Goal: Information Seeking & Learning: Learn about a topic

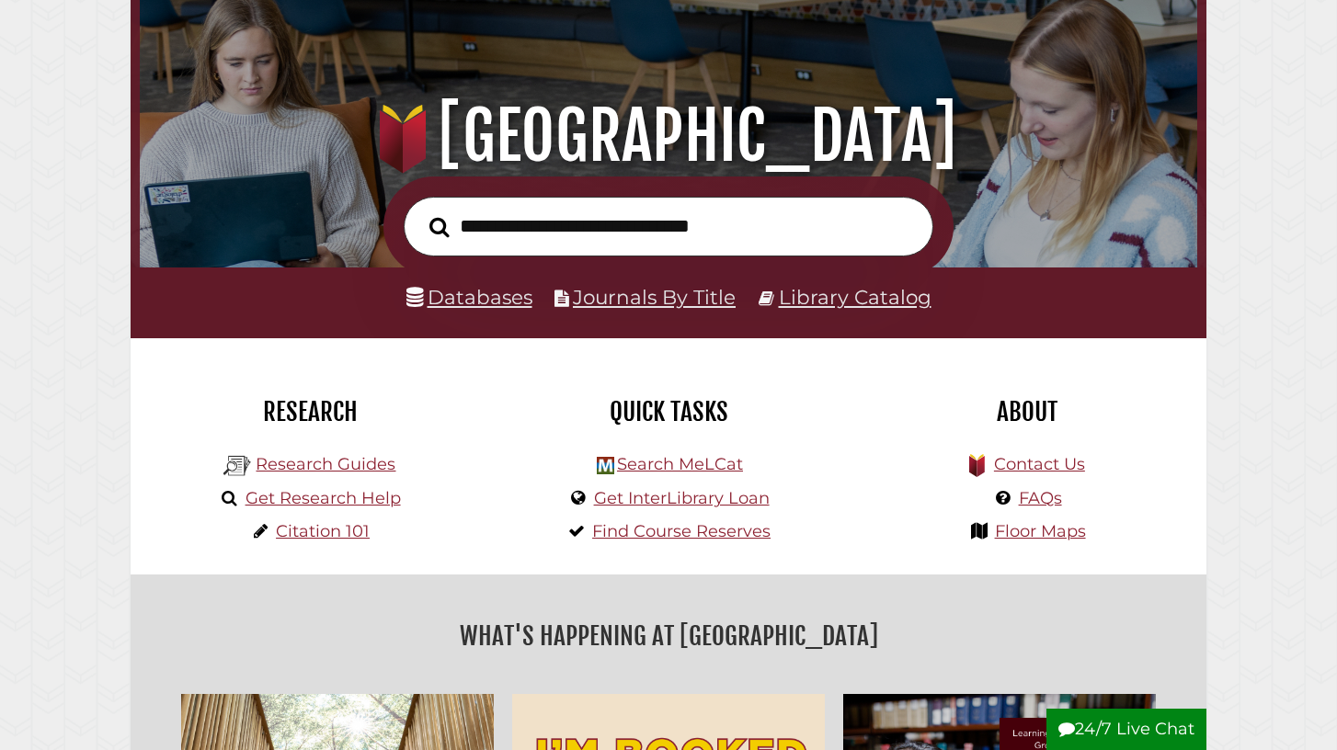
scroll to position [143, 0]
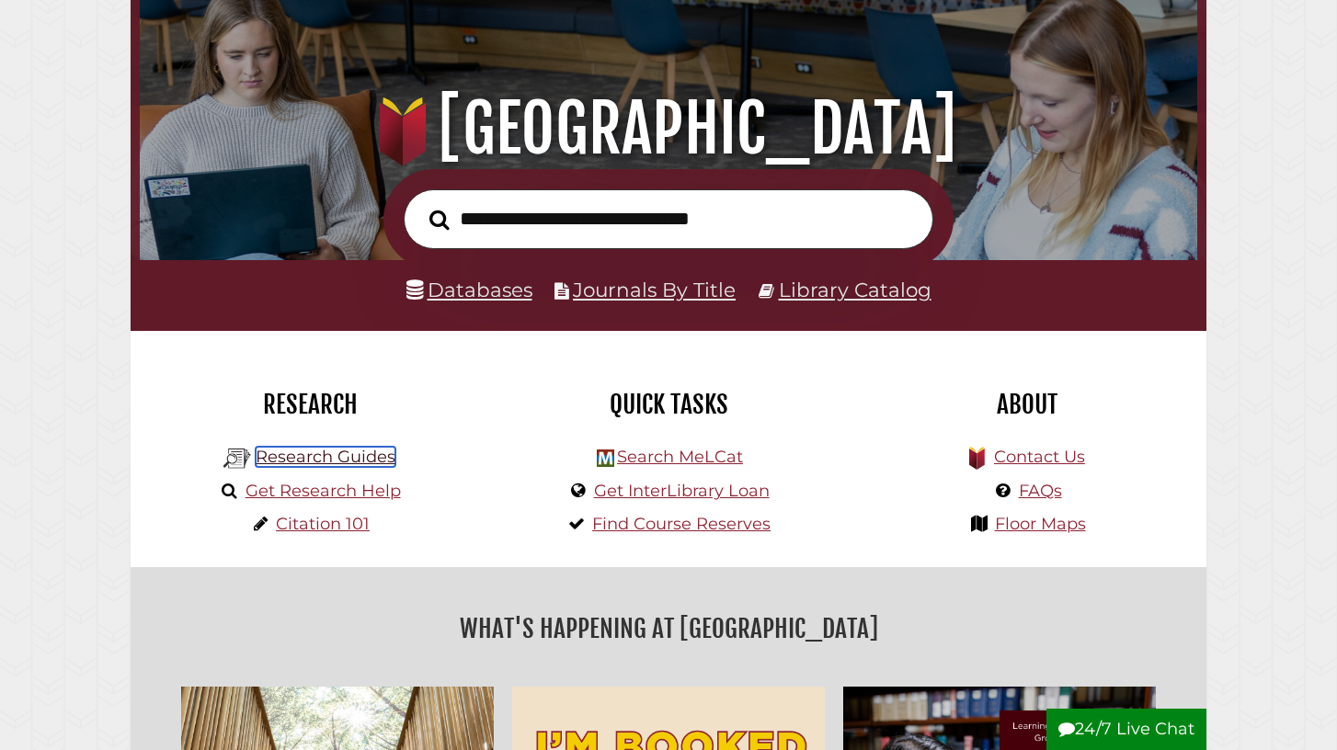
click at [302, 454] on link "Research Guides" at bounding box center [326, 457] width 140 height 20
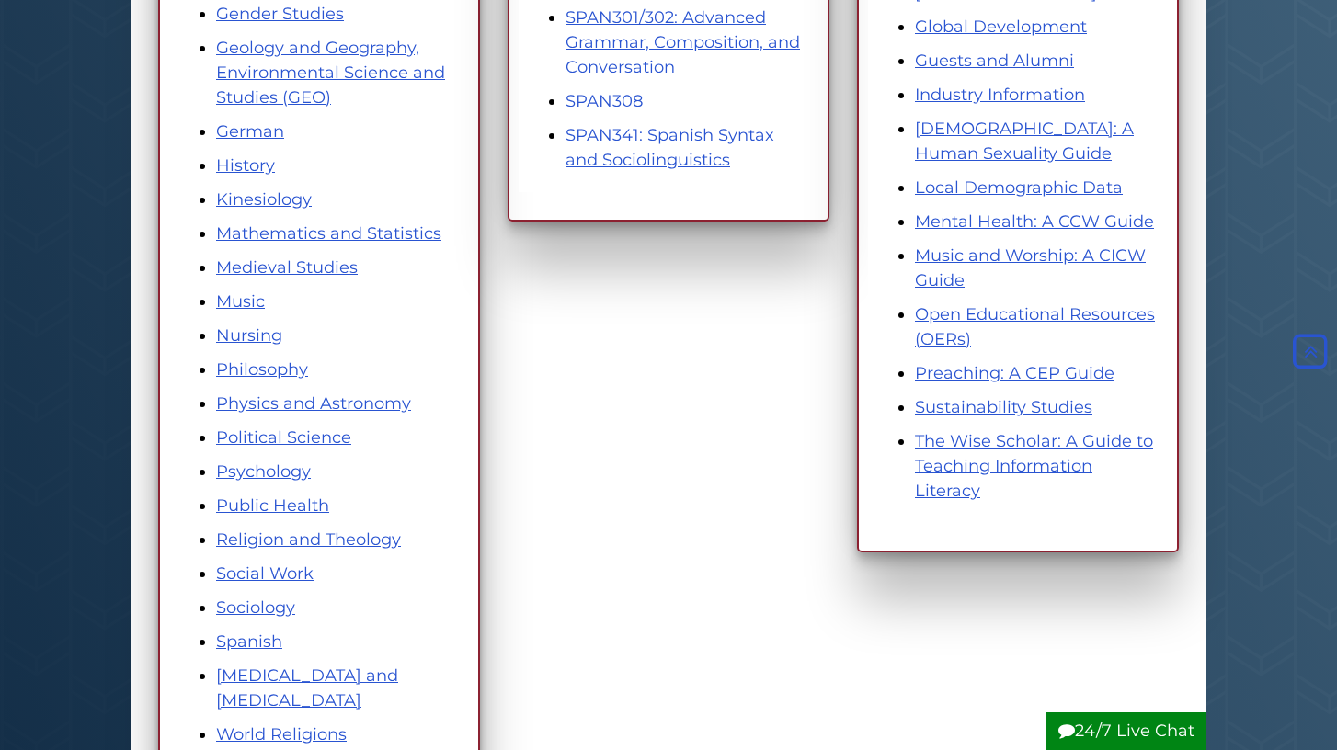
scroll to position [1064, 0]
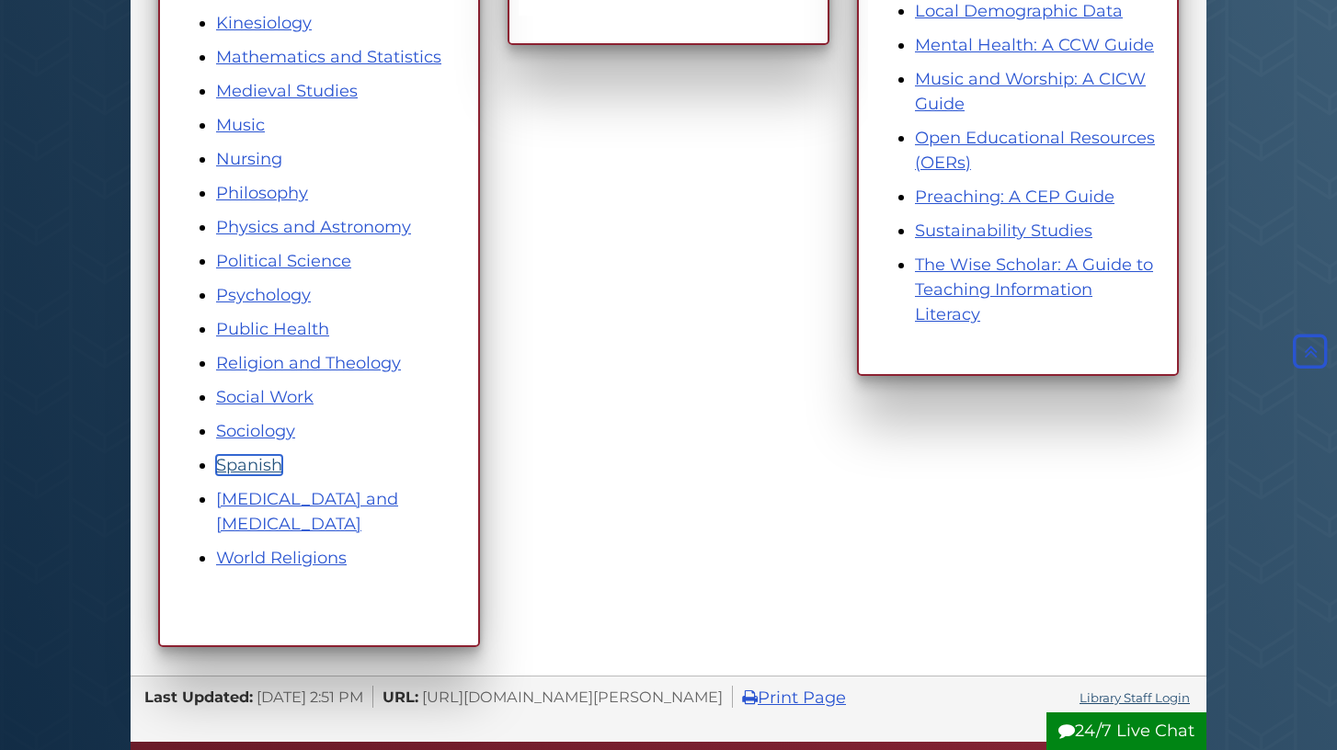
click at [247, 462] on link "Spanish" at bounding box center [249, 465] width 66 height 20
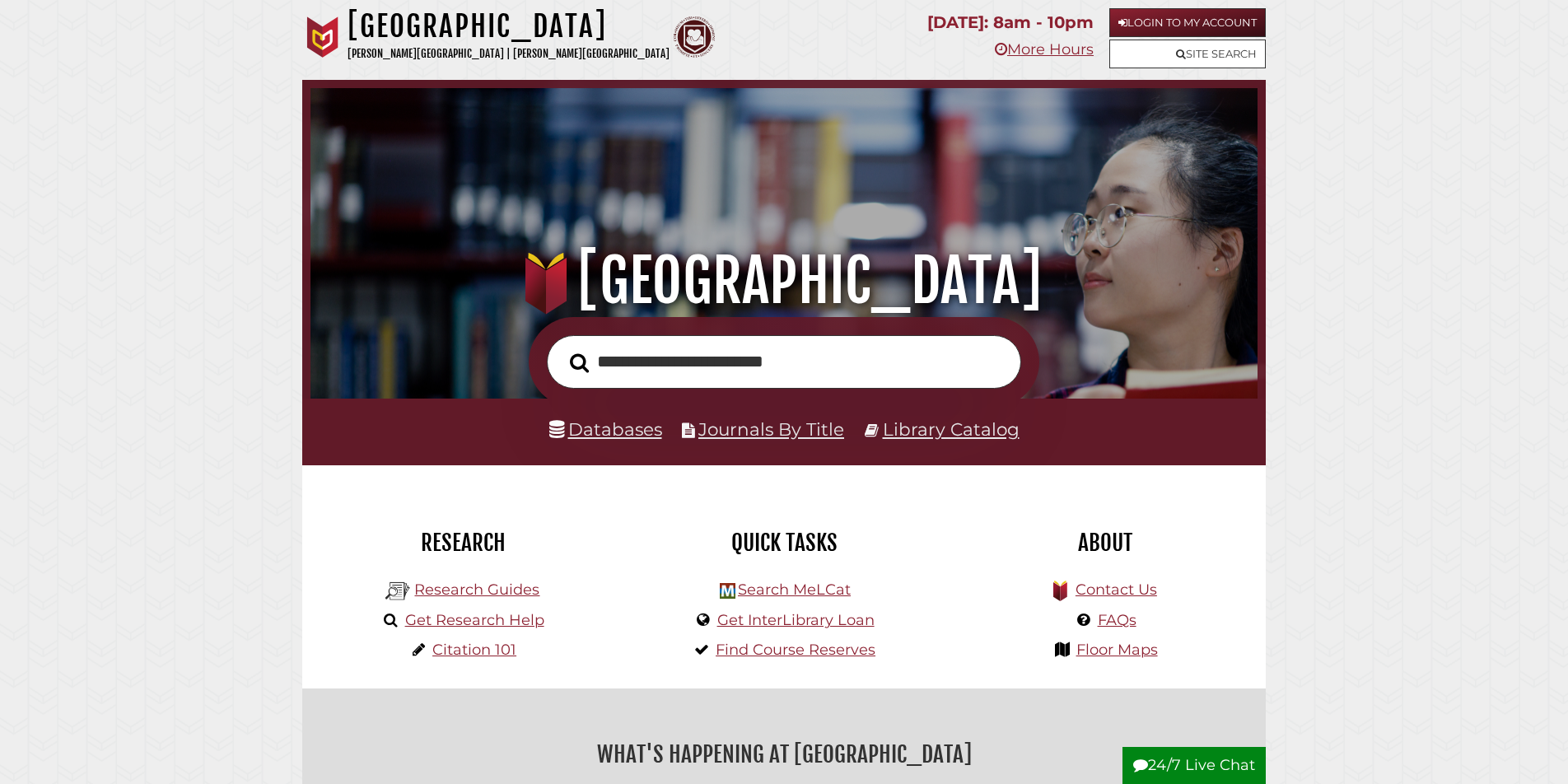
type input "**********"
click at [562, 349] on button "Search" at bounding box center [580, 363] width 36 height 30
click at [618, 434] on link "Databases" at bounding box center [606, 429] width 113 height 22
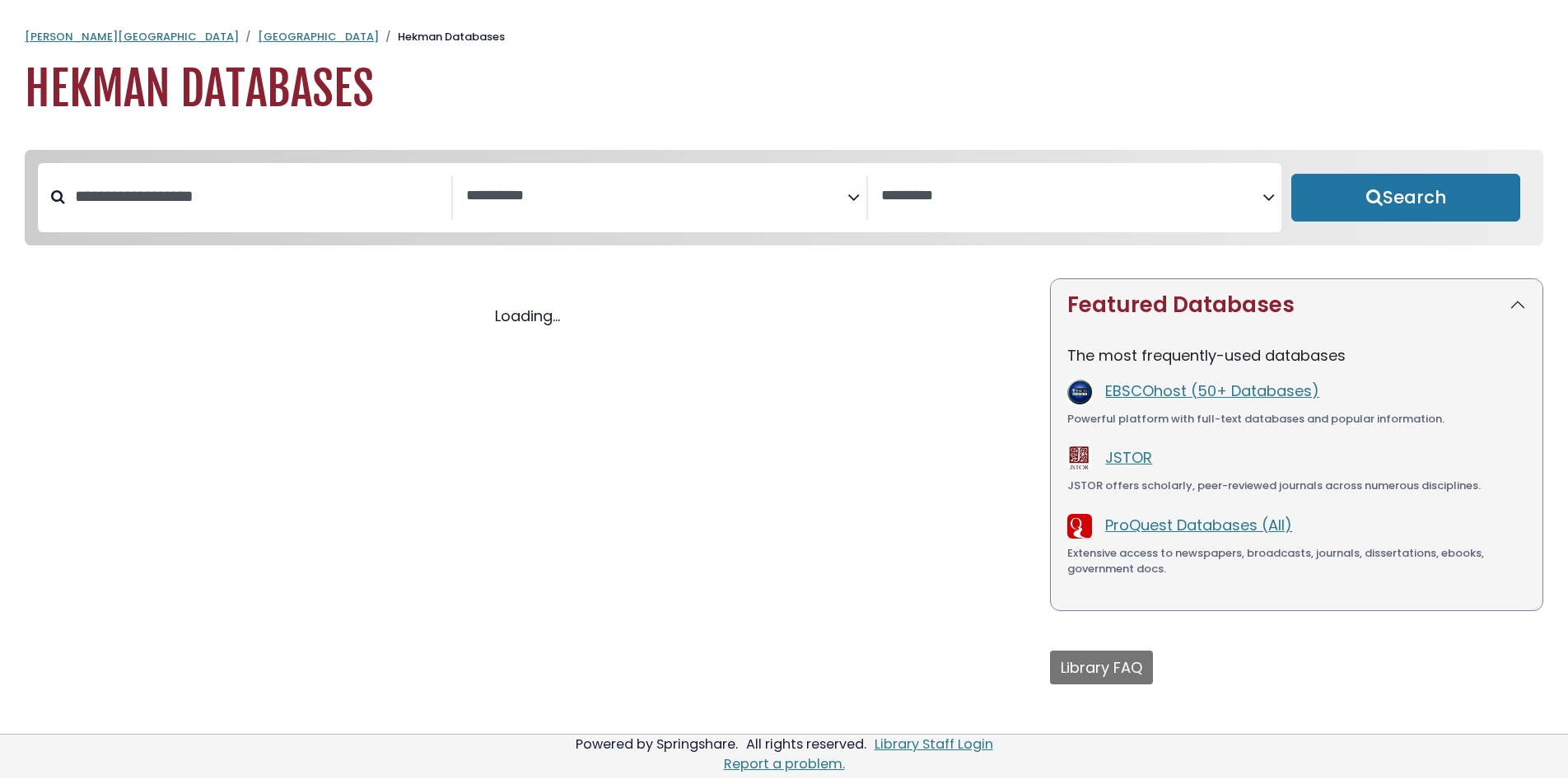
select select "Database Subject Filter"
select select "Database Vendors Filter"
select select "Database Subject Filter"
select select "Database Vendors Filter"
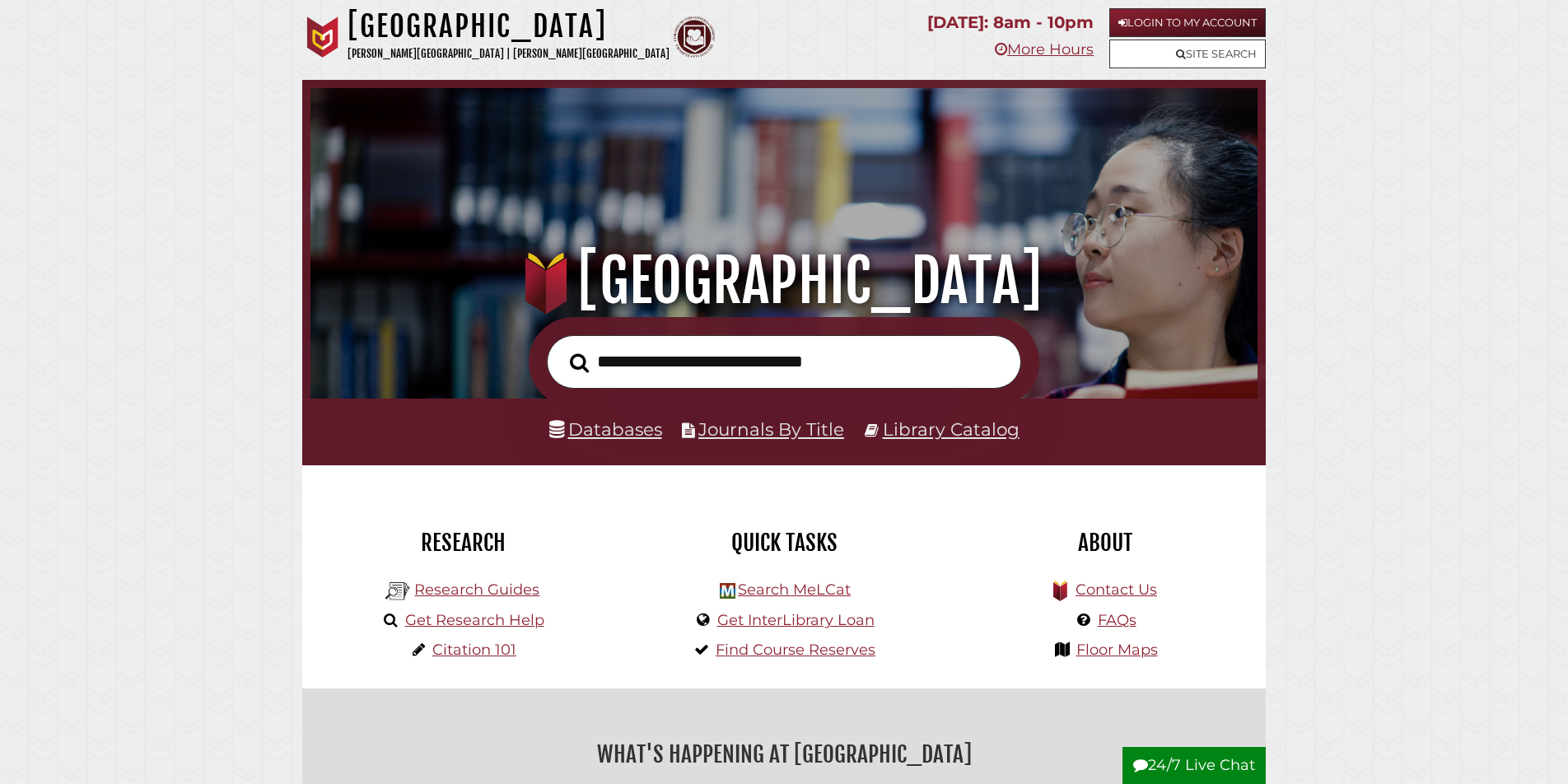
scroll to position [313, 939]
click at [620, 428] on link "Databases" at bounding box center [606, 429] width 113 height 22
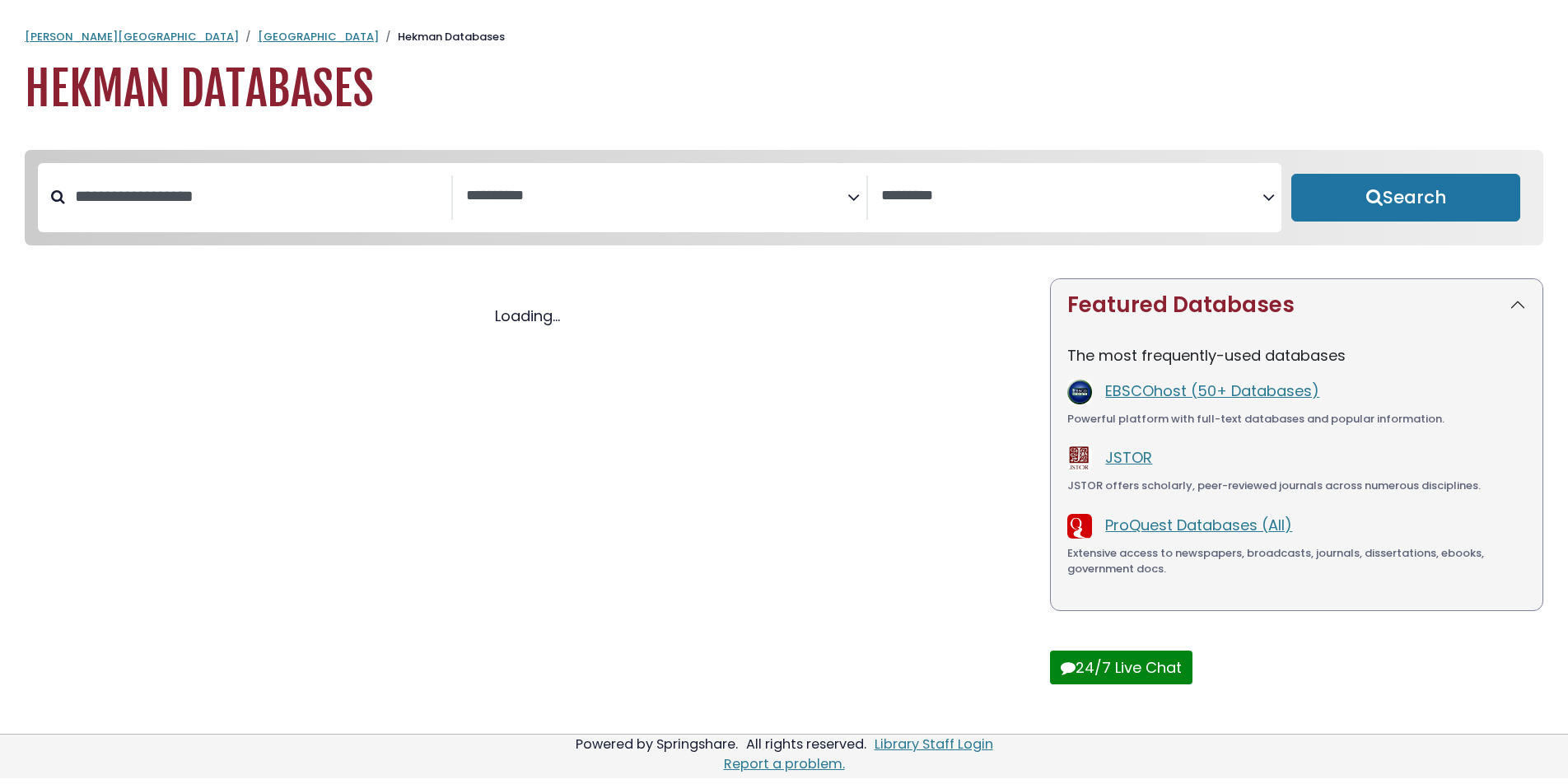
select select "Database Subject Filter"
select select "Database Vendors Filter"
select select "Database Subject Filter"
select select "Database Vendors Filter"
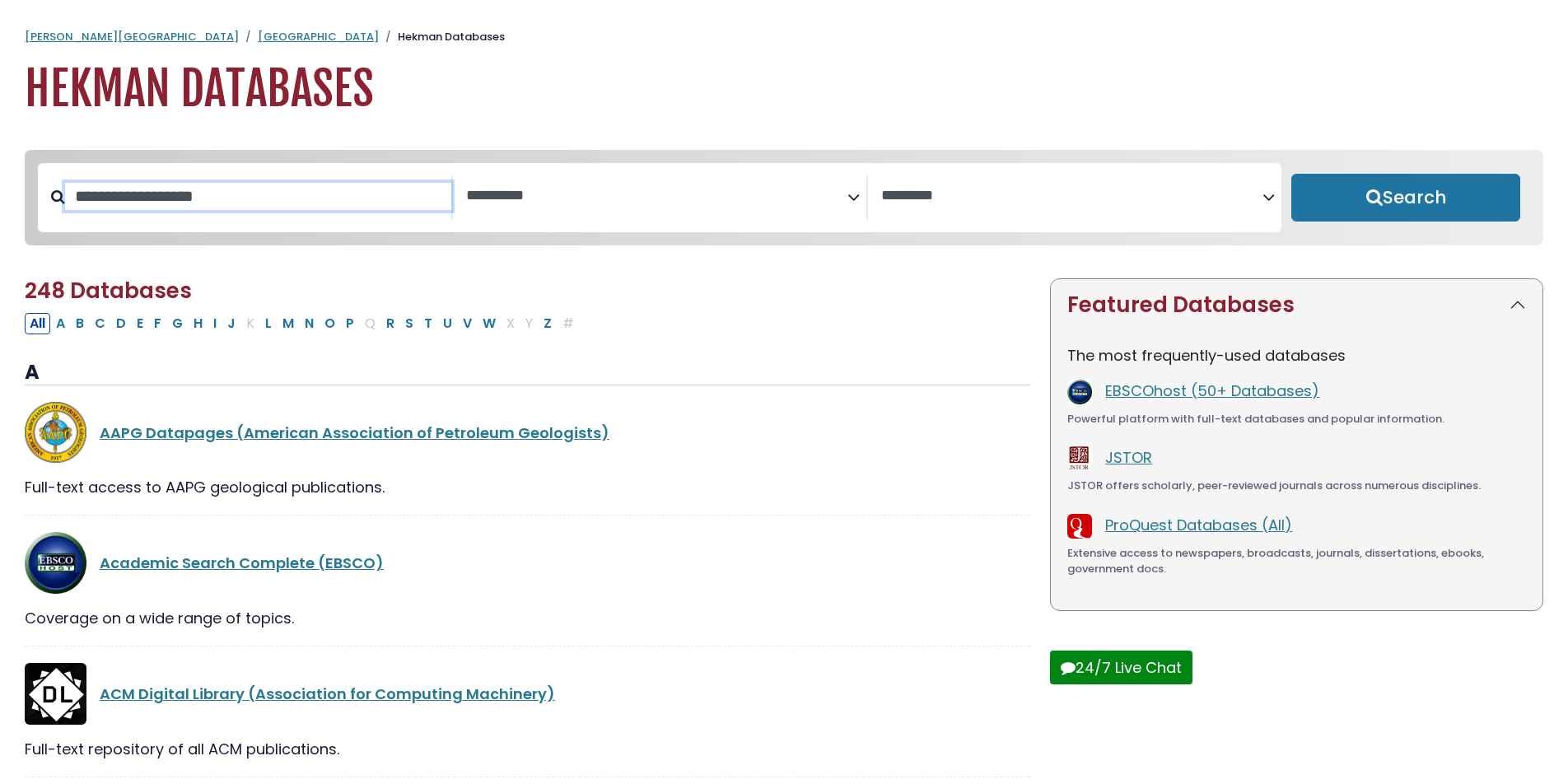
click at [167, 206] on input "Search database by title or keyword" at bounding box center [258, 196] width 386 height 27
click at [856, 190] on icon "Search filters" at bounding box center [854, 194] width 13 height 25
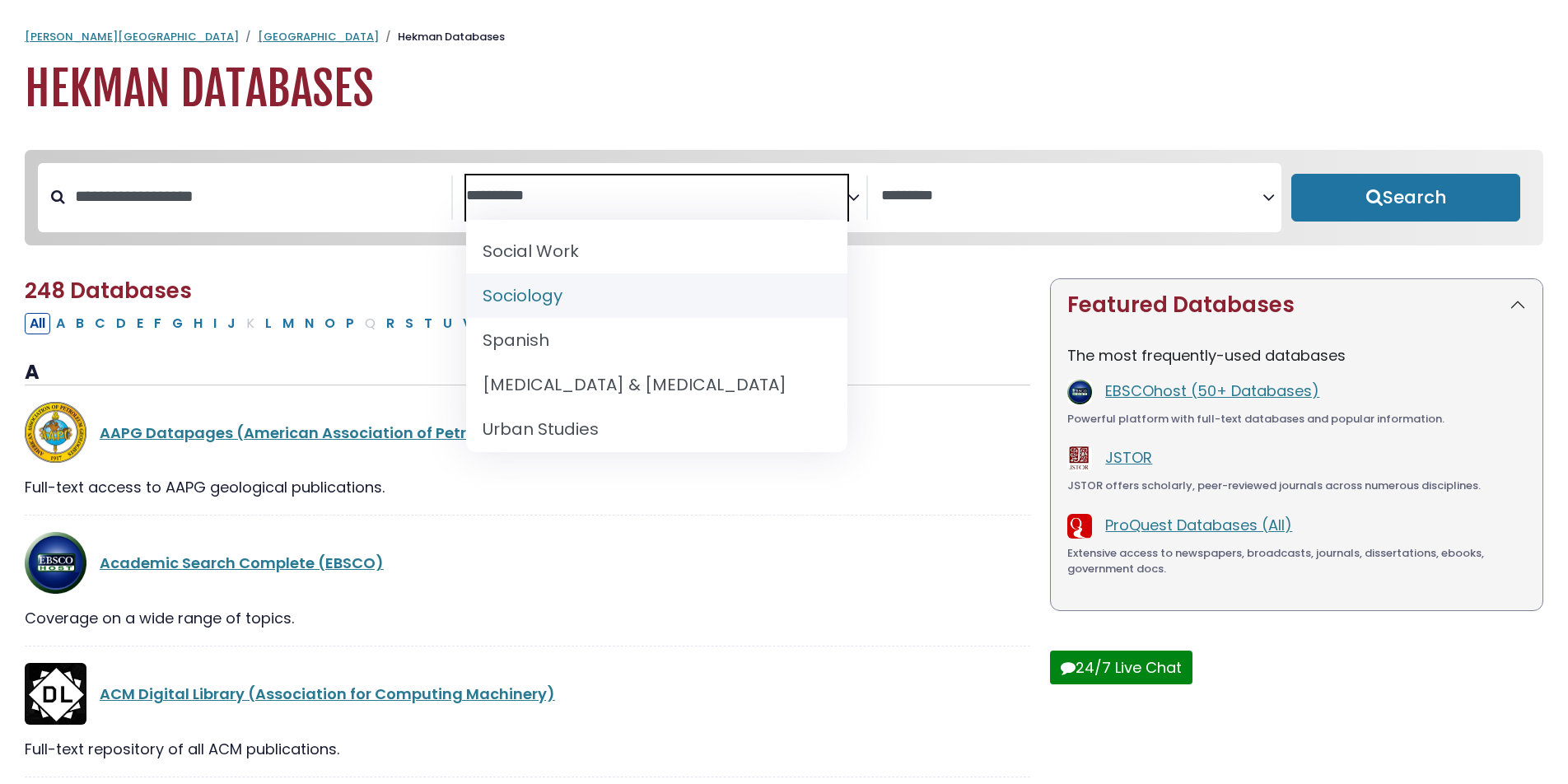
scroll to position [1657, 0]
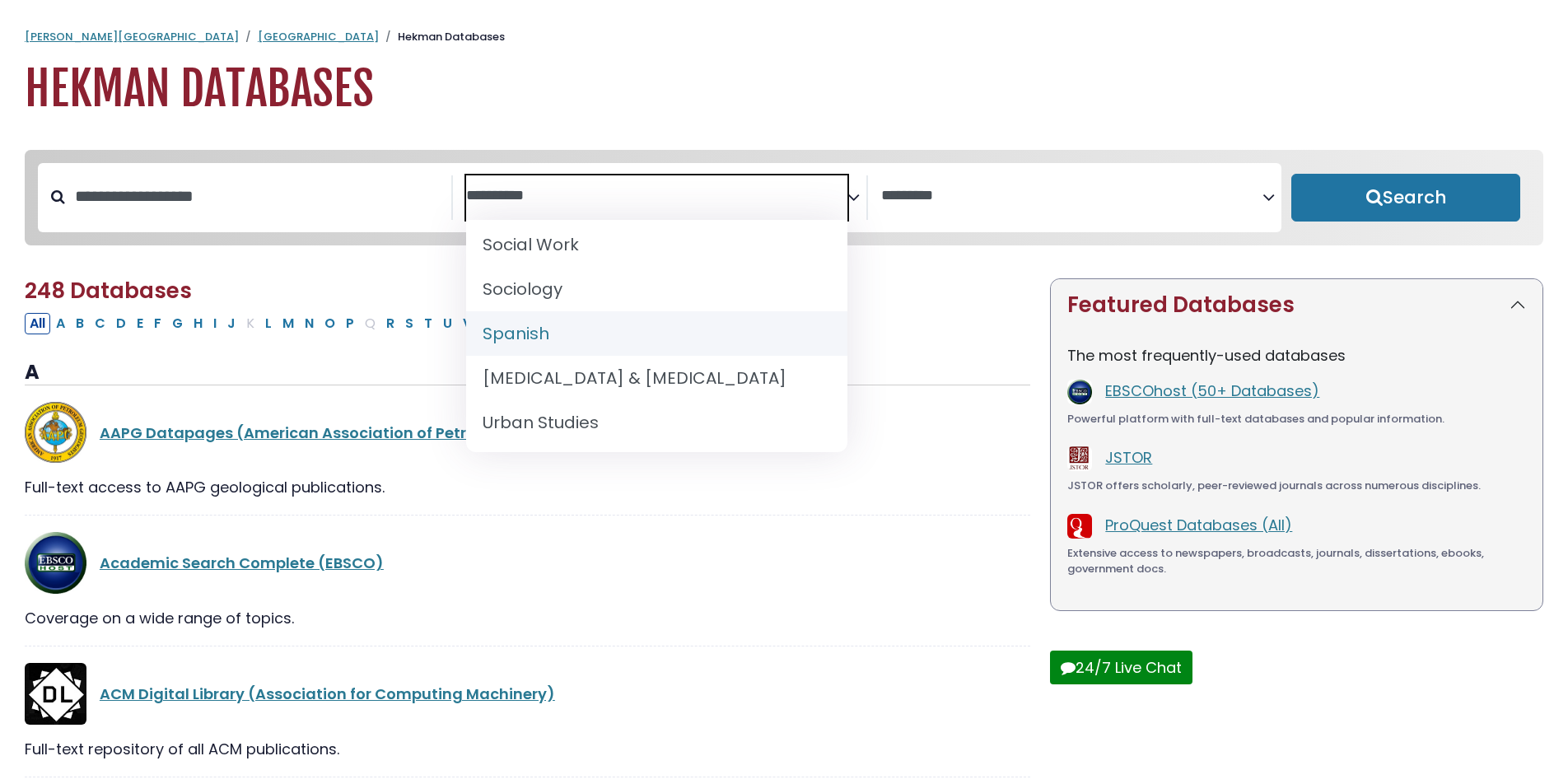
select select "*****"
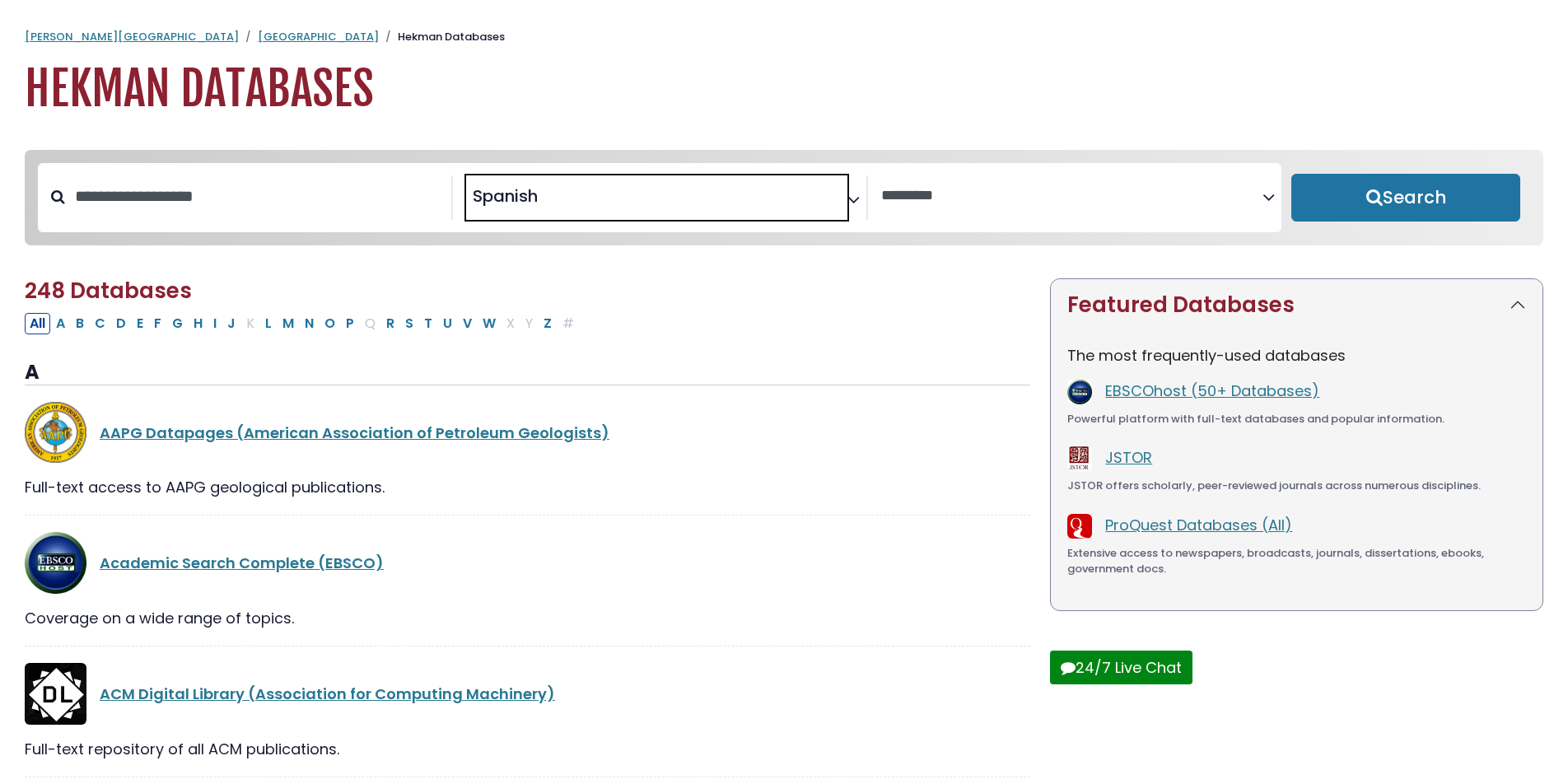
scroll to position [835, 0]
click at [1353, 201] on button "Search" at bounding box center [1407, 197] width 229 height 47
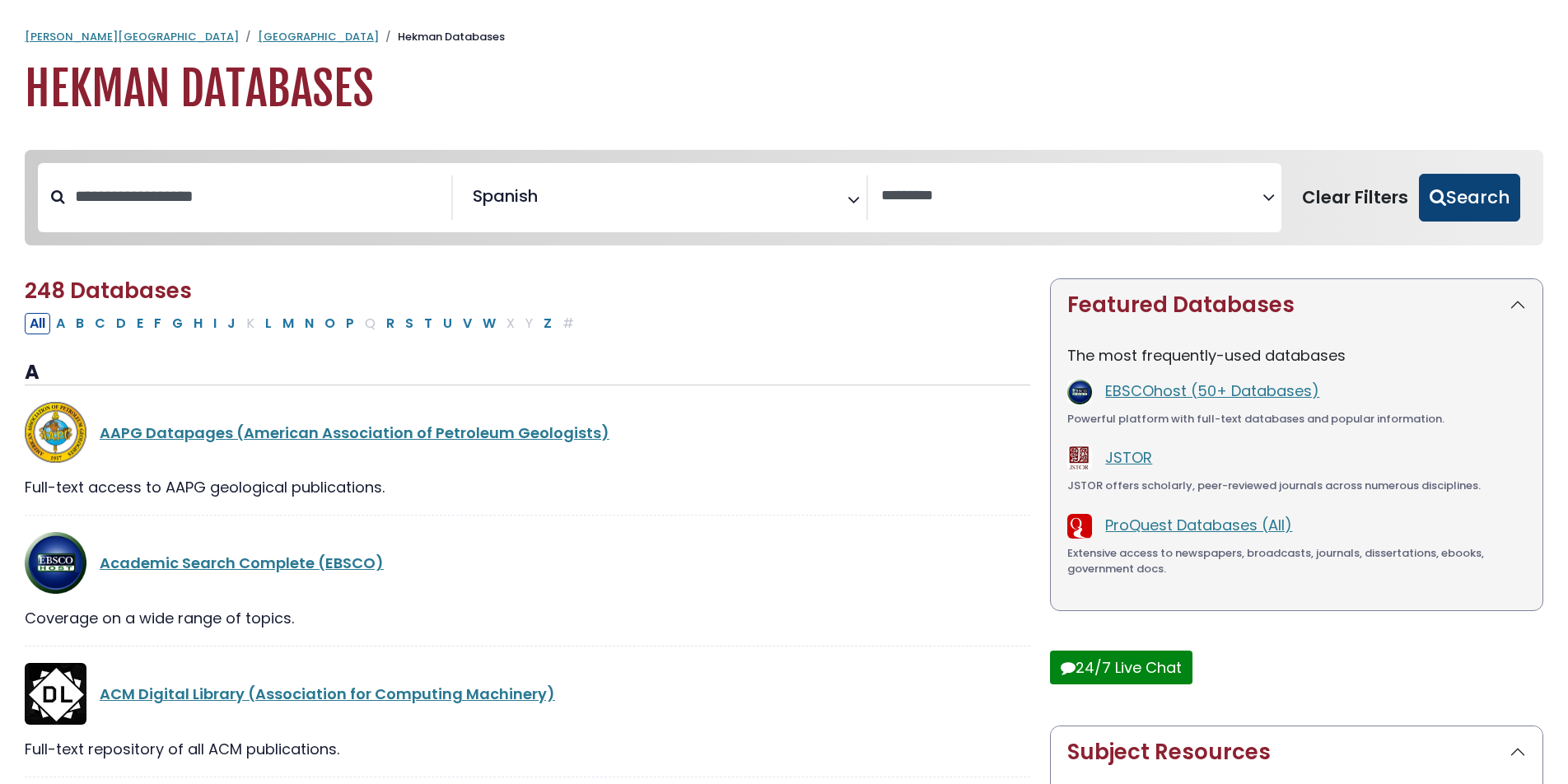
select select "Database Vendors Filter"
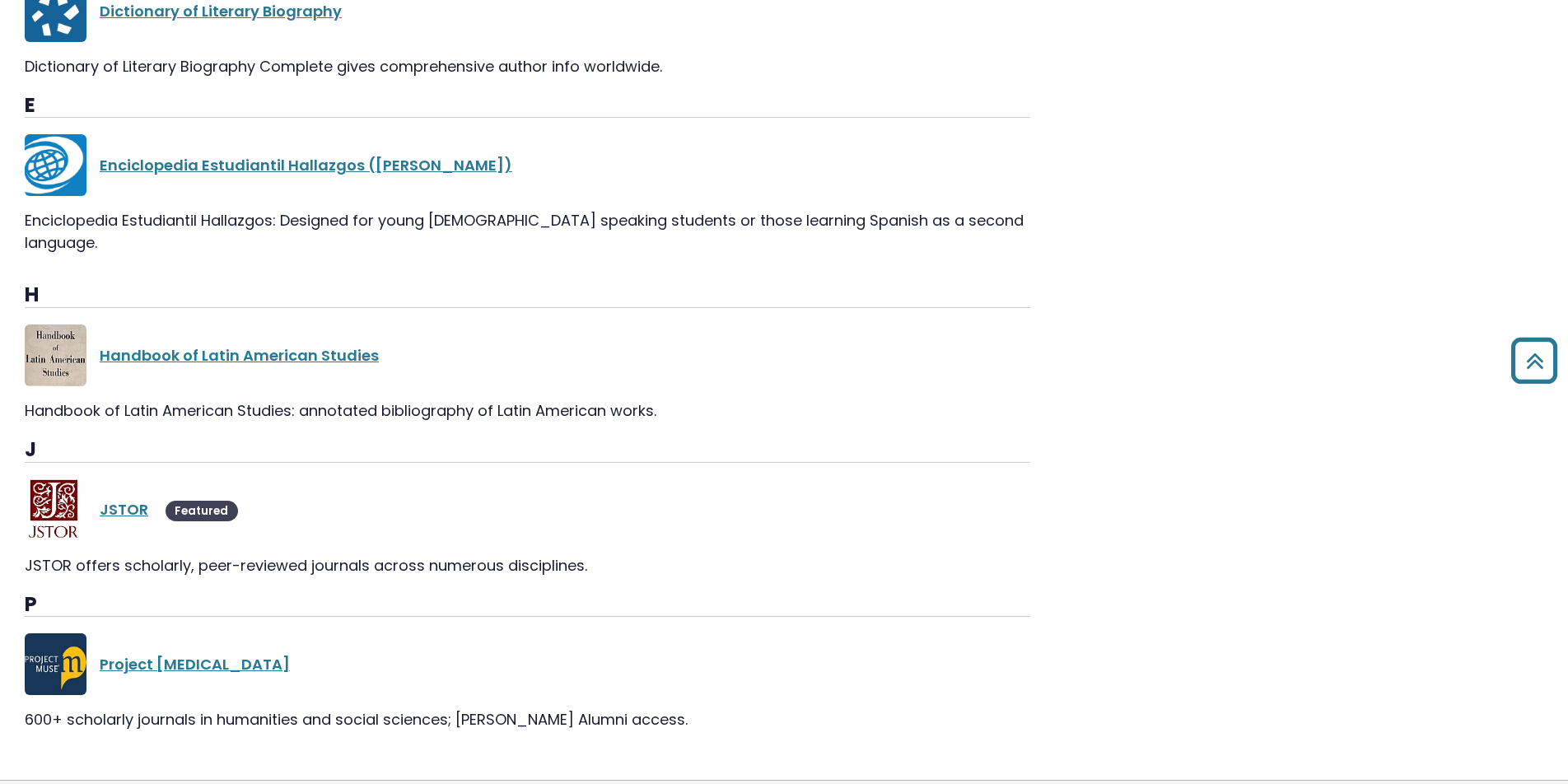
scroll to position [1281, 0]
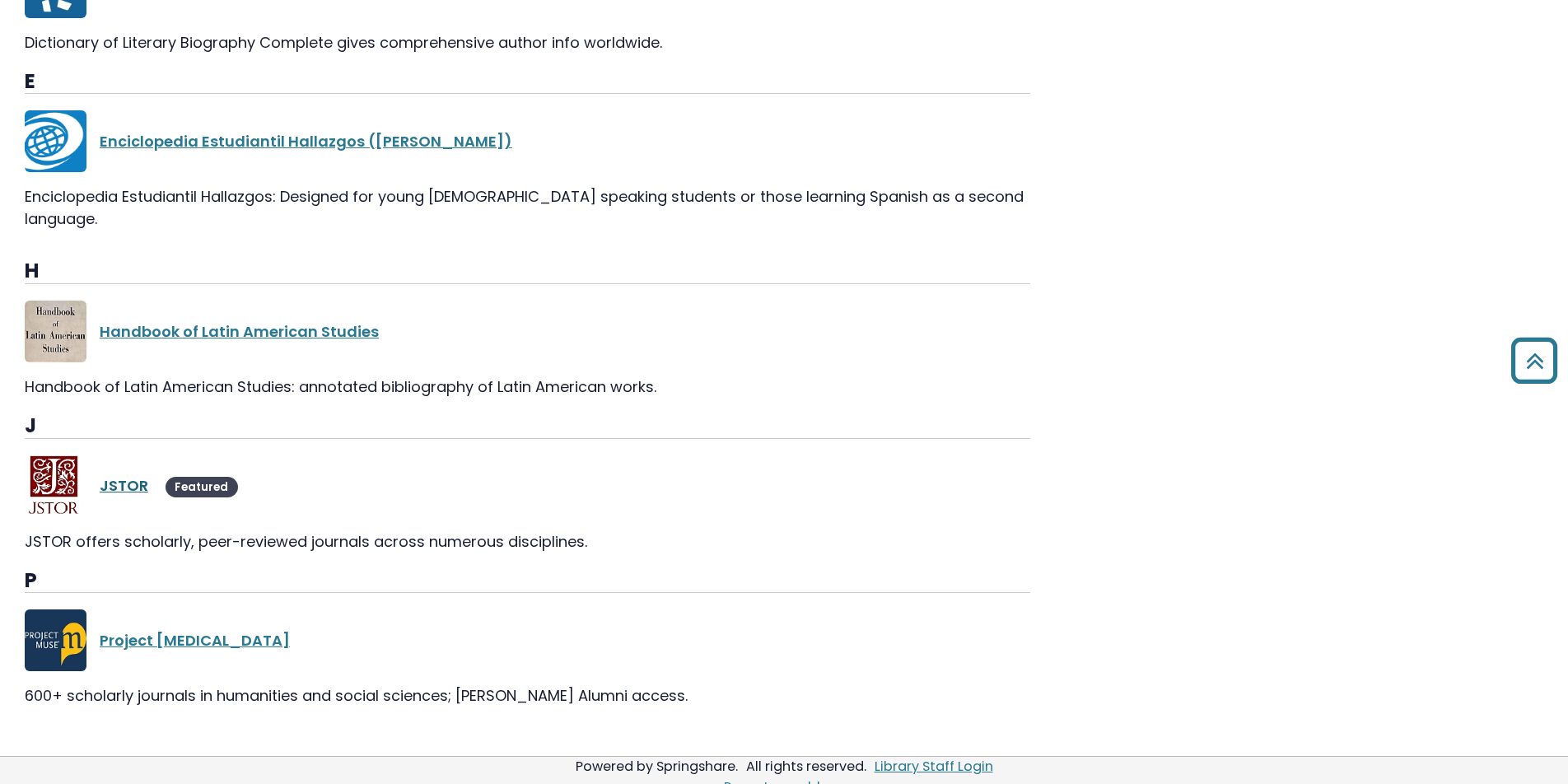
click at [121, 475] on link "JSTOR" at bounding box center [124, 485] width 48 height 21
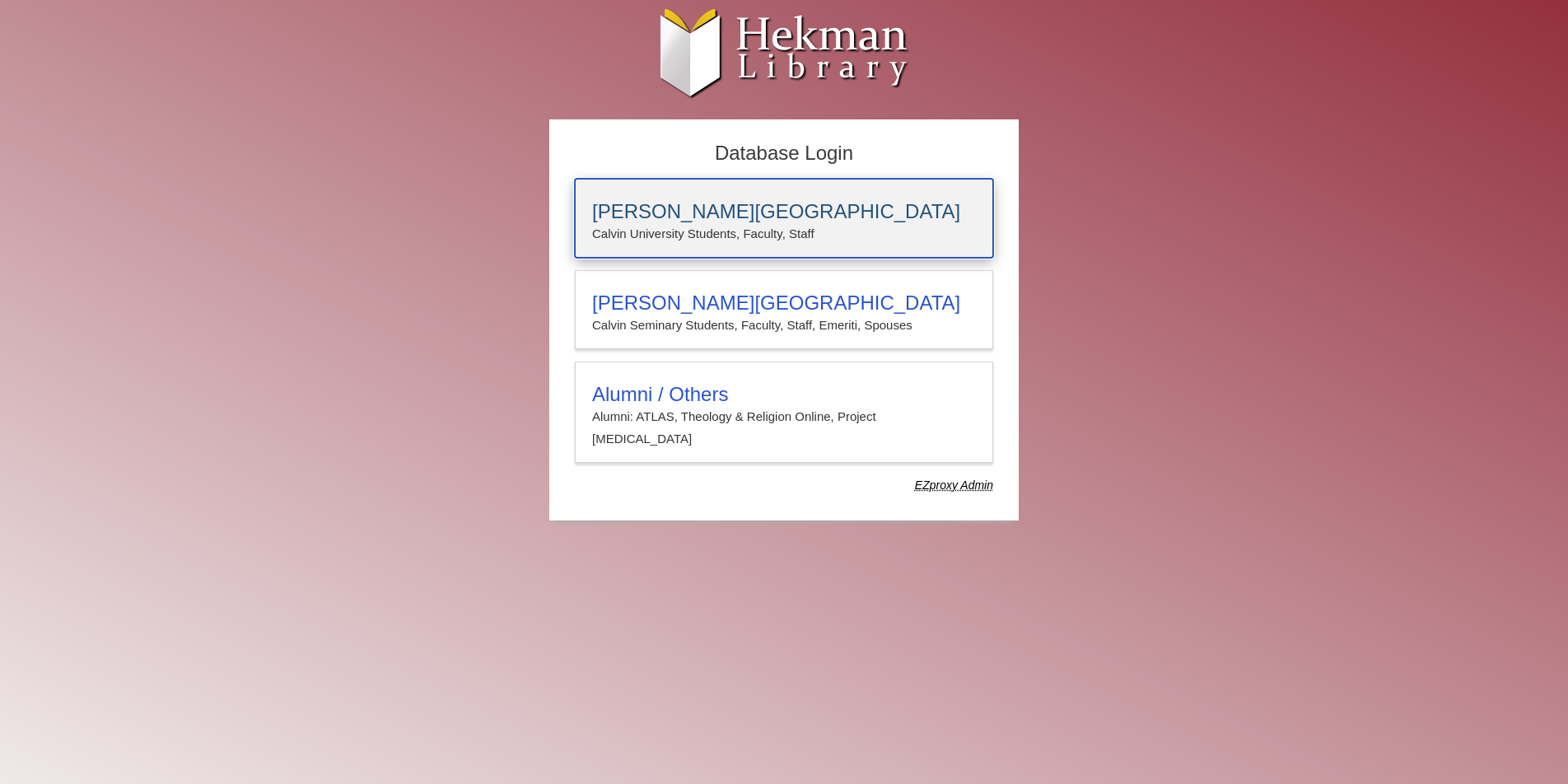
click at [730, 222] on h3 "Calvin University" at bounding box center [784, 211] width 383 height 23
click at [752, 215] on h3 "[PERSON_NAME][GEOGRAPHIC_DATA]" at bounding box center [784, 211] width 383 height 23
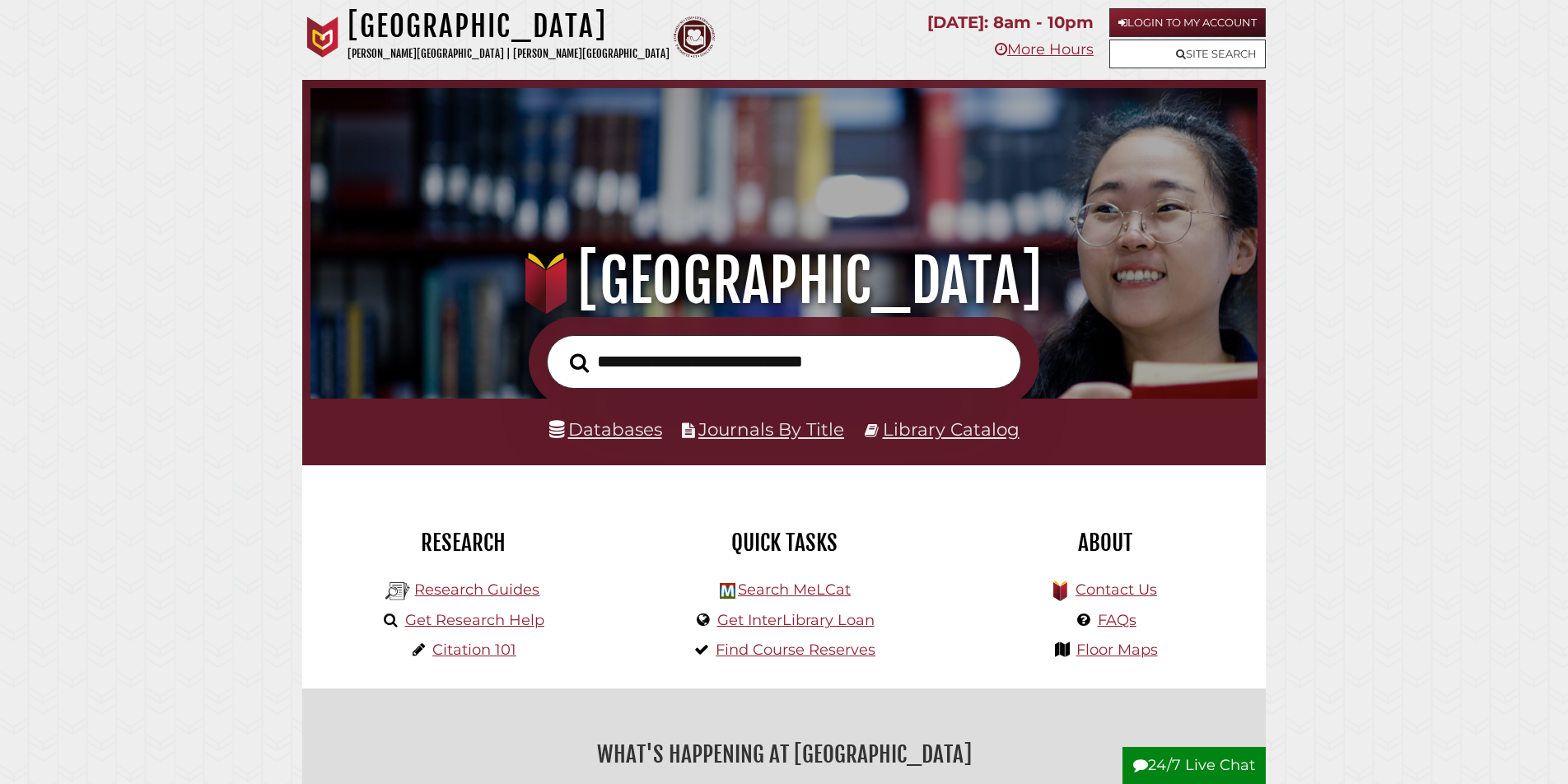
scroll to position [313, 939]
click at [616, 428] on link "Databases" at bounding box center [606, 429] width 113 height 22
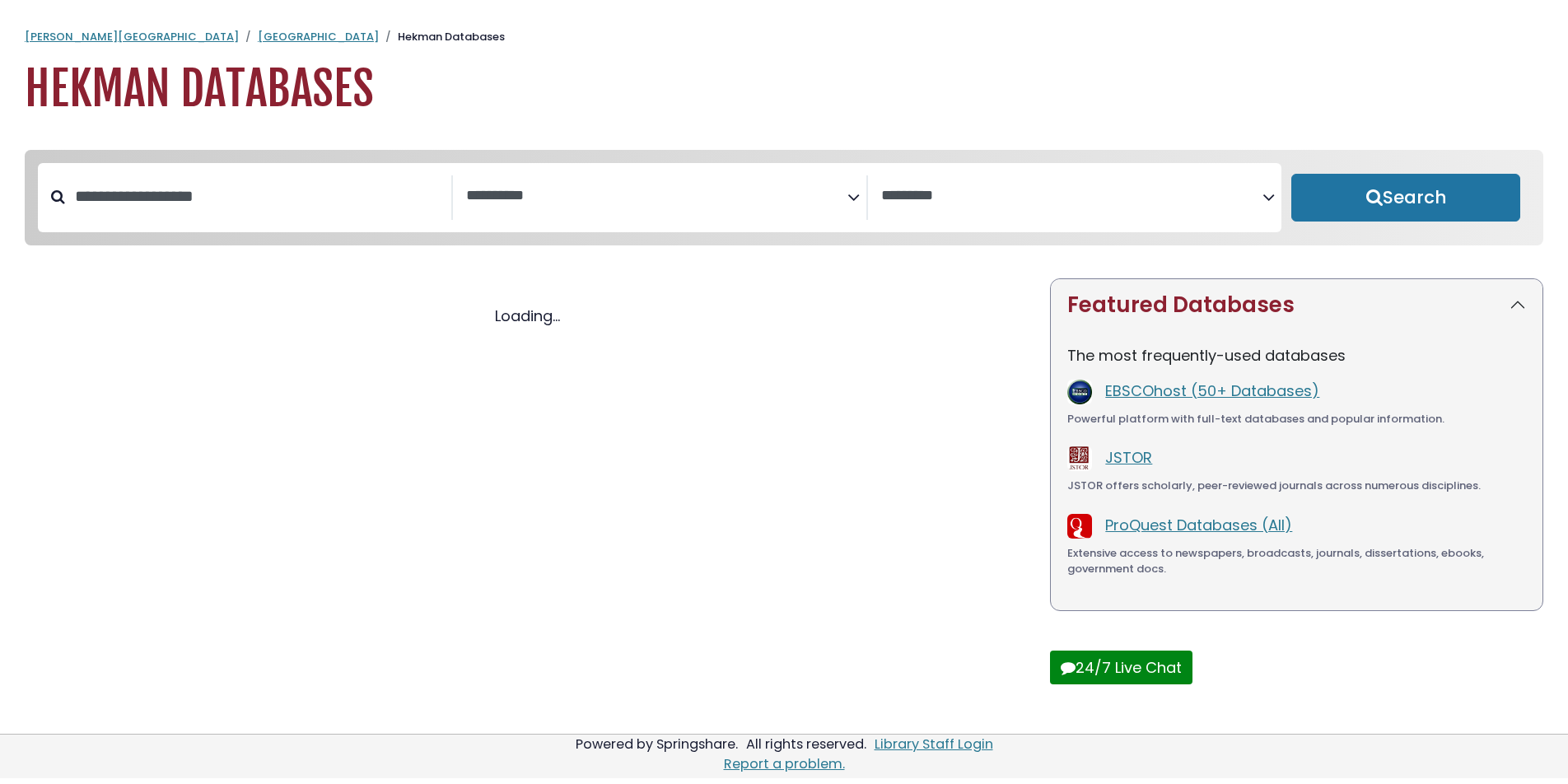
select select "Database Subject Filter"
select select "Database Vendors Filter"
select select "Database Subject Filter"
select select "Database Vendors Filter"
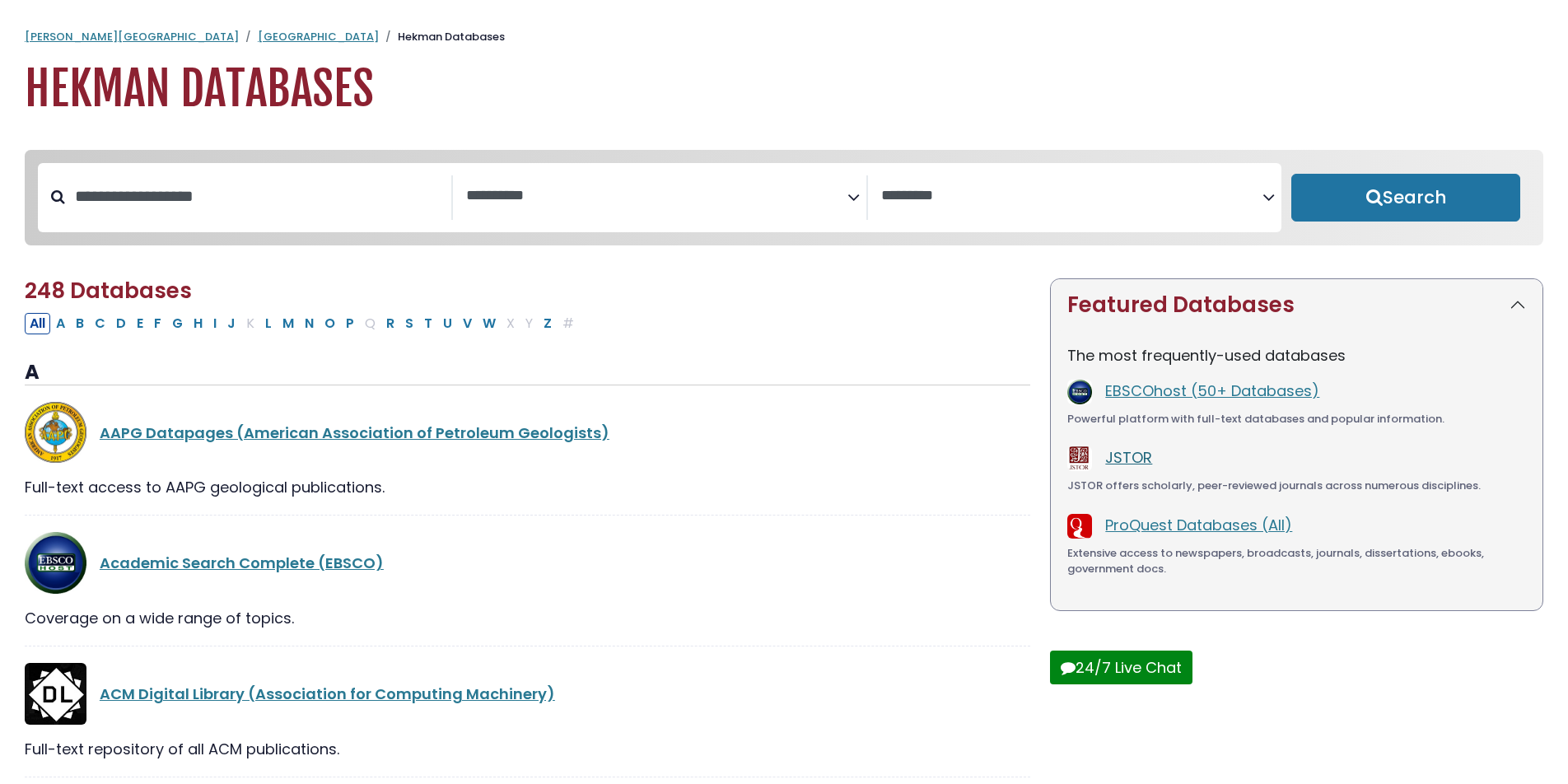
click at [1139, 464] on link "JSTOR" at bounding box center [1129, 457] width 47 height 21
select select "Database Subject Filter"
select select "Database Vendors Filter"
click at [167, 198] on input "Search database by title or keyword" at bounding box center [258, 196] width 386 height 27
type input "*****"
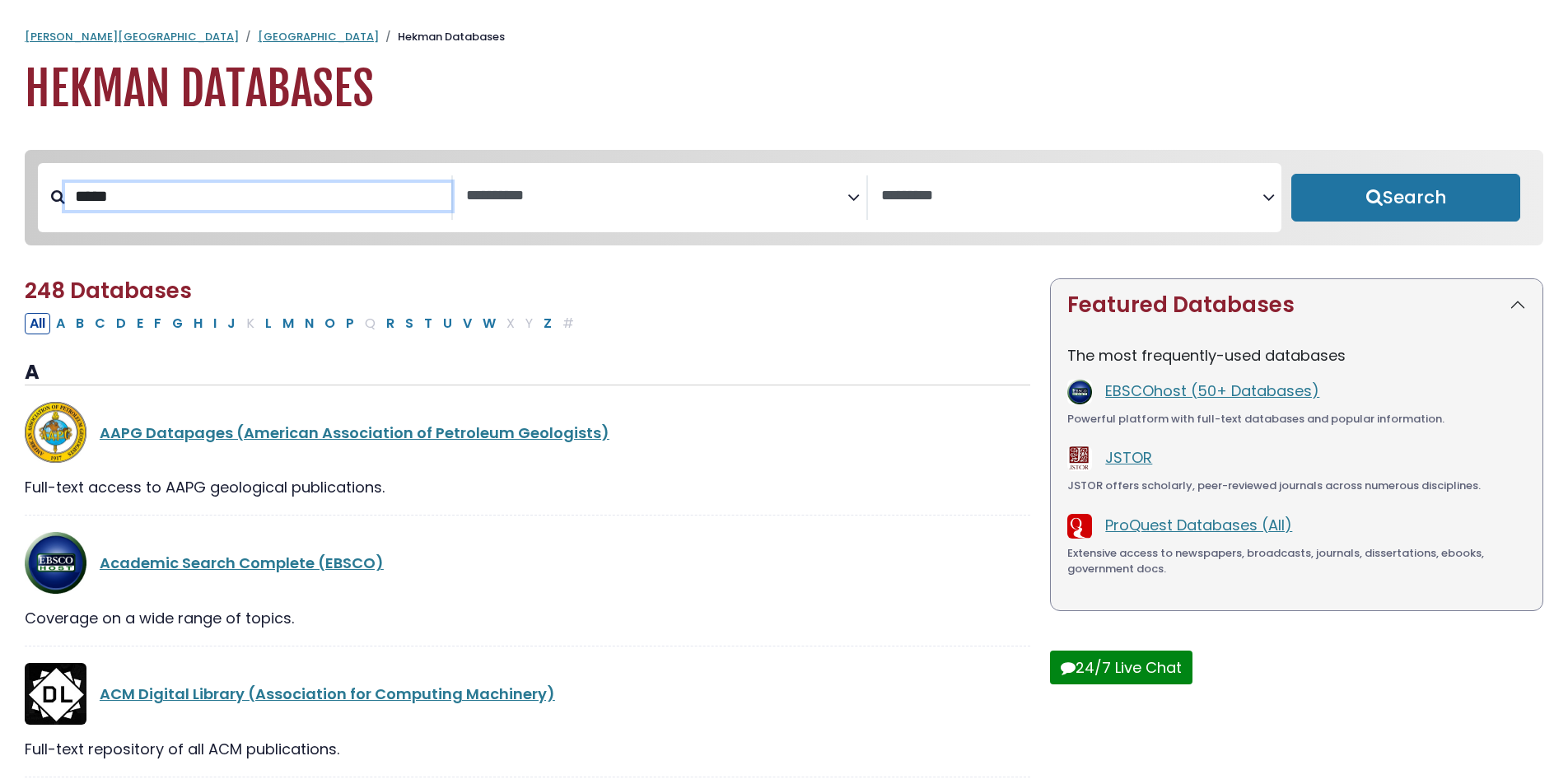
click at [1292, 174] on button "Search" at bounding box center [1407, 197] width 229 height 47
select select "Database Subject Filter"
select select "Database Vendors Filter"
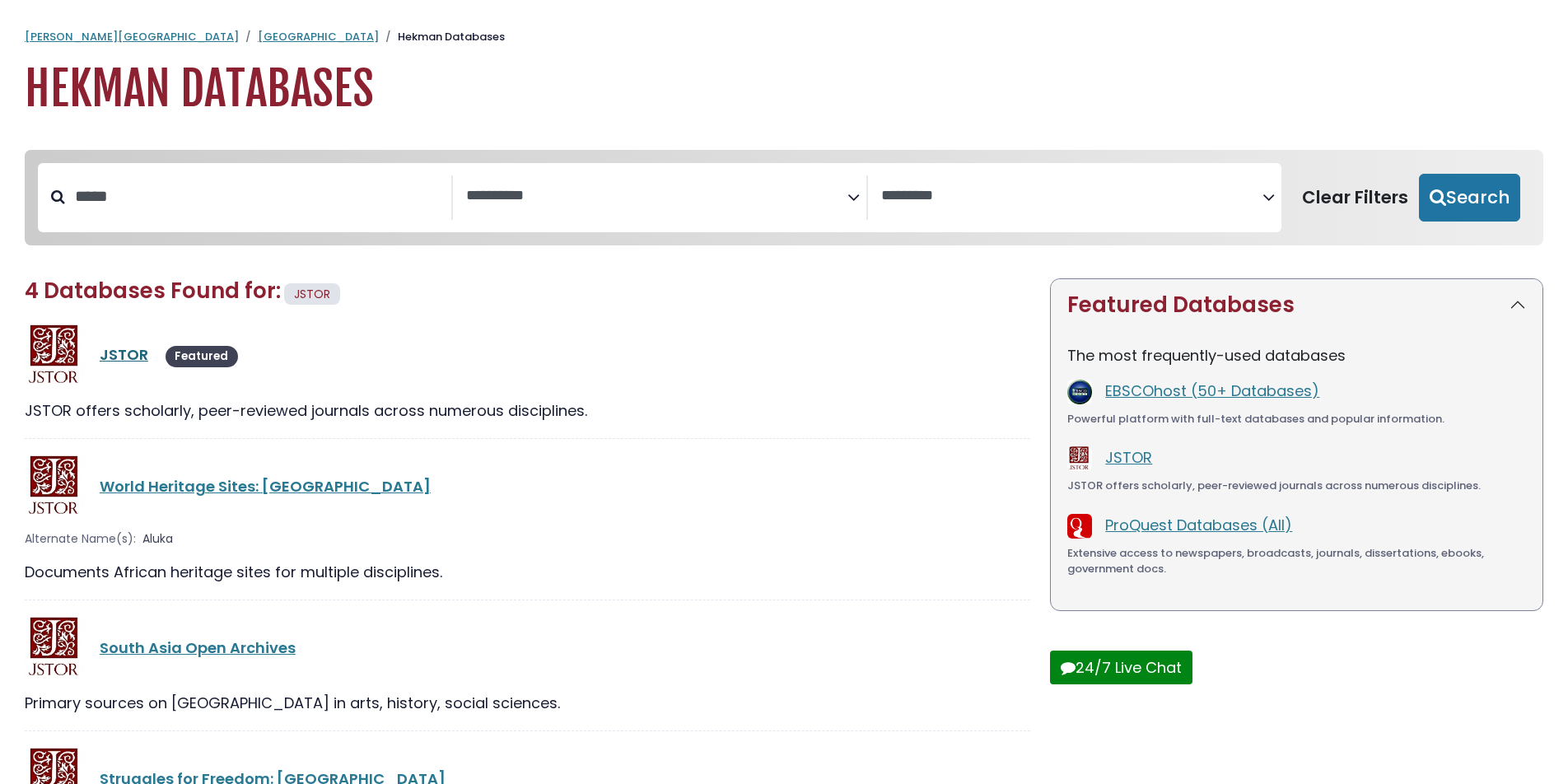
click at [116, 362] on link "JSTOR" at bounding box center [124, 354] width 48 height 21
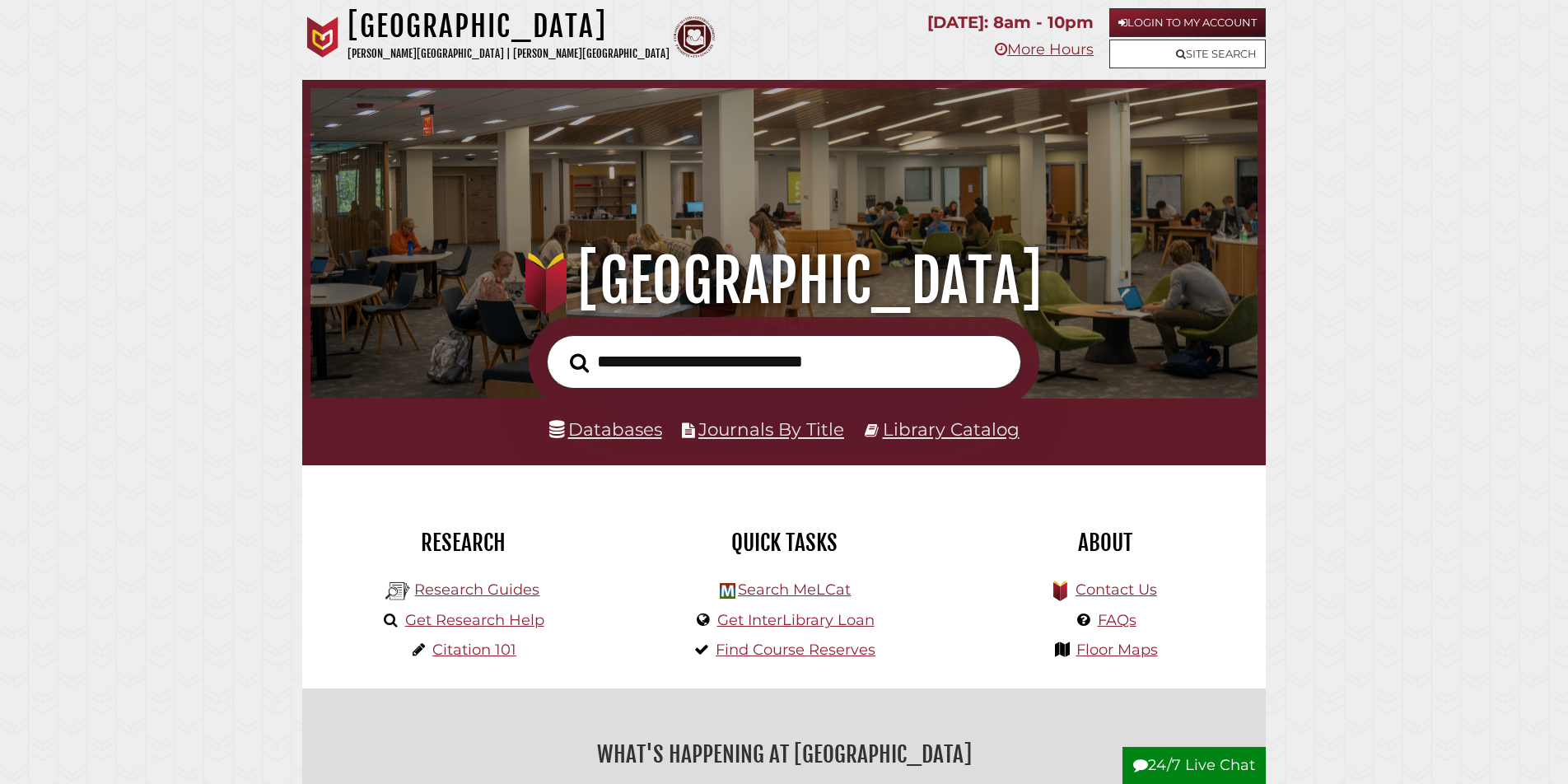
scroll to position [313, 939]
click at [762, 431] on link "Journals By Title" at bounding box center [771, 429] width 146 height 22
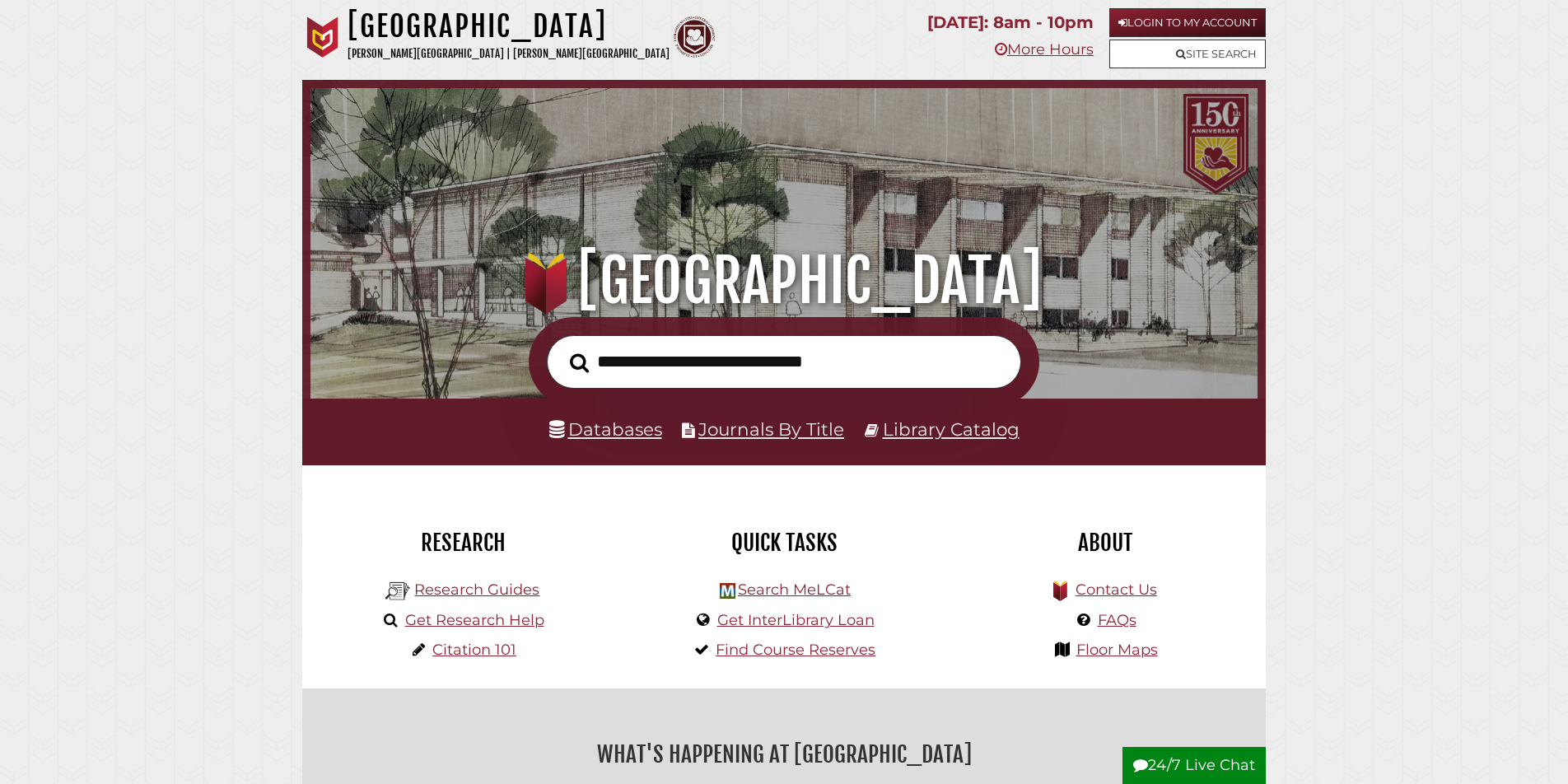
scroll to position [313, 939]
click at [602, 439] on link "Databases" at bounding box center [606, 429] width 113 height 22
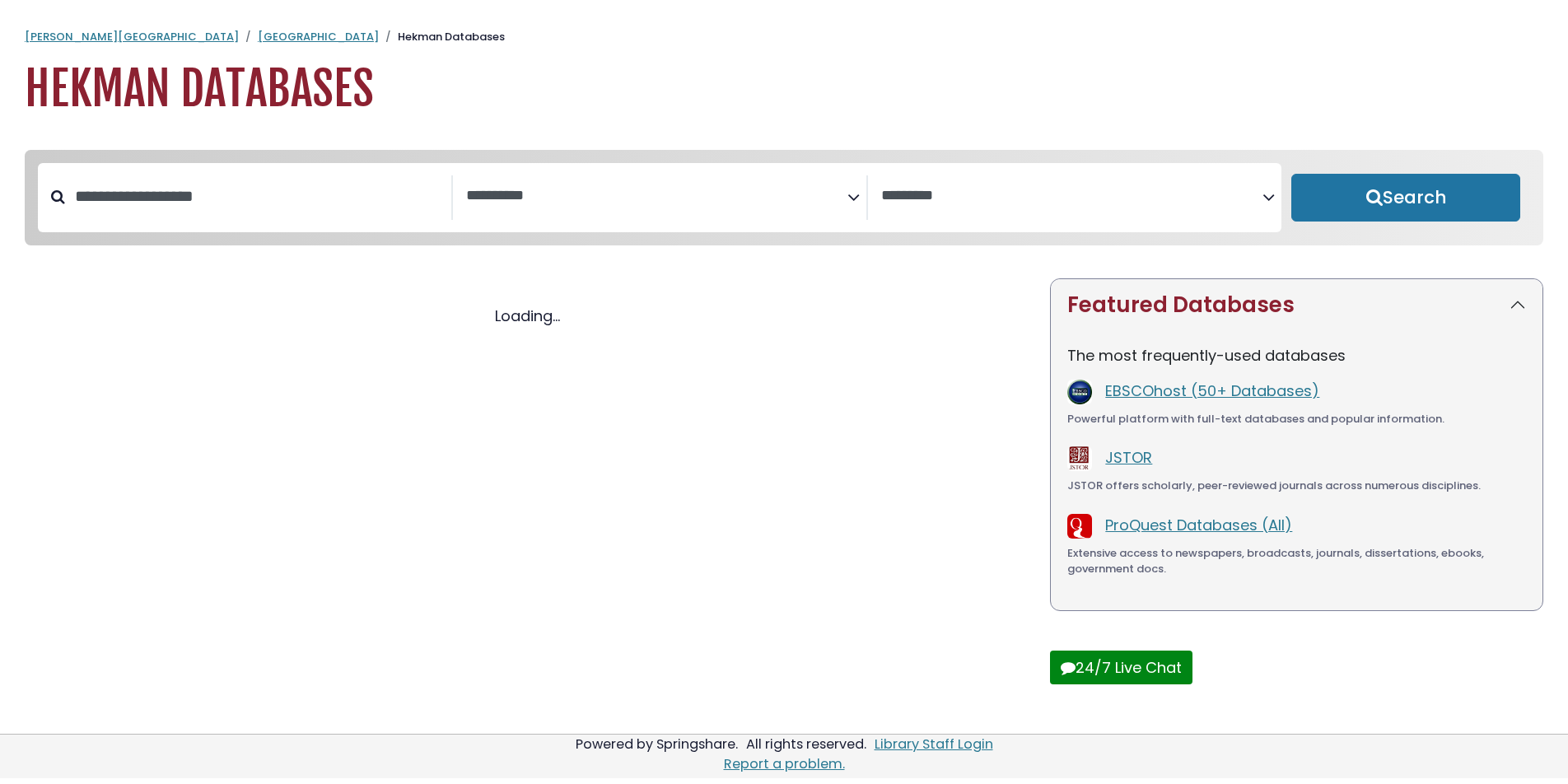
select select "Database Subject Filter"
select select "Database Vendors Filter"
select select "Database Subject Filter"
select select "Database Vendors Filter"
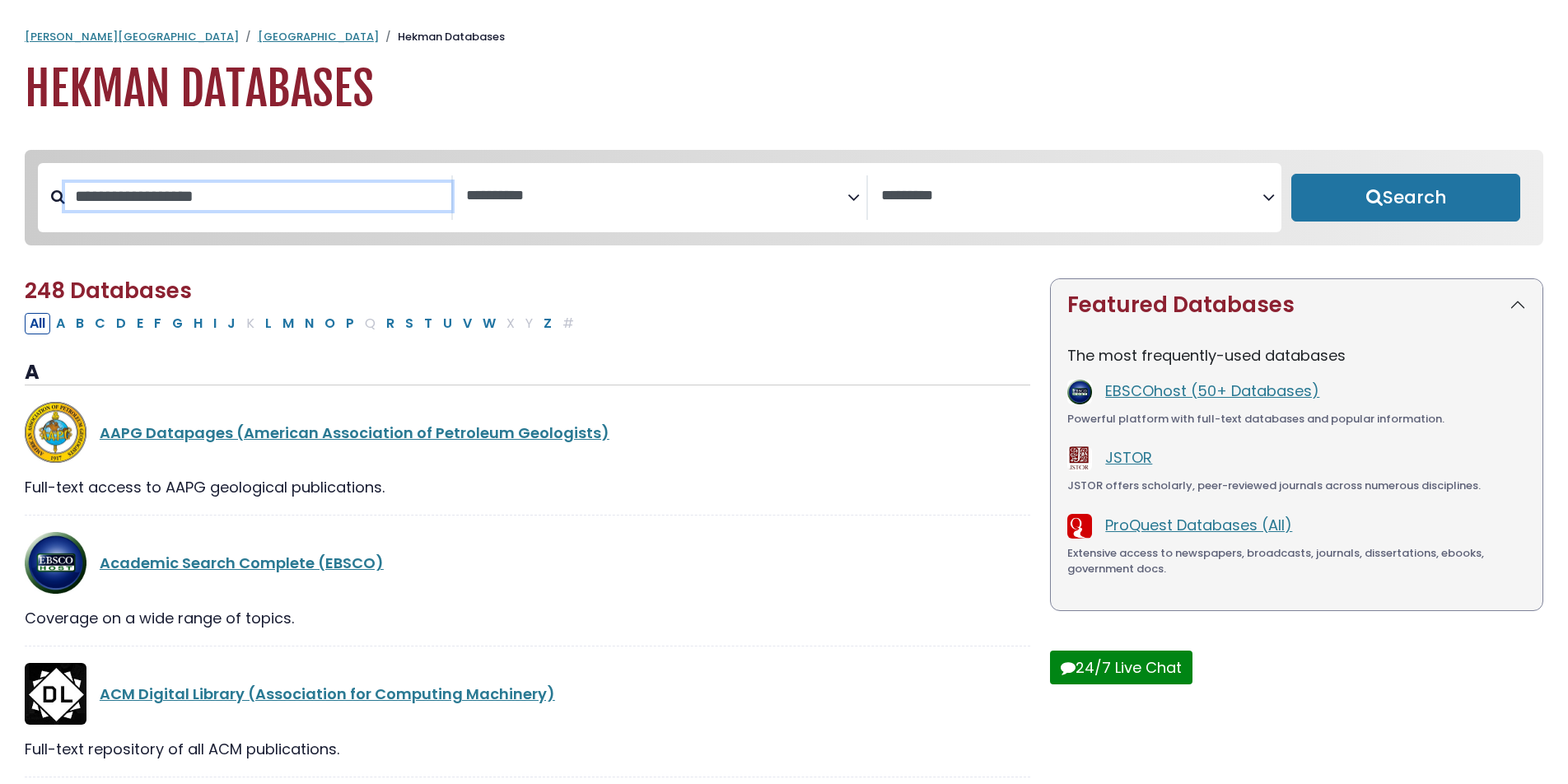
click at [223, 199] on input "Search database by title or keyword" at bounding box center [258, 196] width 386 height 27
type input "**********"
click at [1292, 174] on button "Search" at bounding box center [1407, 197] width 229 height 47
select select "Database Subject Filter"
select select "Database Vendors Filter"
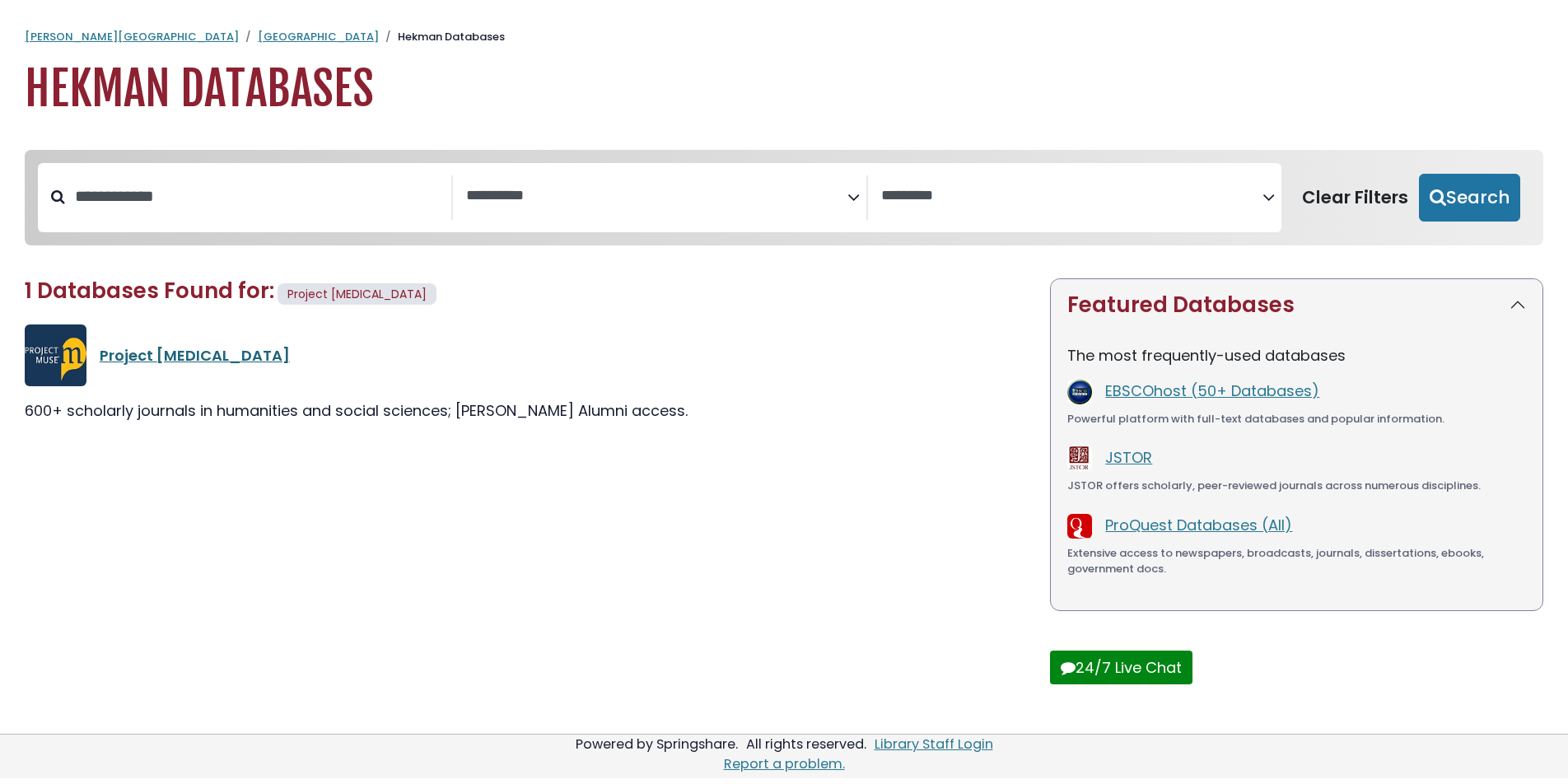
click at [151, 363] on link "Project Muse" at bounding box center [194, 355] width 190 height 21
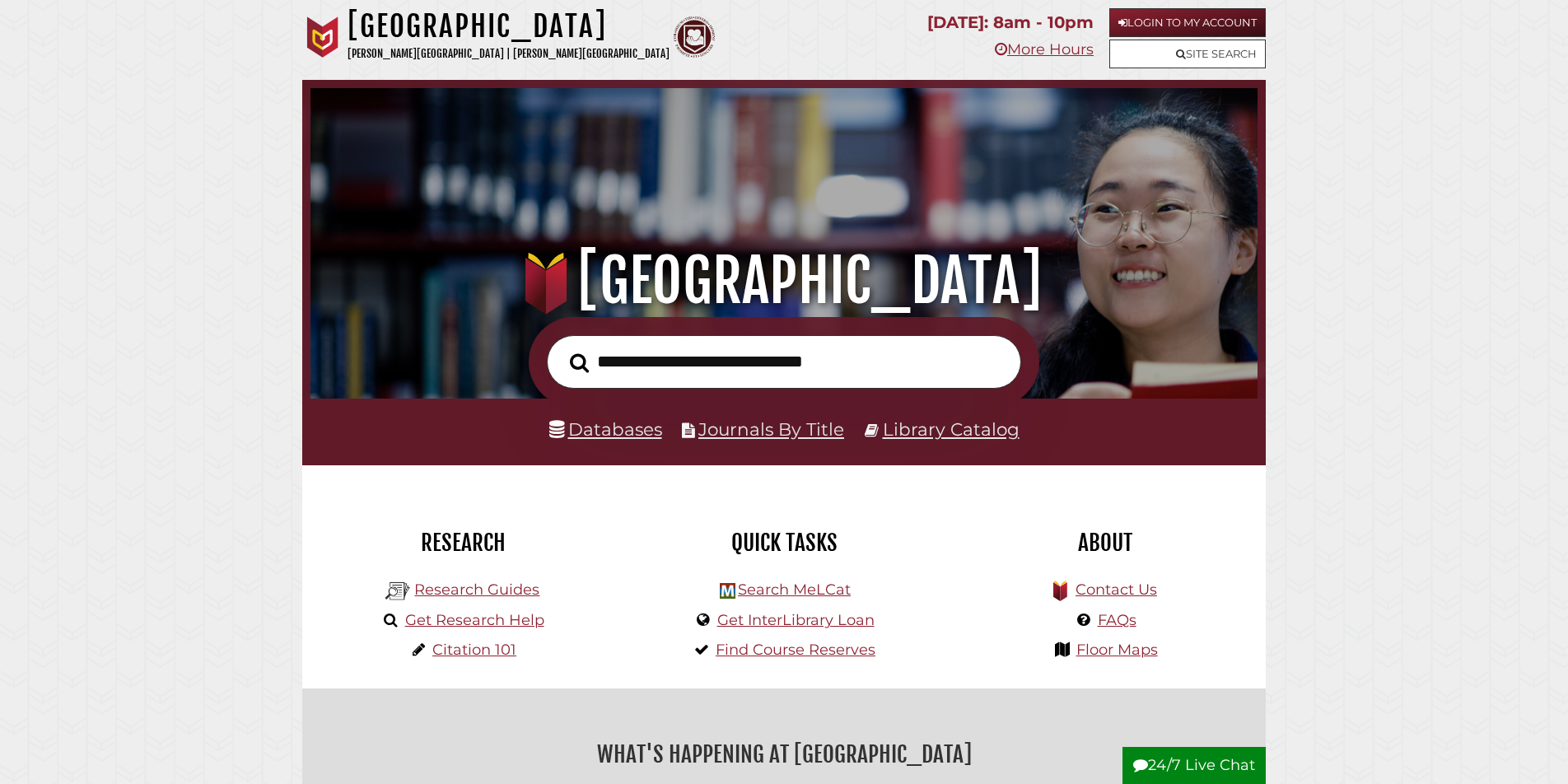
scroll to position [313, 939]
click at [802, 428] on link "Journals By Title" at bounding box center [771, 429] width 146 height 22
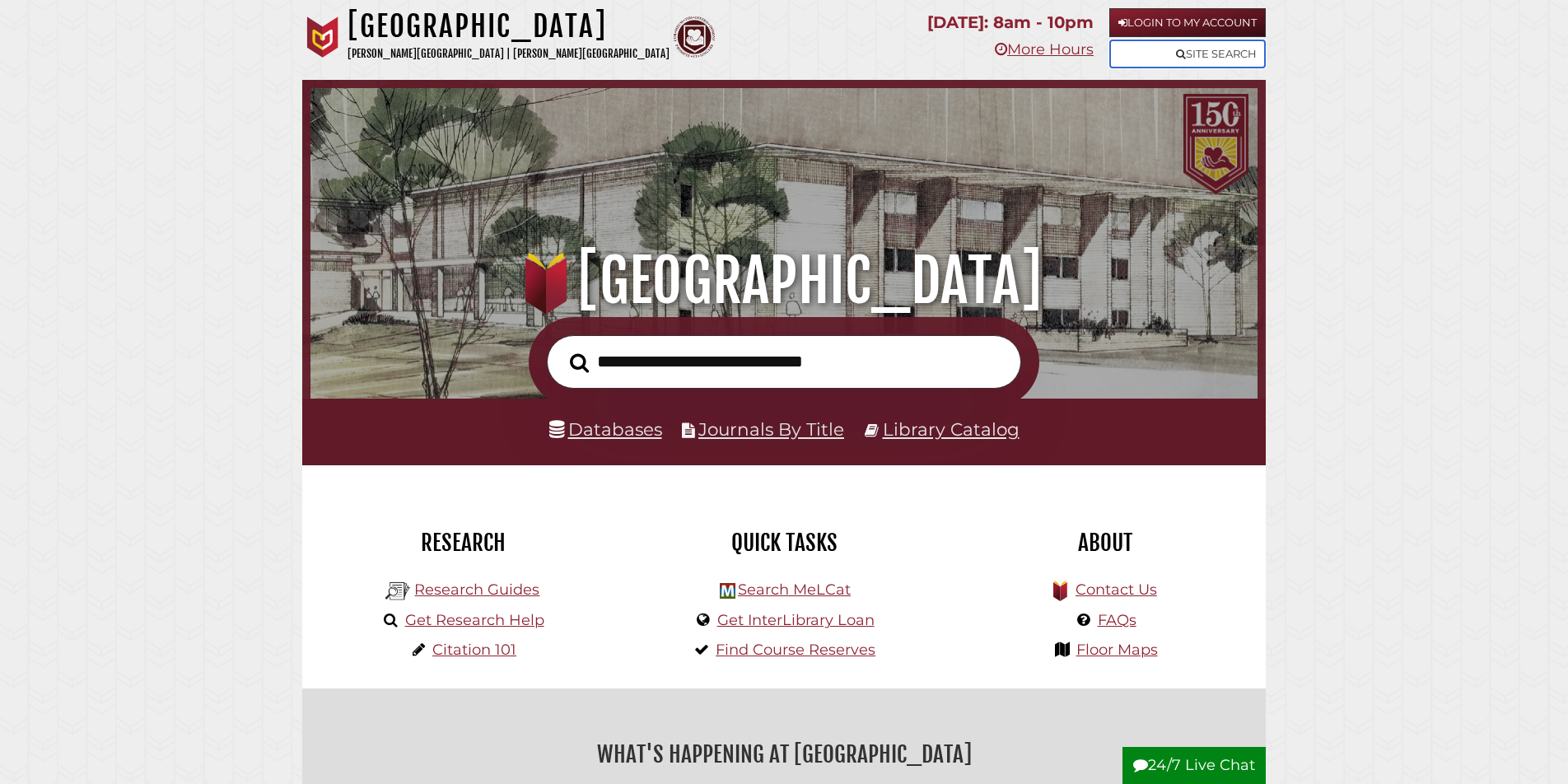
click at [1199, 54] on link "Site Search" at bounding box center [1187, 54] width 157 height 29
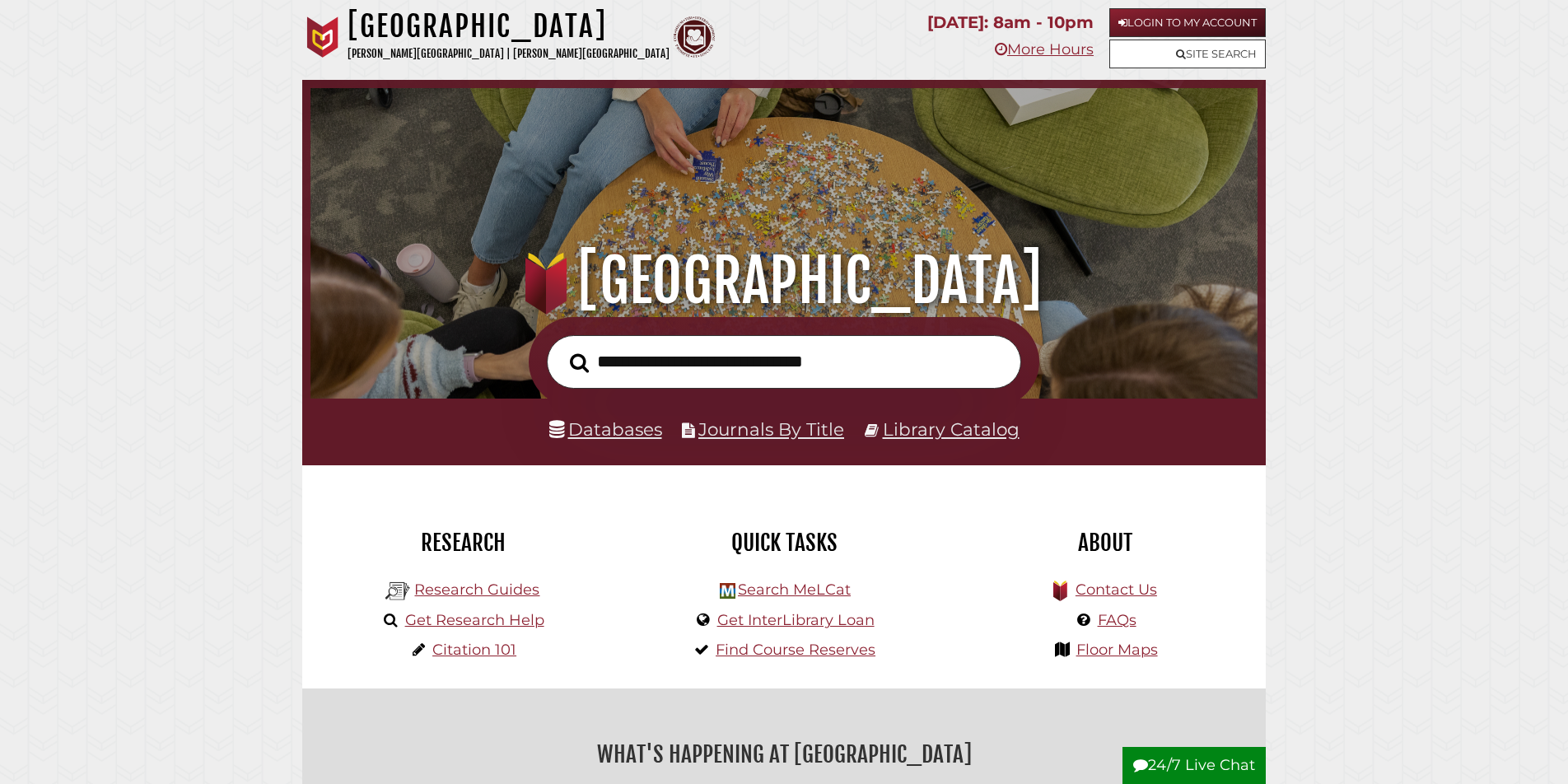
scroll to position [313, 939]
drag, startPoint x: 607, startPoint y: 360, endPoint x: 717, endPoint y: 362, distance: 110.0
click at [717, 362] on input "text" at bounding box center [784, 362] width 475 height 54
click at [626, 357] on input "text" at bounding box center [784, 362] width 475 height 54
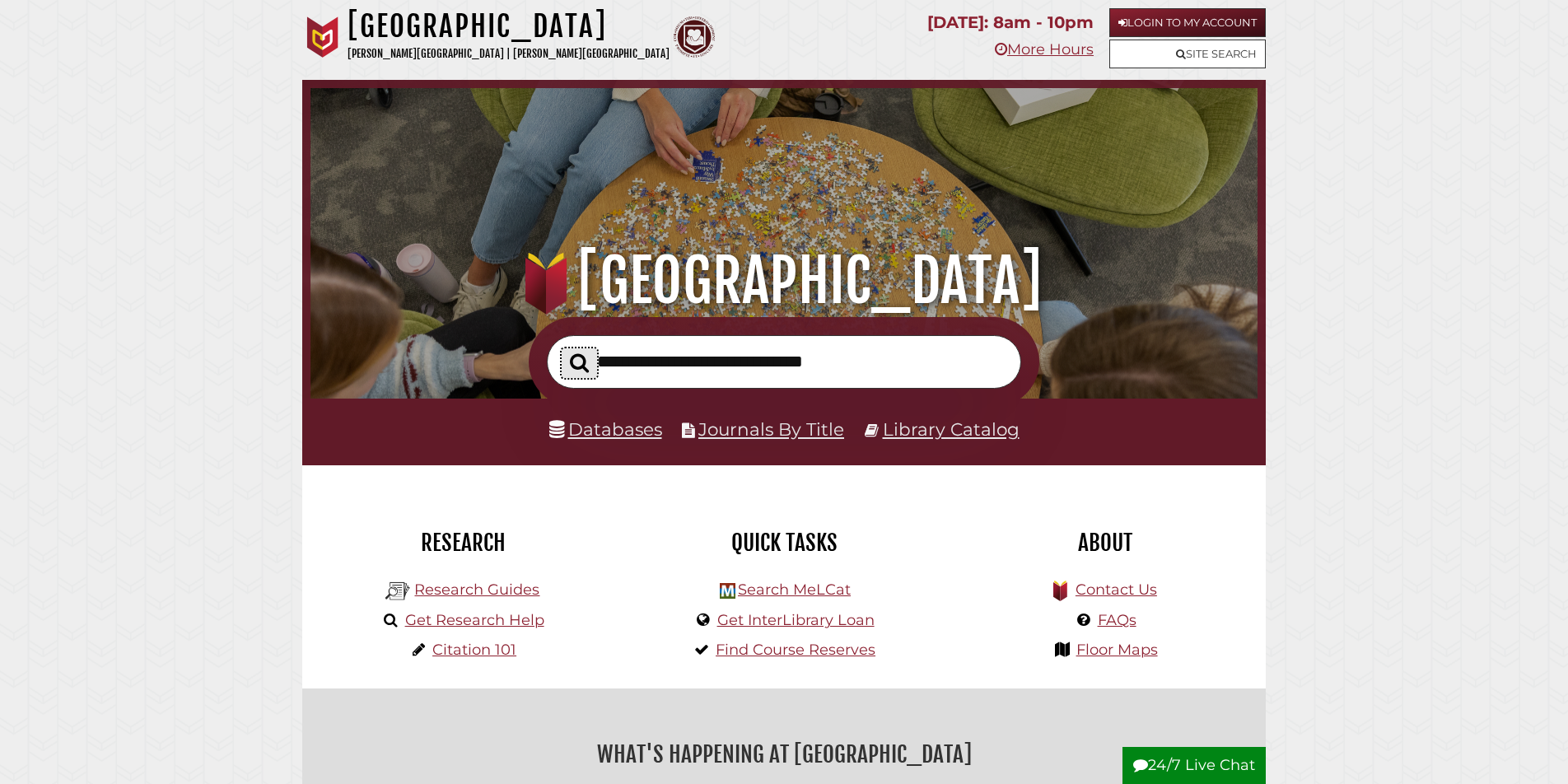
drag, startPoint x: 594, startPoint y: 361, endPoint x: 625, endPoint y: 361, distance: 31.0
click at [595, 361] on button "Search" at bounding box center [580, 363] width 36 height 30
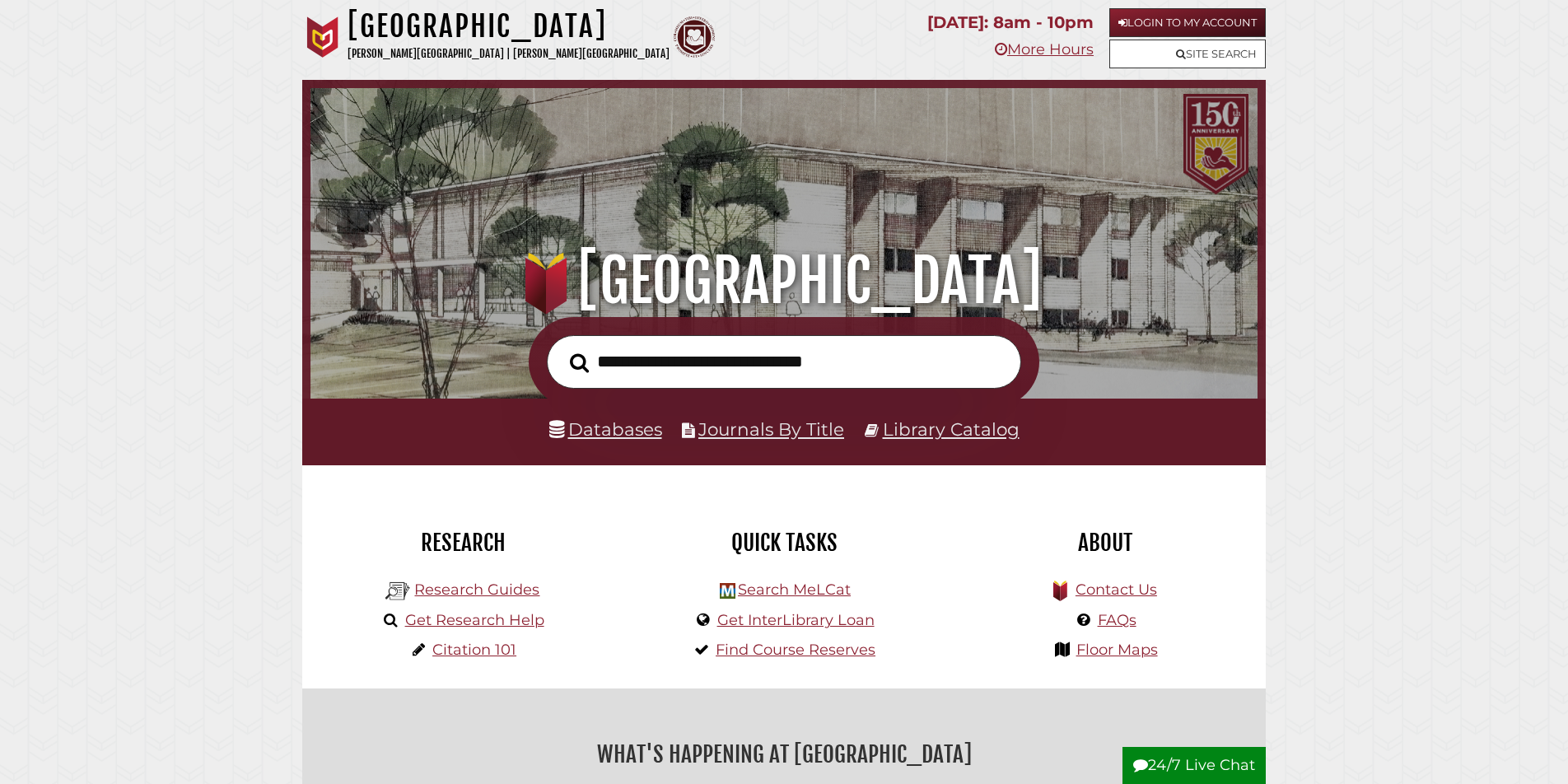
scroll to position [313, 939]
type input "*"
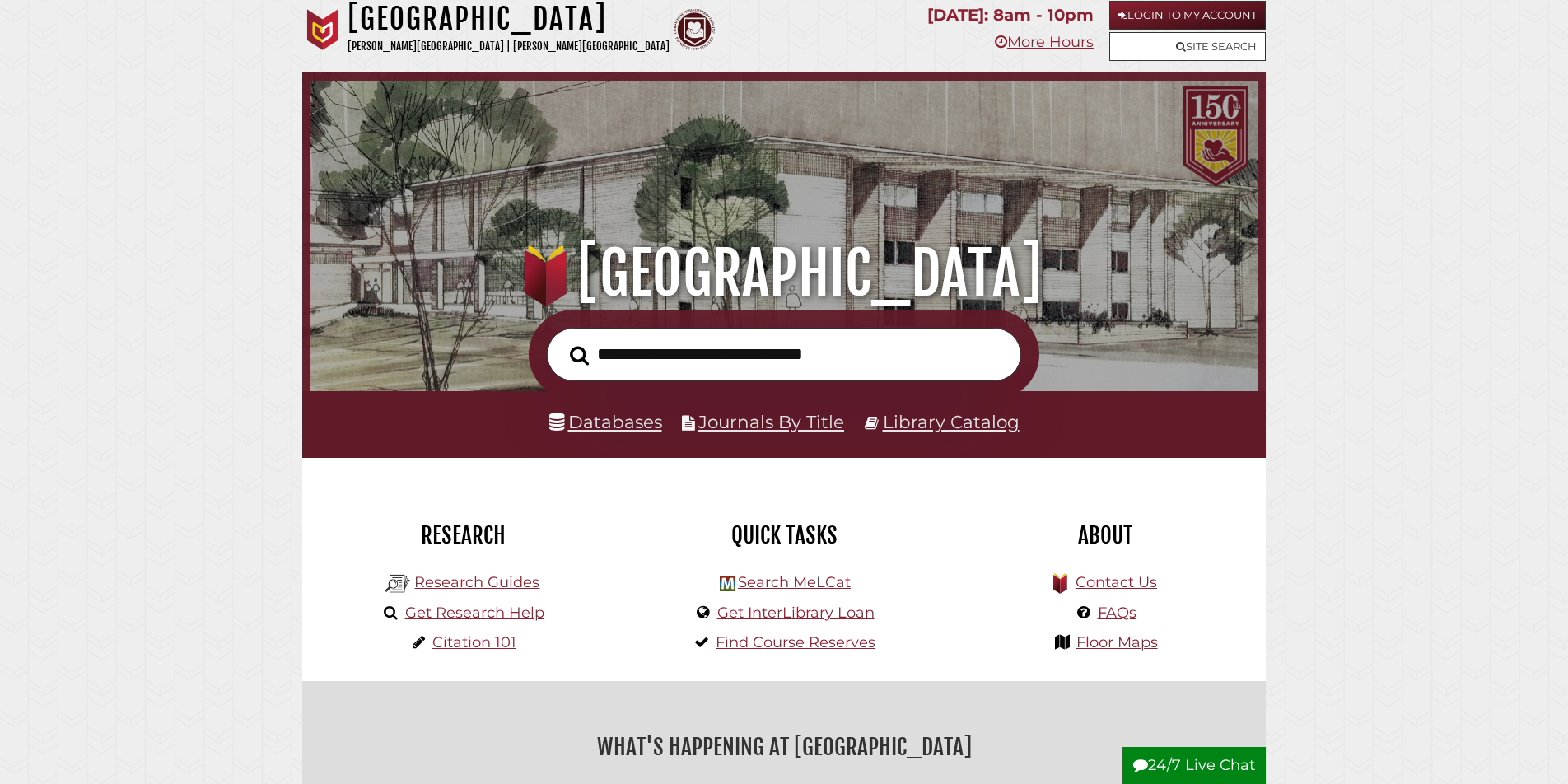
scroll to position [0, 0]
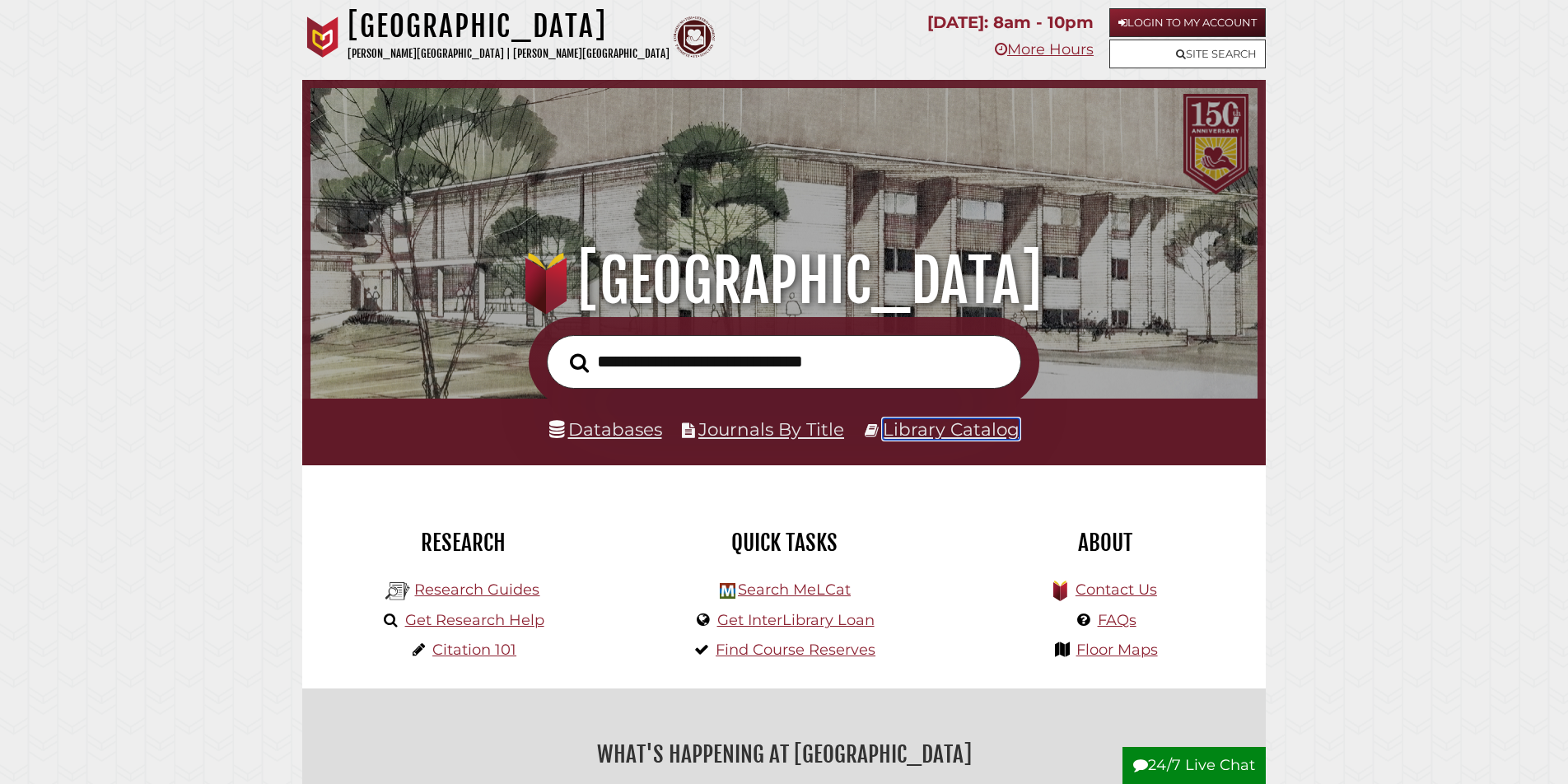
click at [943, 431] on link "Library Catalog" at bounding box center [952, 429] width 137 height 22
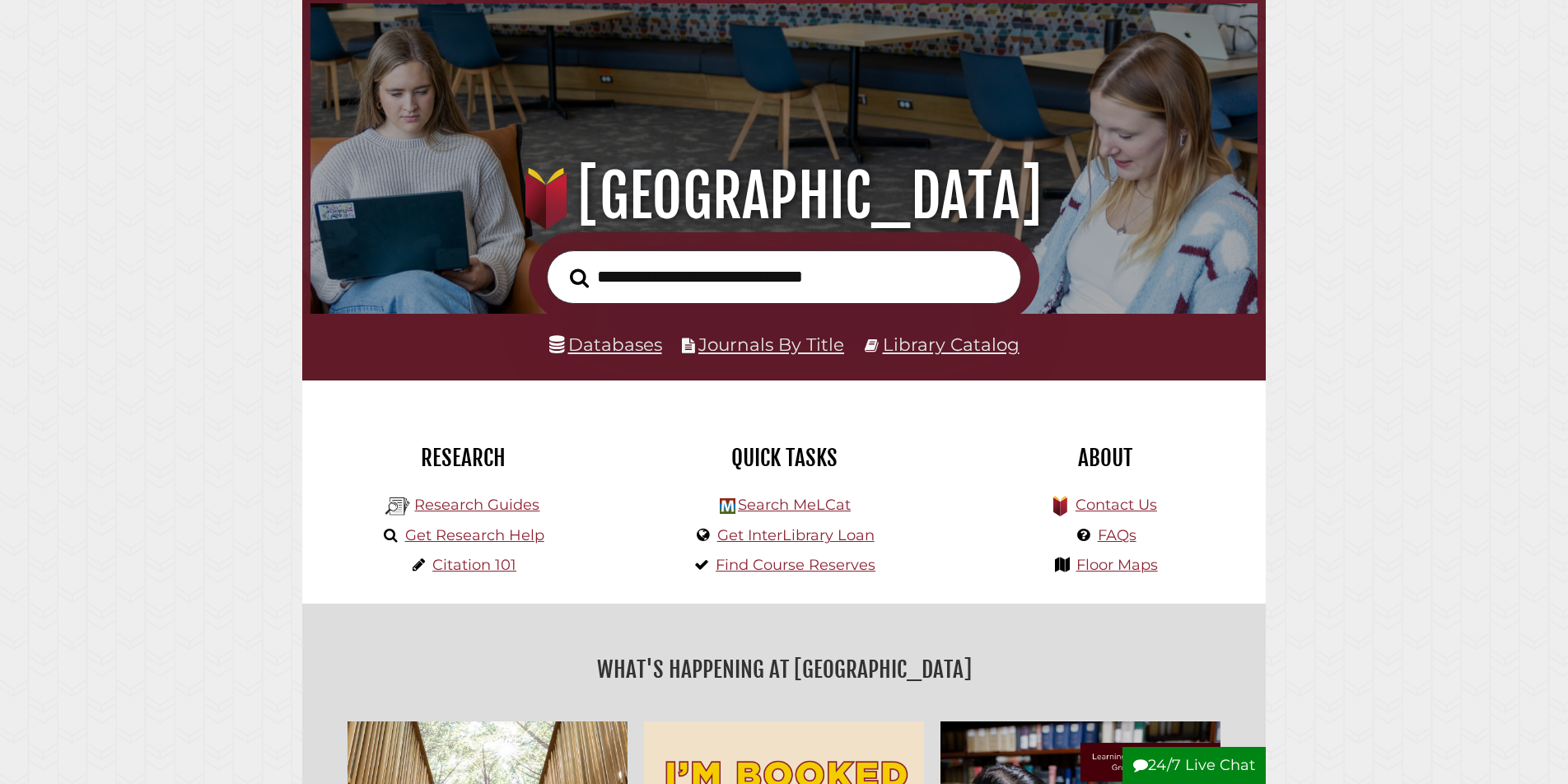
scroll to position [81, 0]
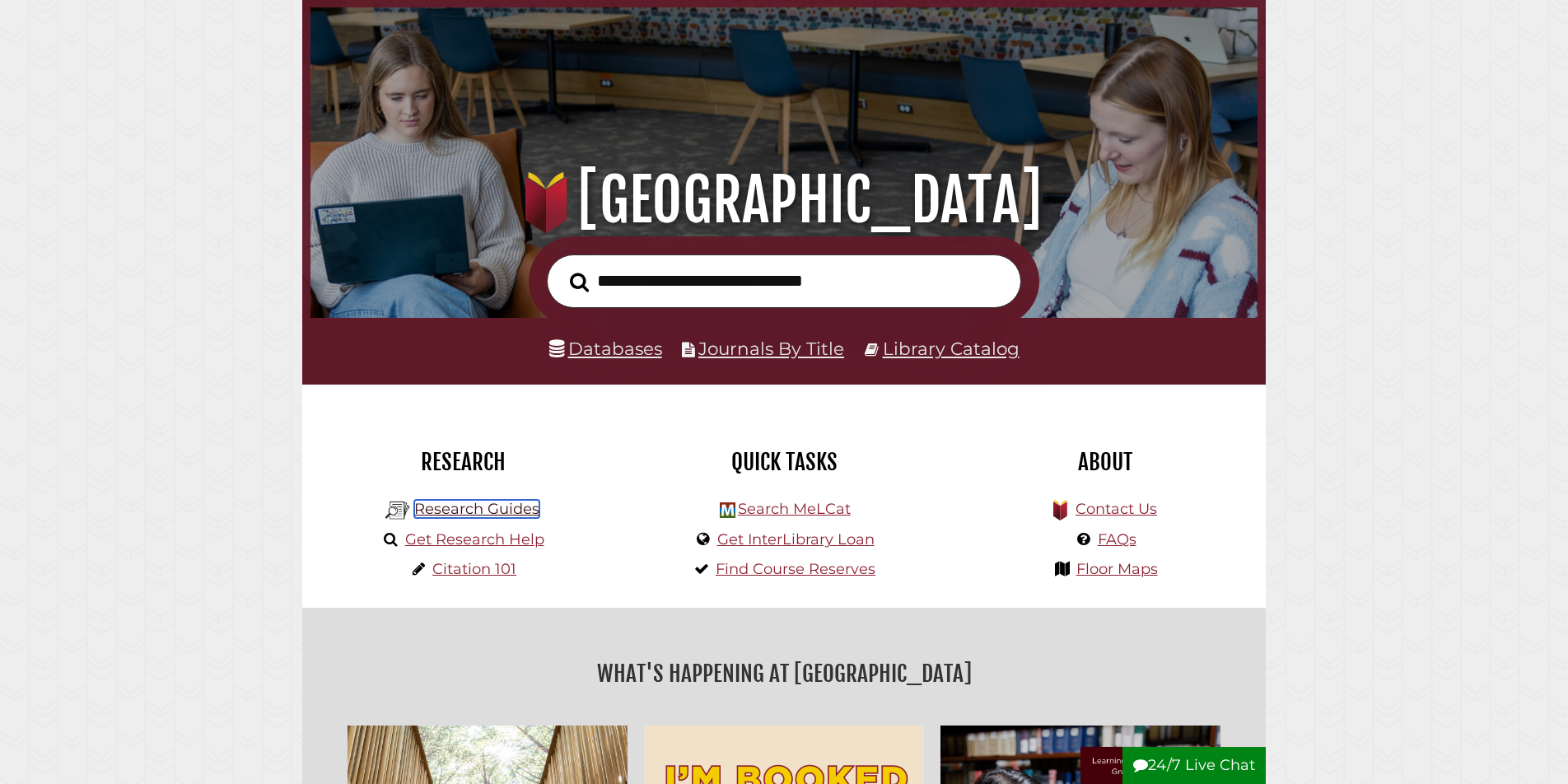
click at [480, 509] on link "Research Guides" at bounding box center [477, 509] width 125 height 18
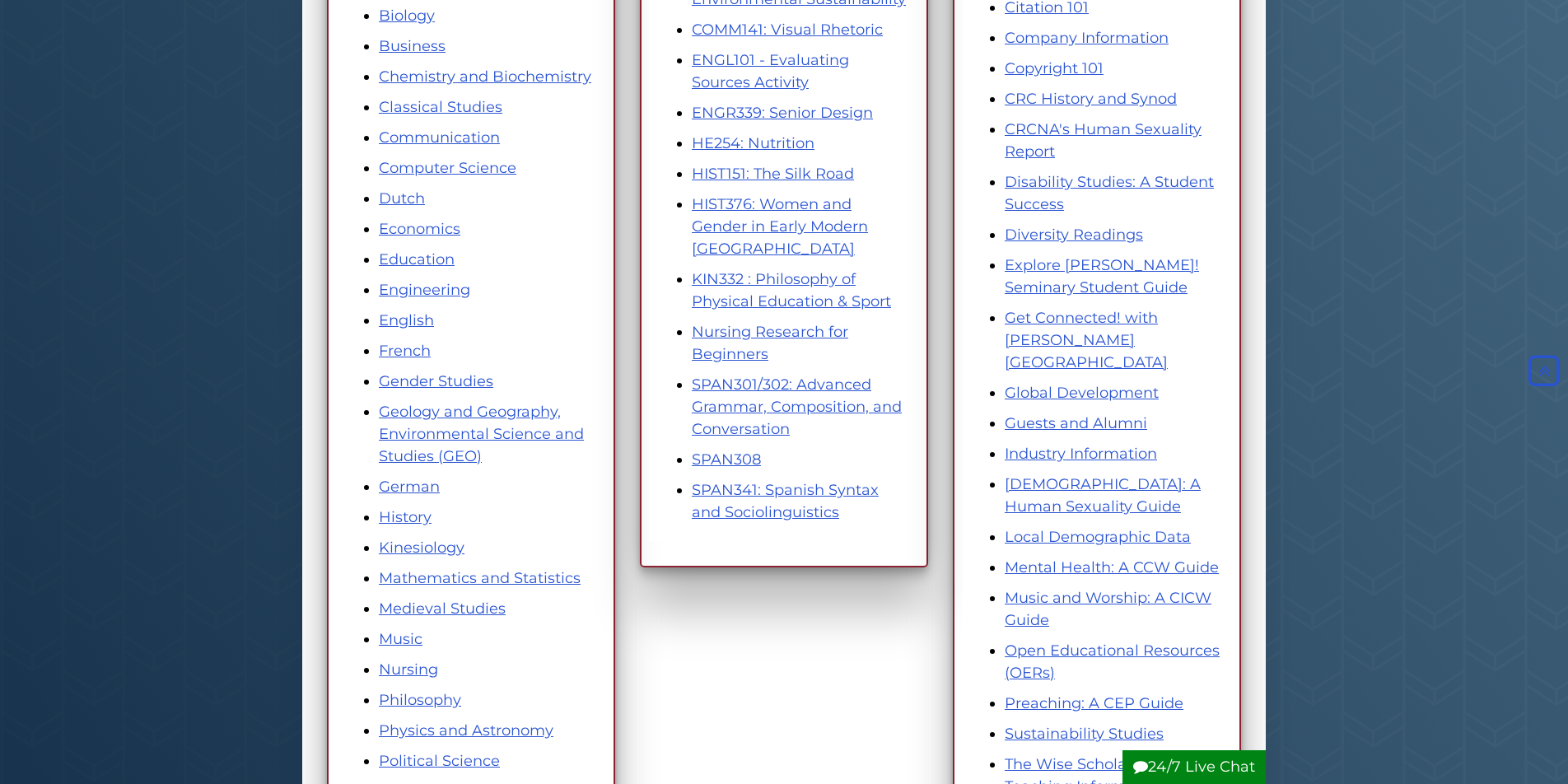
scroll to position [426, 0]
click at [765, 386] on link "SPAN301/302: Advanced Grammar, Composition, and Conversation" at bounding box center [797, 406] width 210 height 63
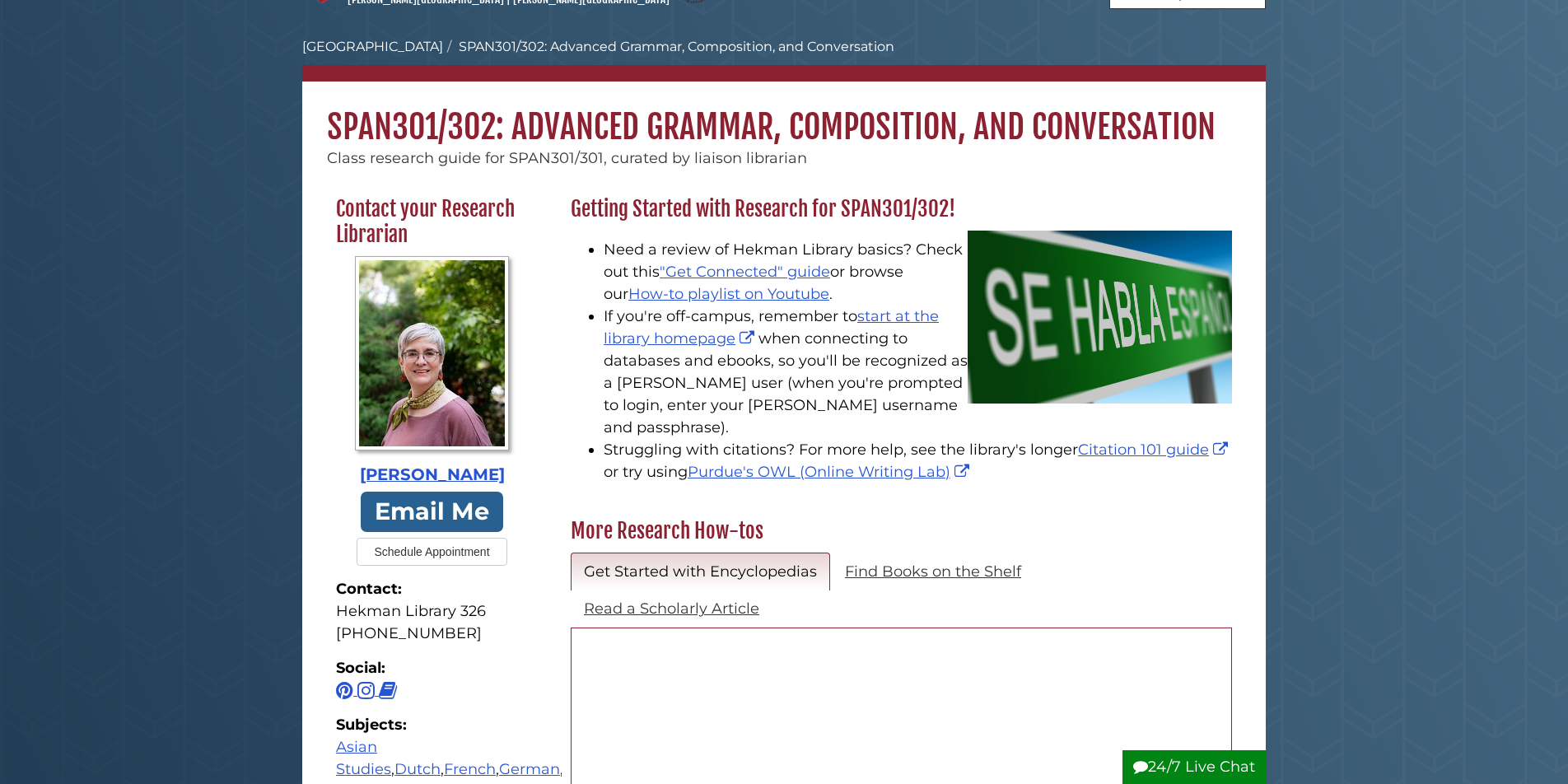
scroll to position [23, 0]
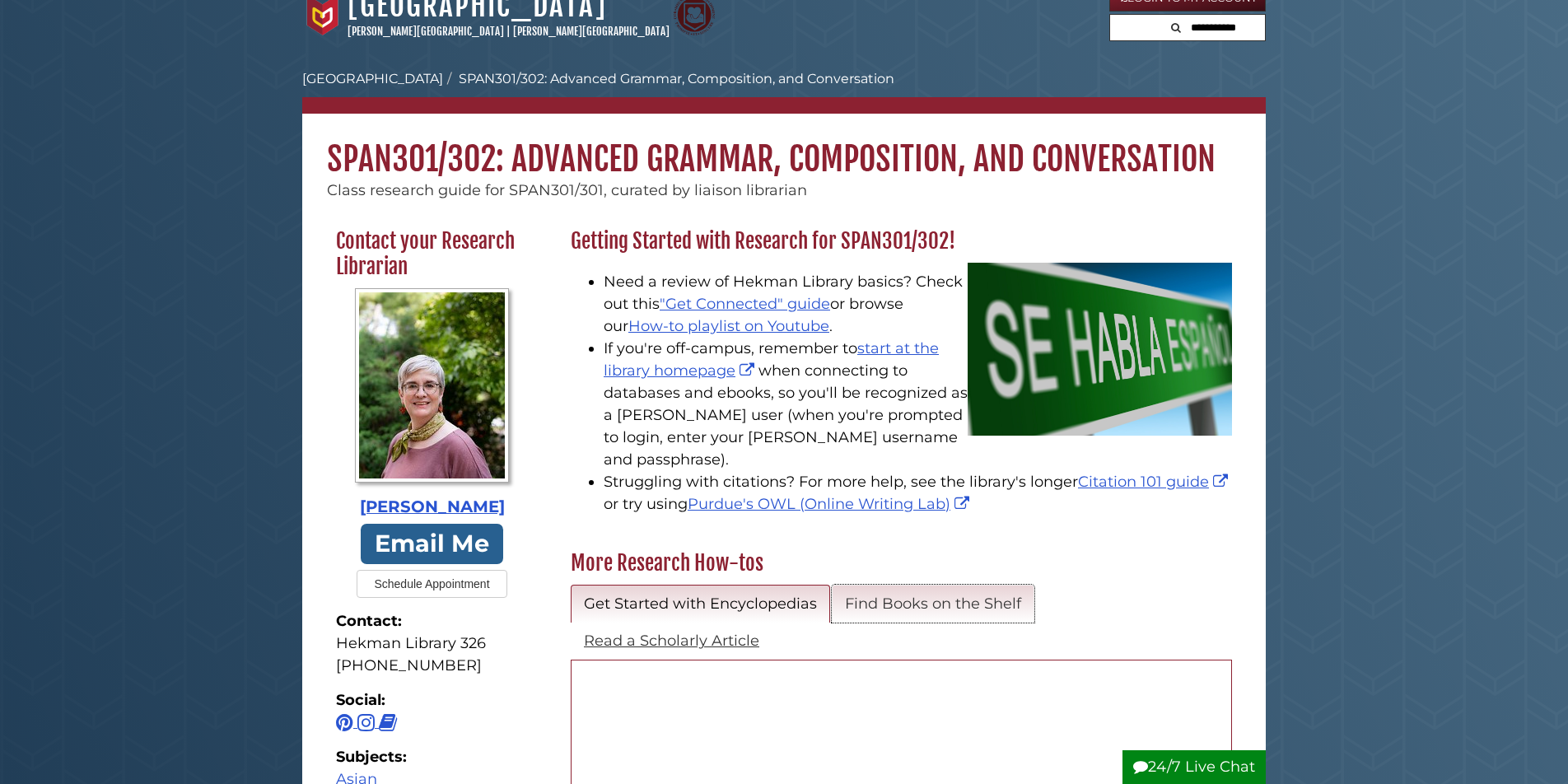
click at [949, 585] on link "Find Books on the Shelf" at bounding box center [934, 604] width 202 height 39
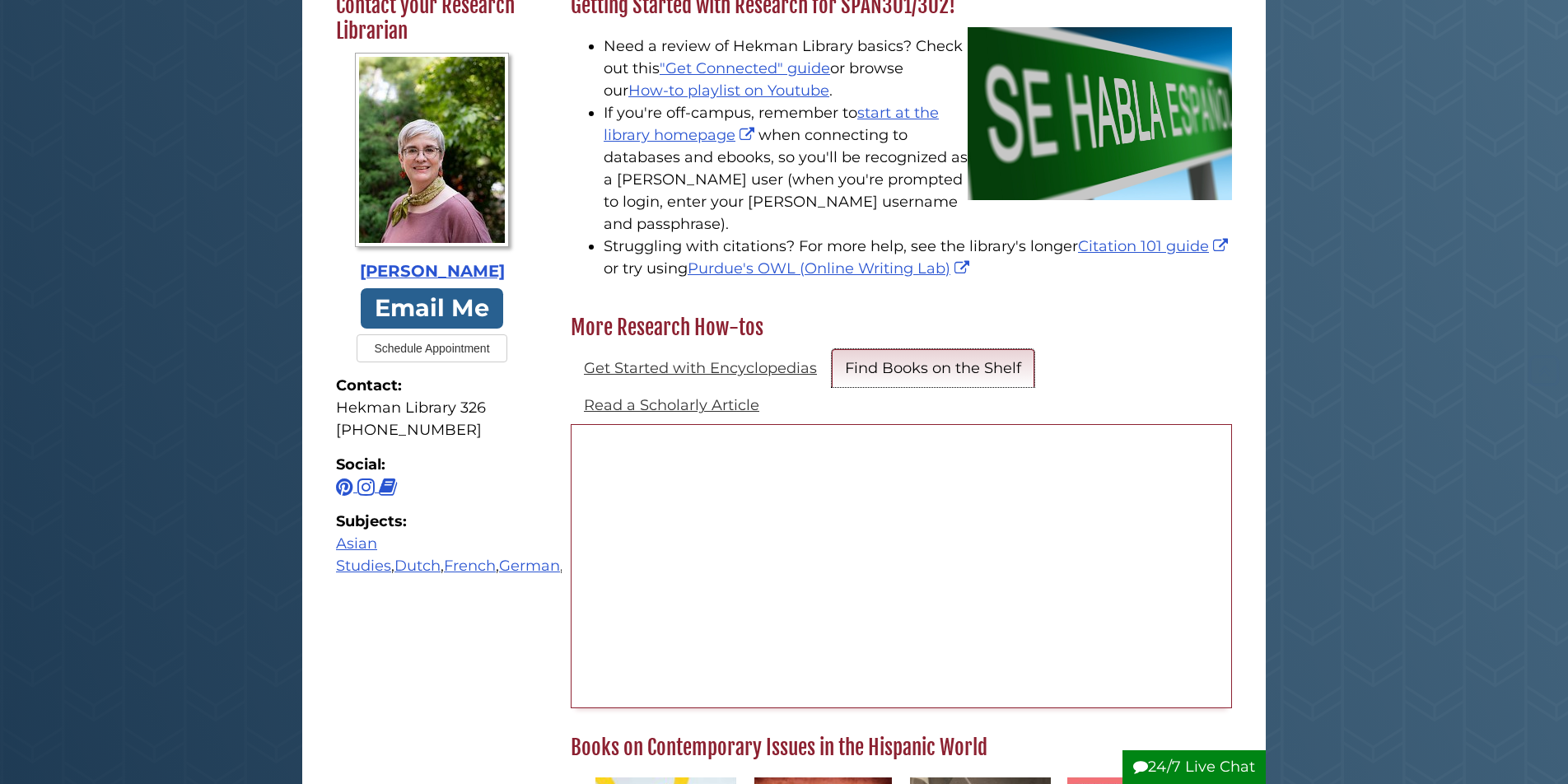
scroll to position [260, 0]
click at [678, 349] on link "Get Started with Encyclopedias" at bounding box center [701, 367] width 260 height 39
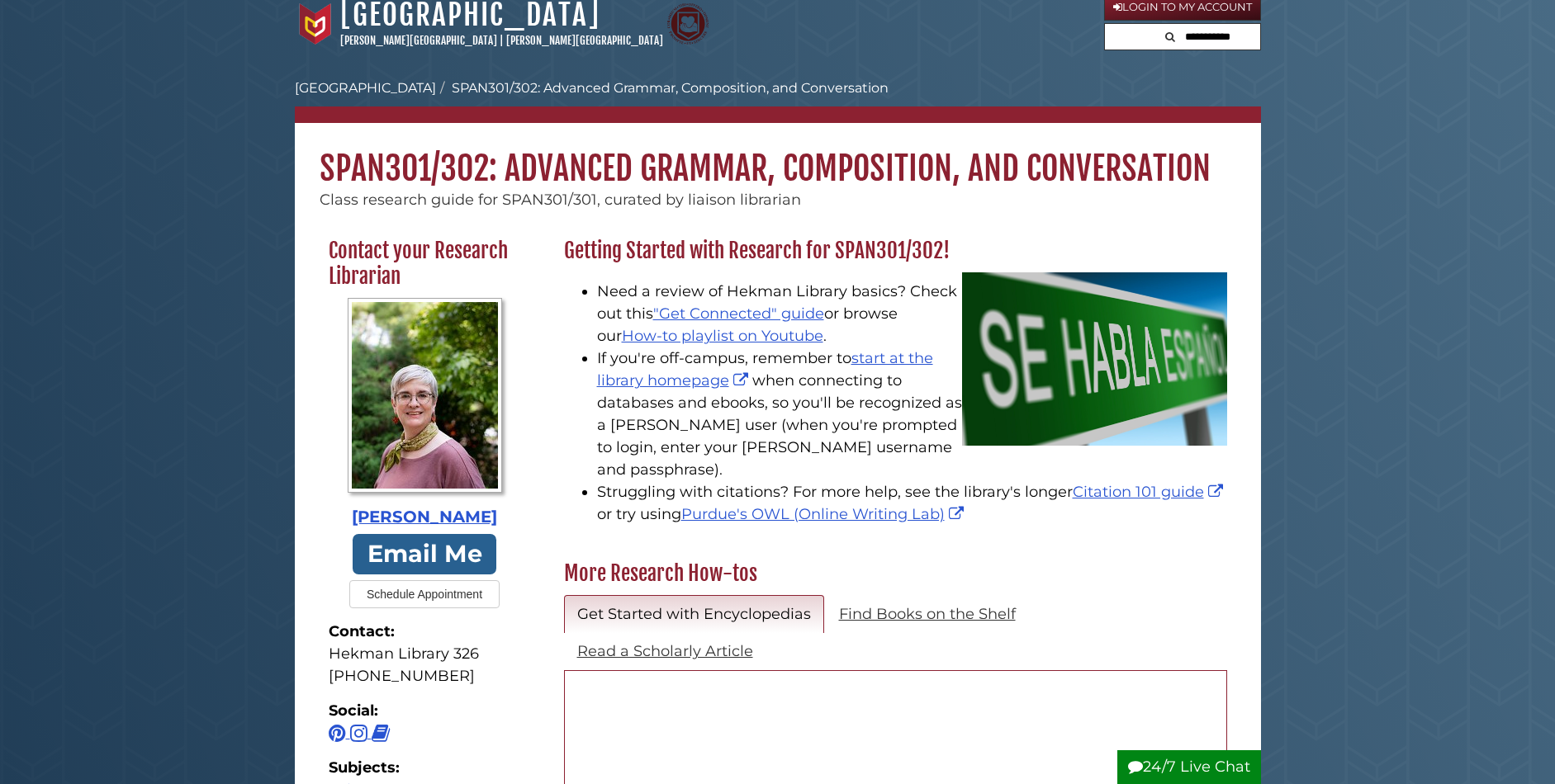
scroll to position [0, 0]
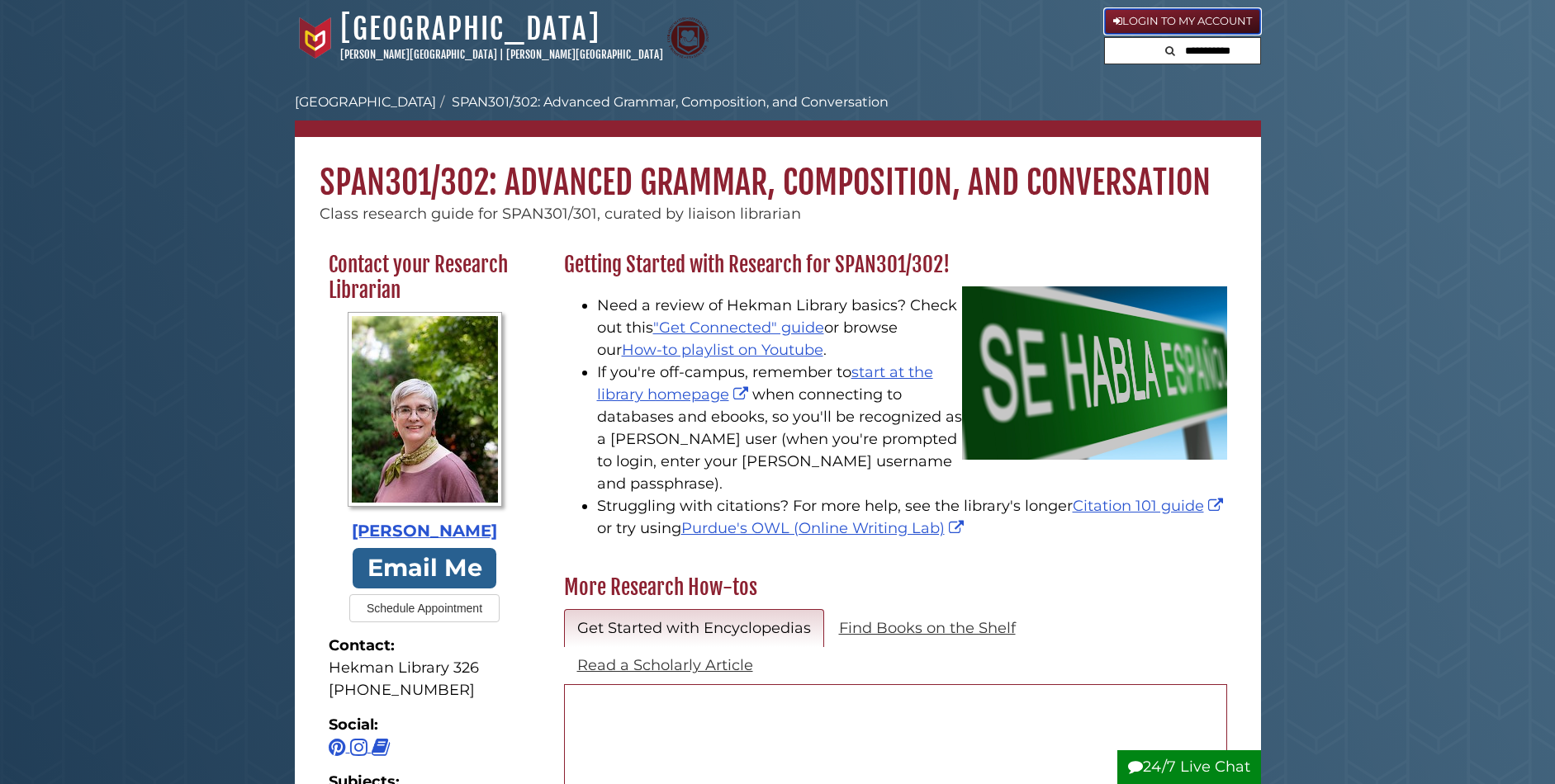
click at [1146, 21] on link "Login to My Account" at bounding box center [1182, 21] width 157 height 26
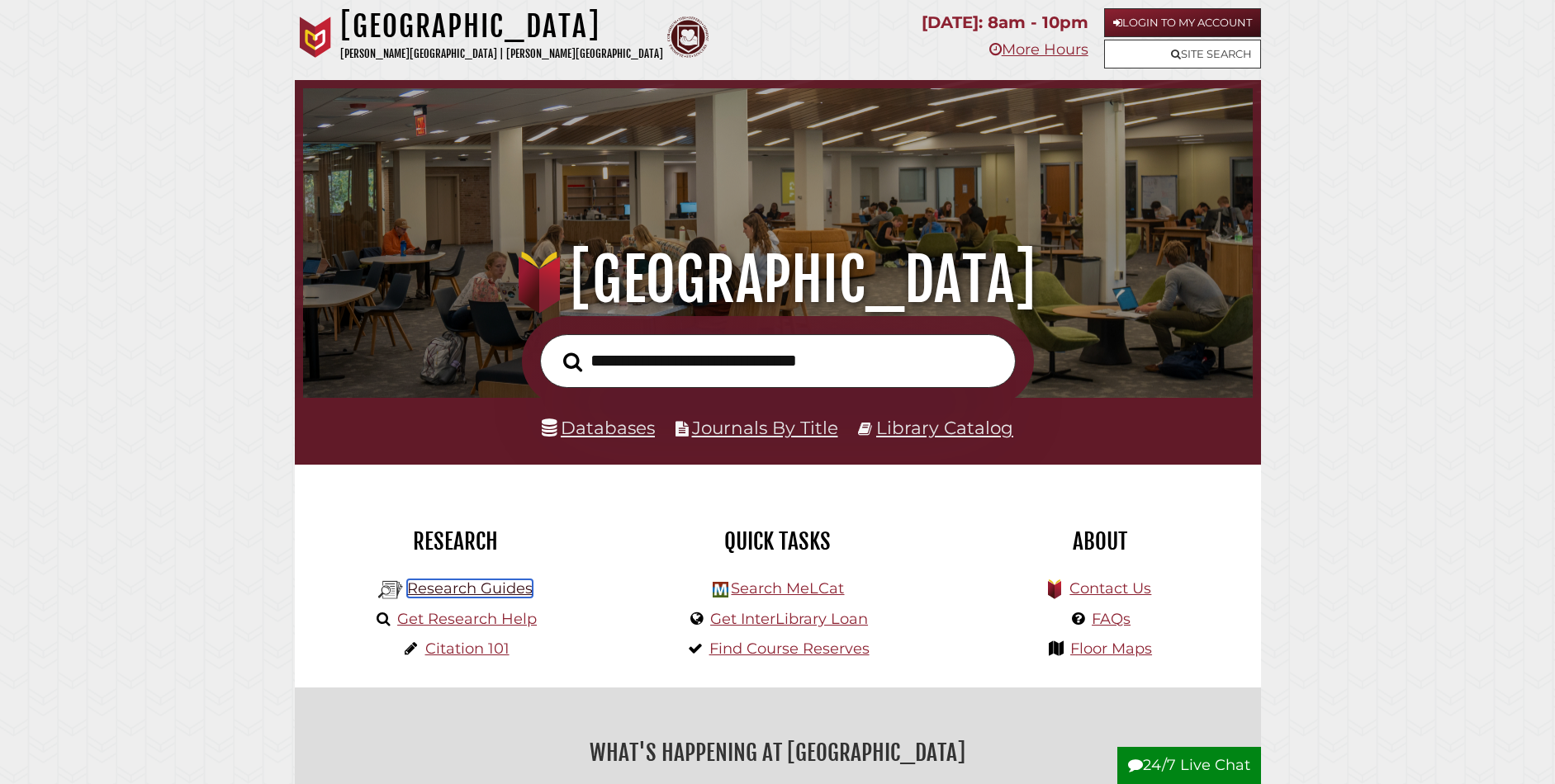
click at [488, 582] on link "Research Guides" at bounding box center [470, 588] width 126 height 18
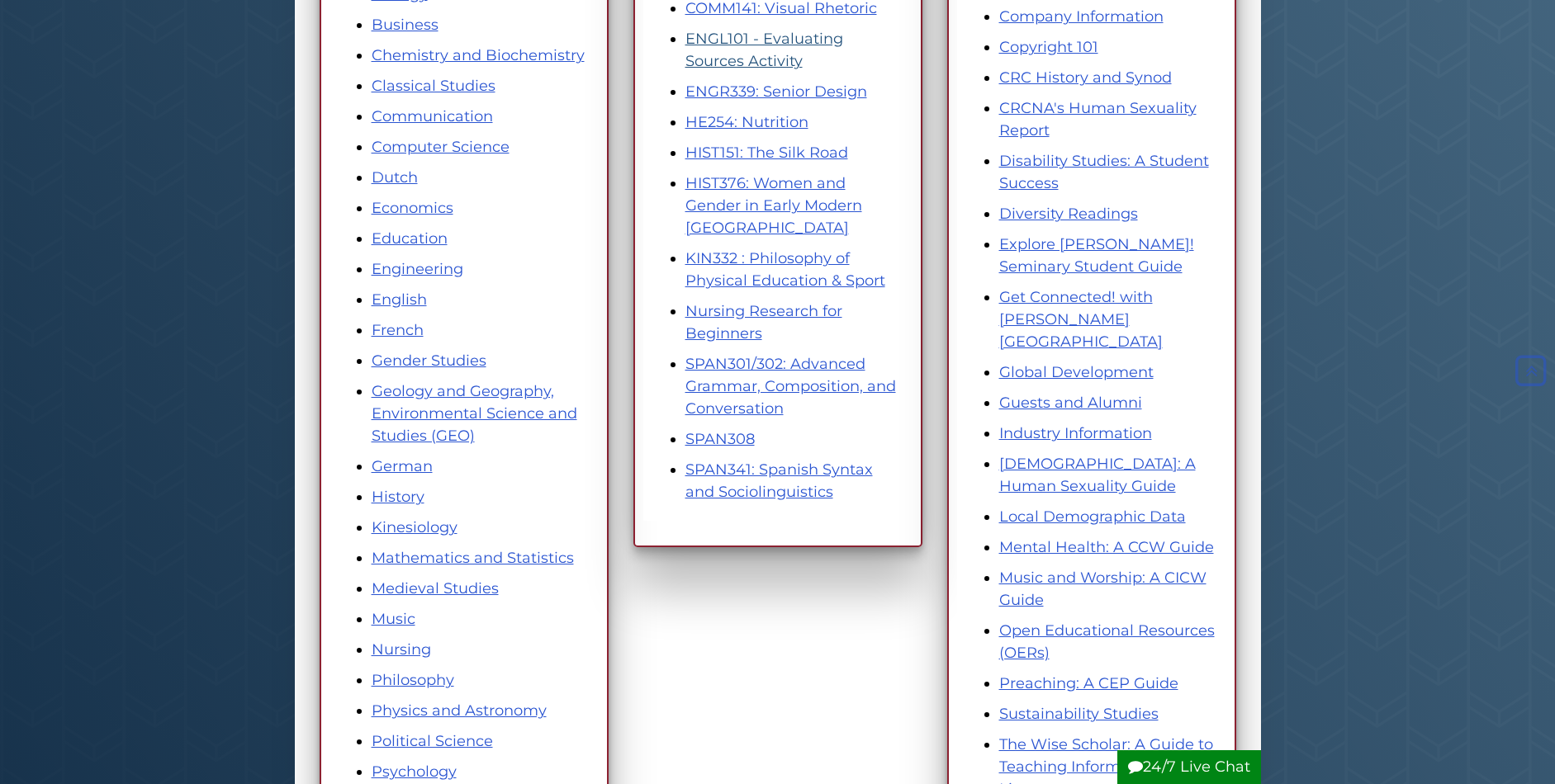
scroll to position [456, 0]
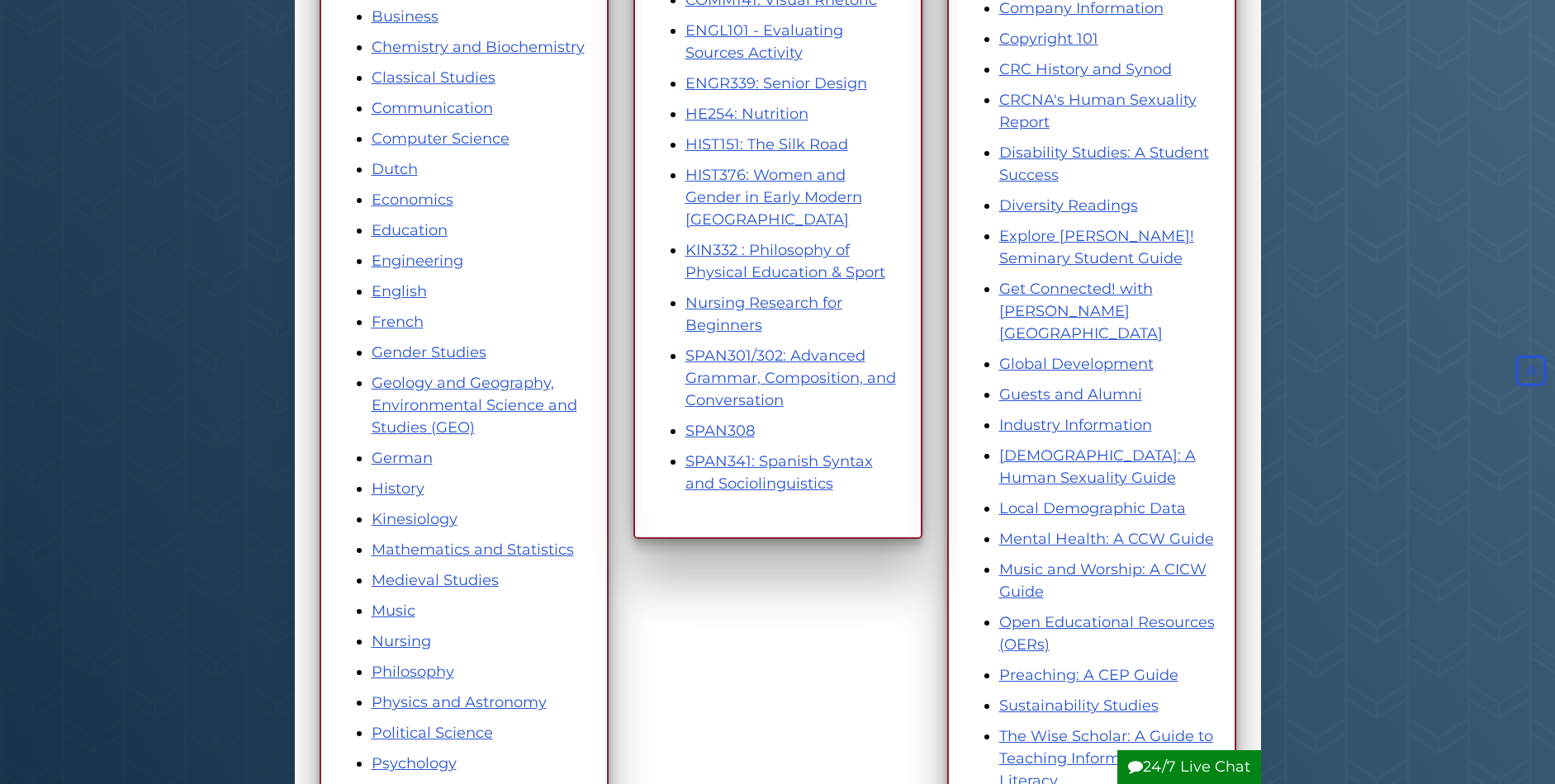
click at [743, 366] on li "SPAN301/302: Advanced Grammar, Composition, and Conversation" at bounding box center [794, 378] width 218 height 66
click at [743, 378] on link "SPAN301/302: Advanced Grammar, Composition, and Conversation" at bounding box center [791, 378] width 210 height 63
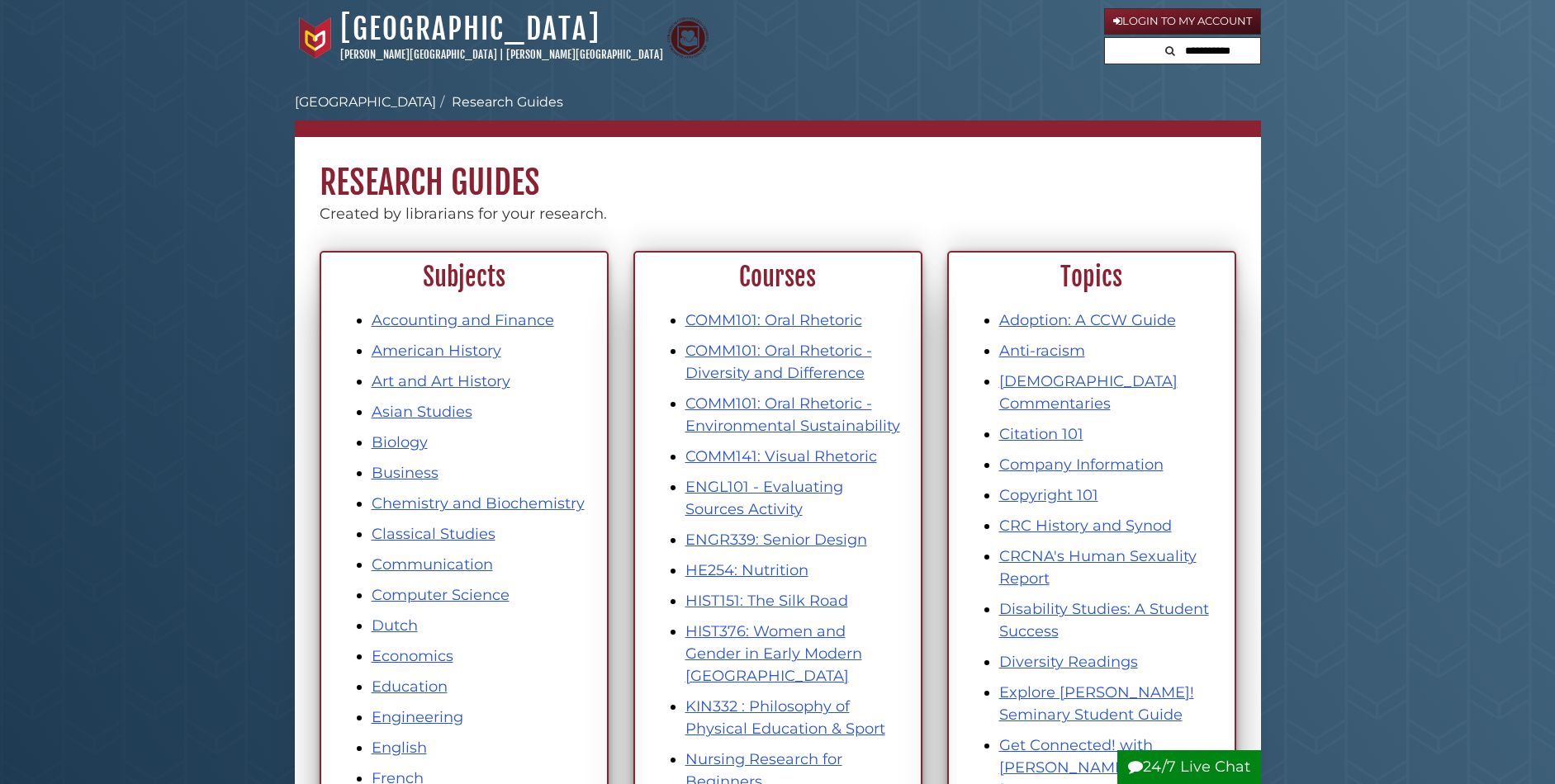
scroll to position [456, 0]
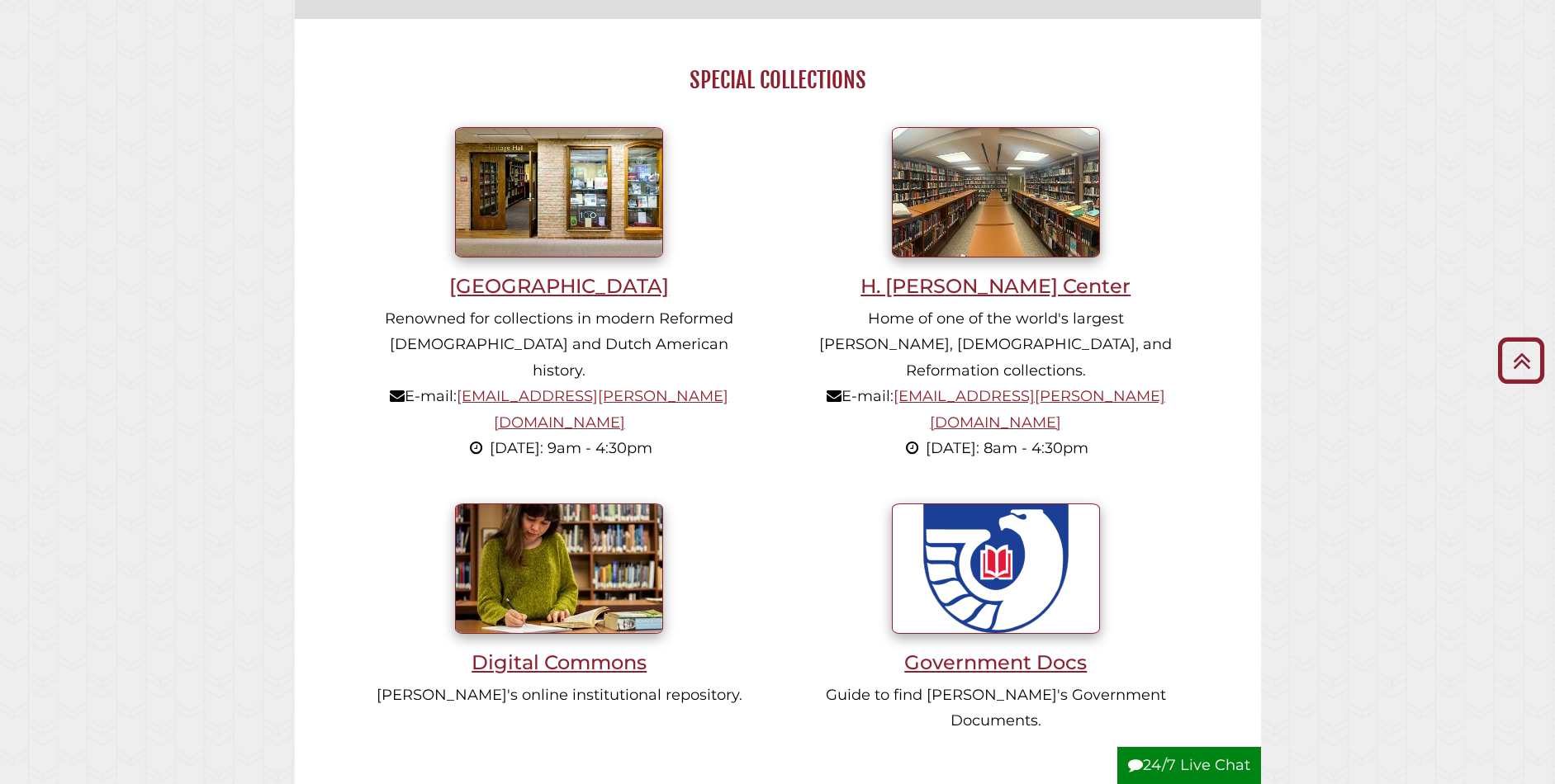
scroll to position [1103, 0]
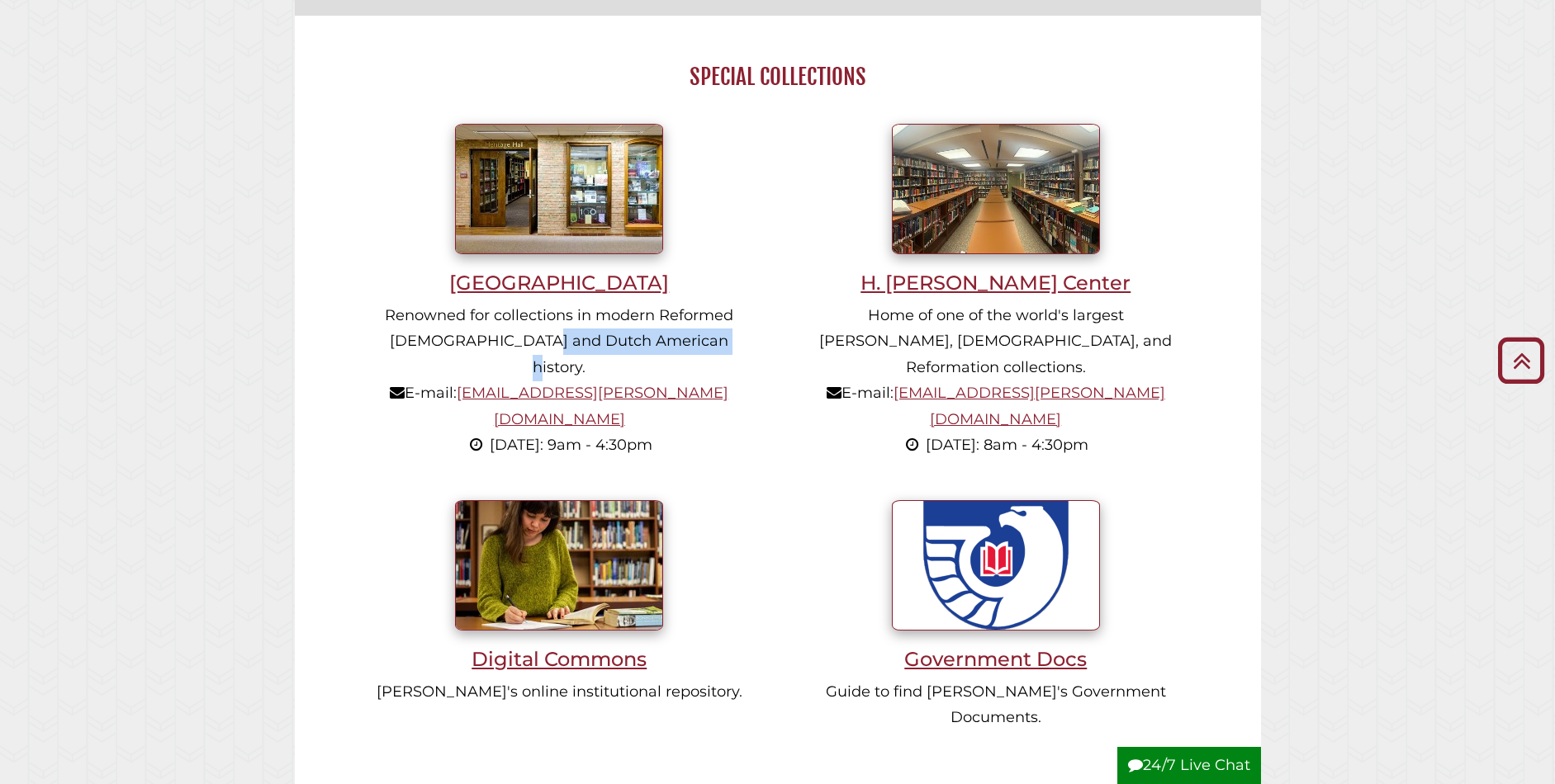
drag, startPoint x: 531, startPoint y: 341, endPoint x: 706, endPoint y: 345, distance: 175.0
click at [706, 345] on p "Renowned for collections in modern Reformed Christianity and Dutch American his…" at bounding box center [560, 381] width 374 height 156
drag, startPoint x: 732, startPoint y: 313, endPoint x: 652, endPoint y: 318, distance: 80.2
click at [652, 318] on p "Renowned for collections in modern Reformed Christianity and Dutch American his…" at bounding box center [560, 381] width 374 height 156
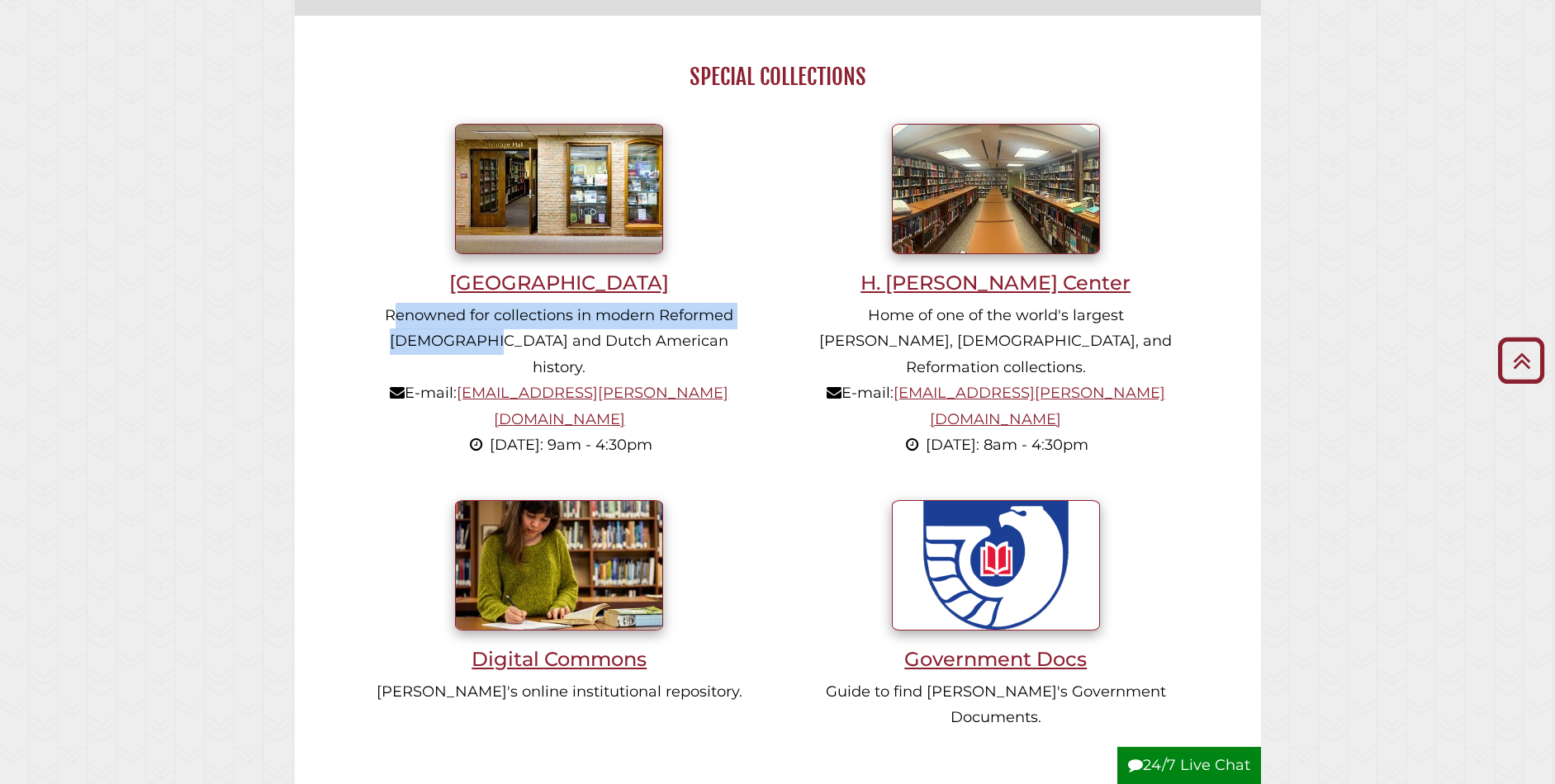
drag, startPoint x: 489, startPoint y: 338, endPoint x: 396, endPoint y: 314, distance: 96.0
click at [396, 314] on p "Renowned for collections in modern Reformed Christianity and Dutch American his…" at bounding box center [560, 381] width 374 height 156
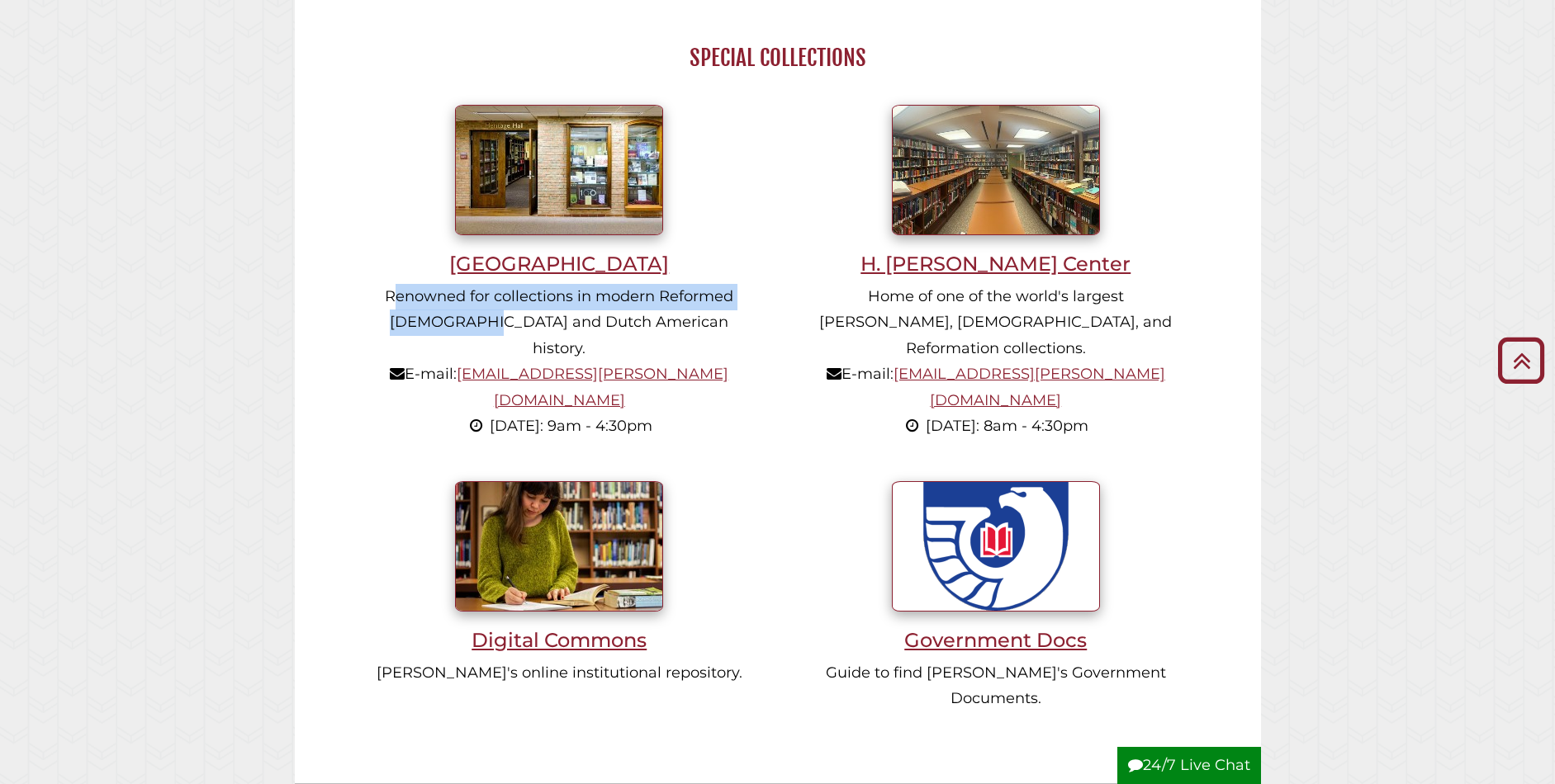
scroll to position [1128, 0]
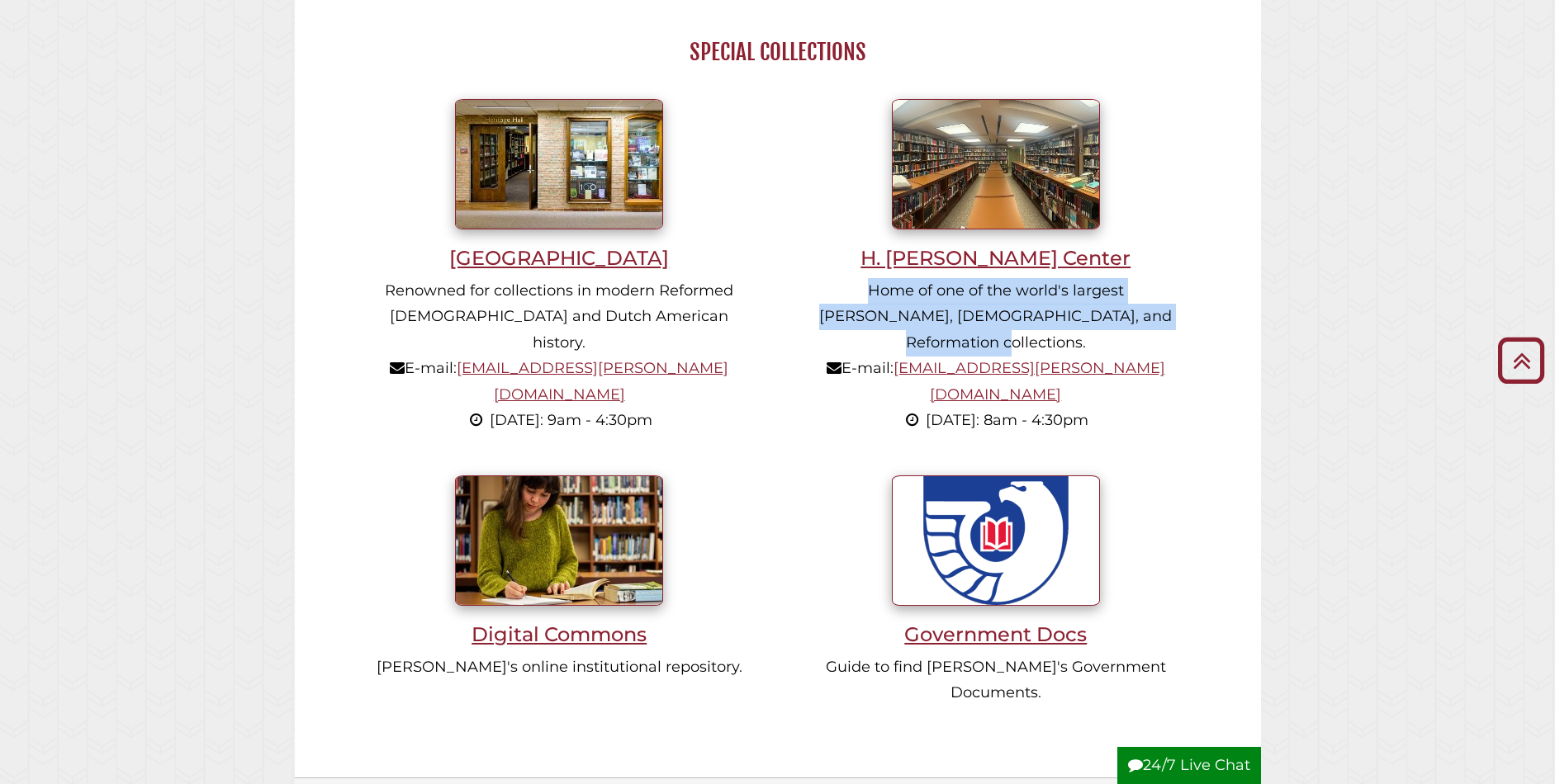
drag, startPoint x: 824, startPoint y: 289, endPoint x: 1144, endPoint y: 313, distance: 320.9
click at [1144, 313] on p "Home of one of the world's largest John Calvin, Calvinism, and Reformation coll…" at bounding box center [995, 357] width 374 height 156
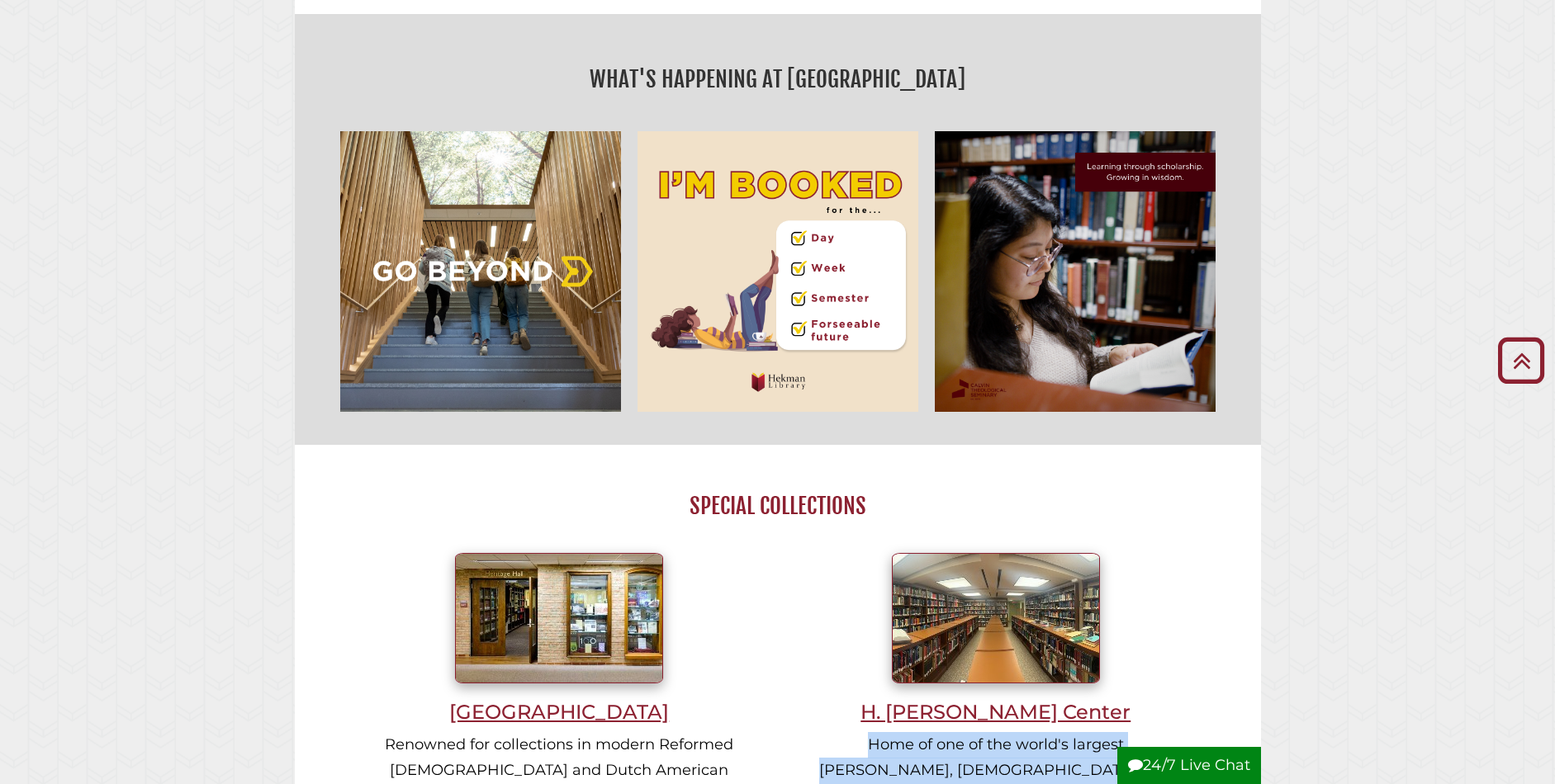
scroll to position [612, 0]
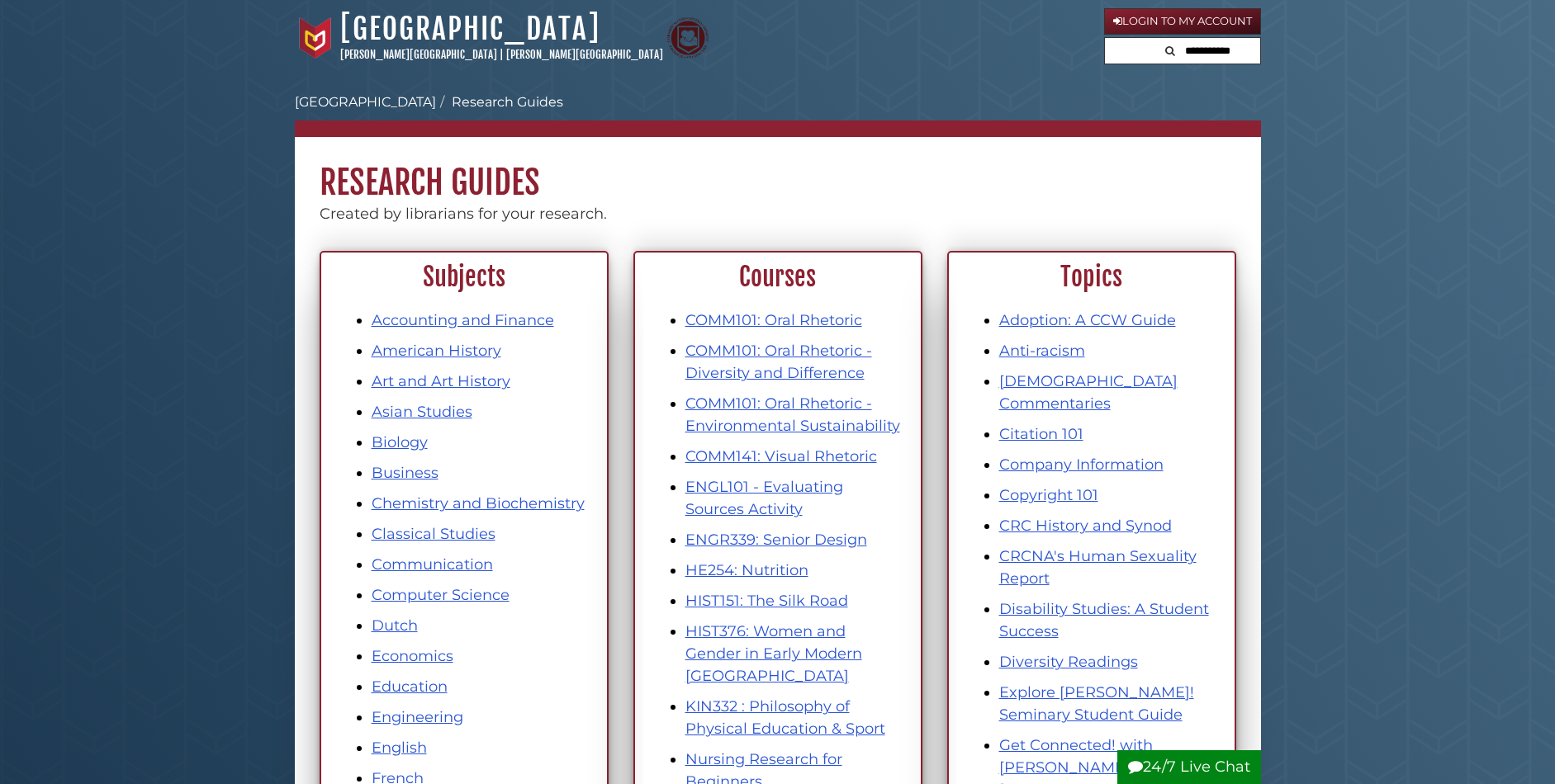
scroll to position [456, 0]
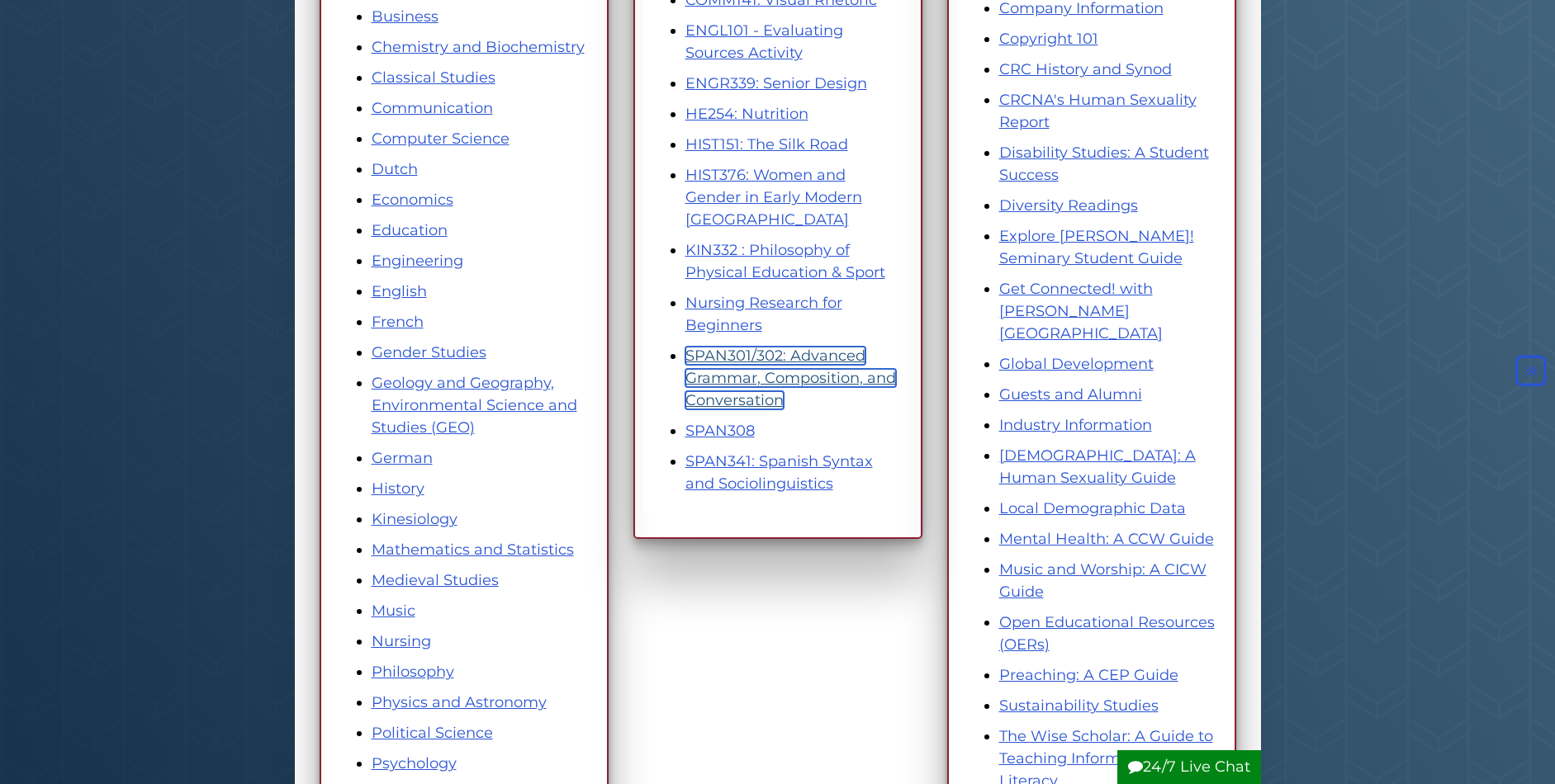
click at [746, 385] on link "SPAN301/302: Advanced Grammar, Composition, and Conversation" at bounding box center [791, 378] width 210 height 63
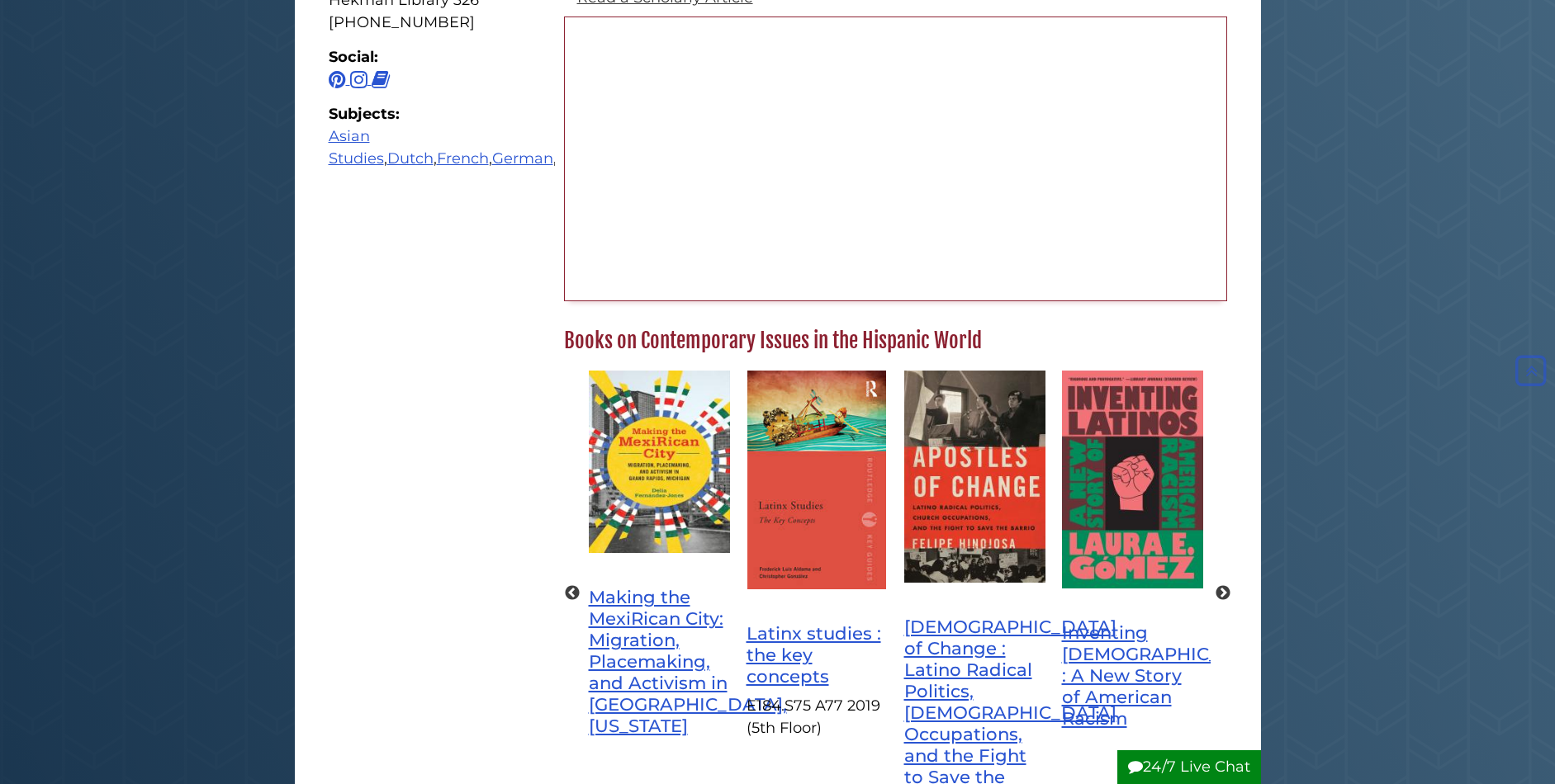
scroll to position [762, 0]
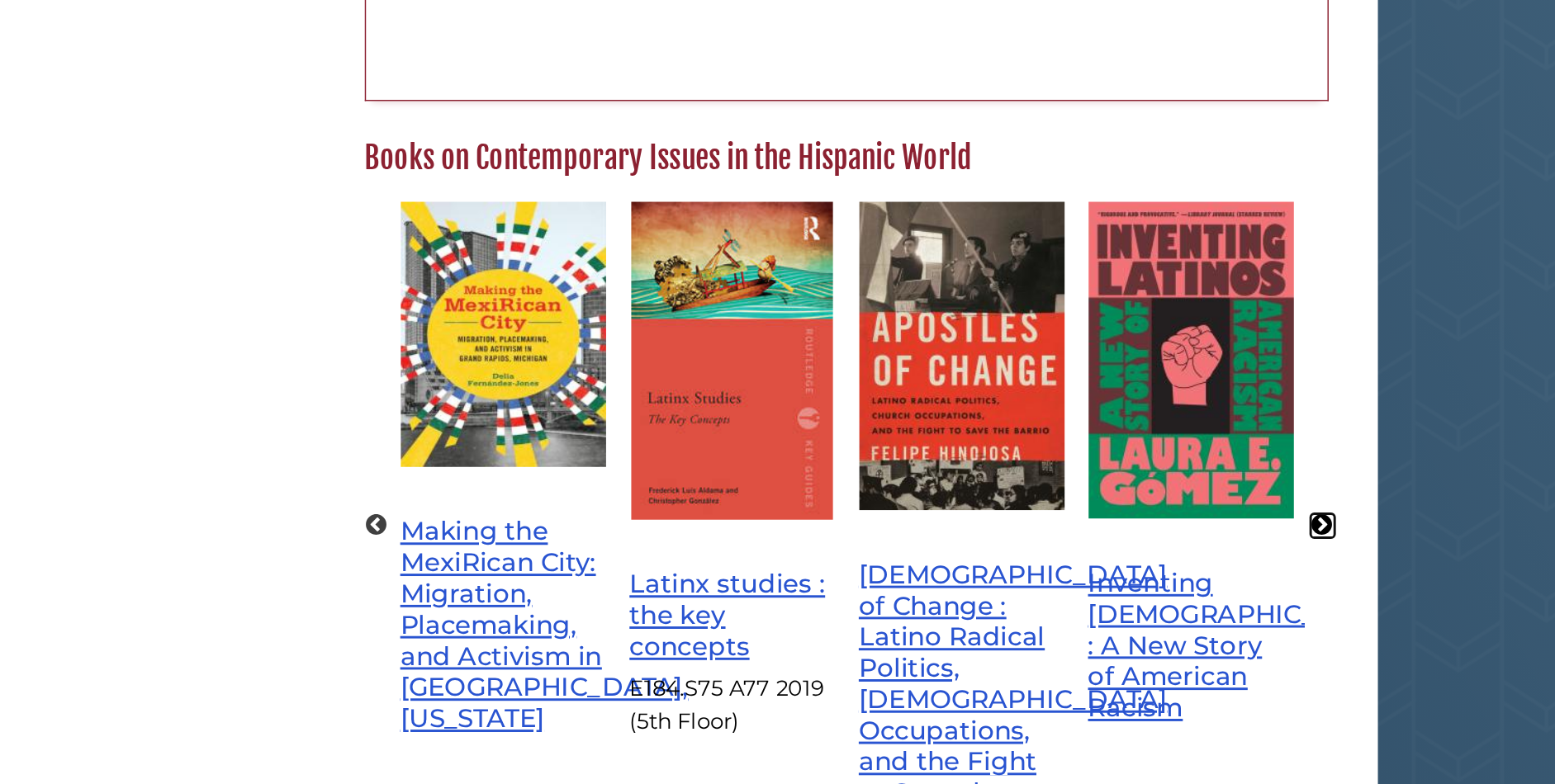
click at [1221, 492] on button "Next" at bounding box center [1223, 500] width 16 height 16
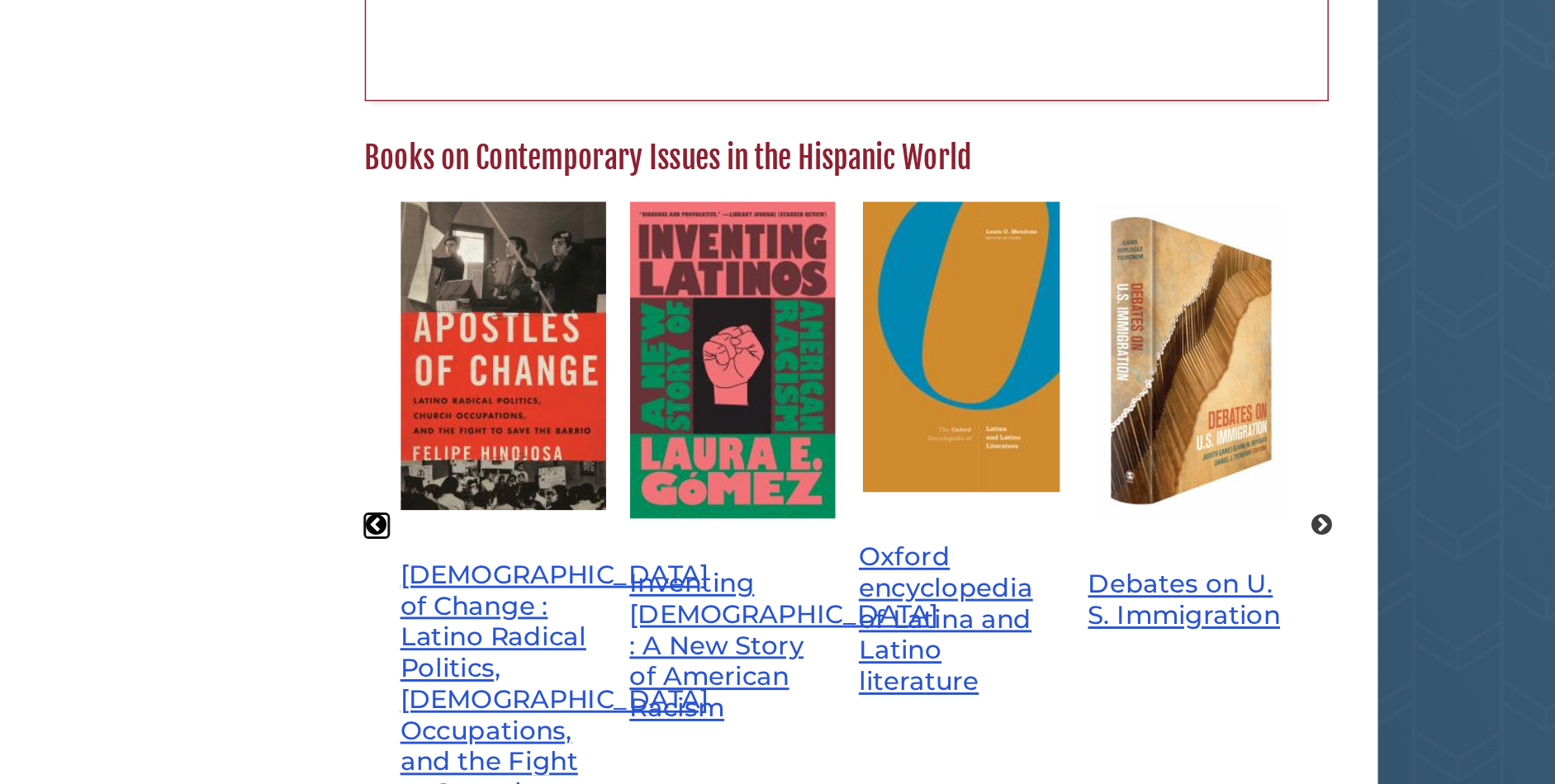
click at [569, 492] on button "Previous" at bounding box center [572, 500] width 16 height 16
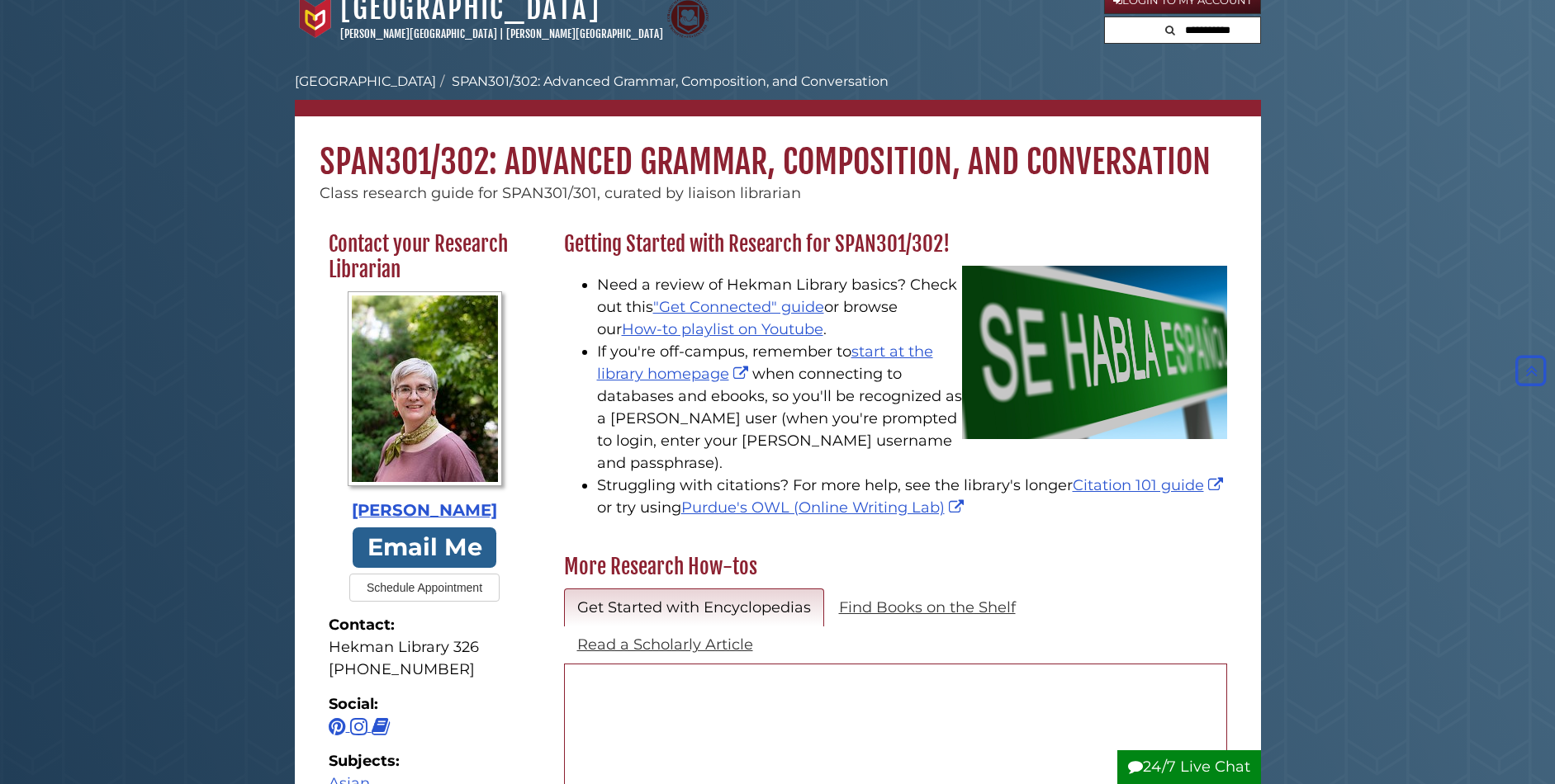
scroll to position [0, 0]
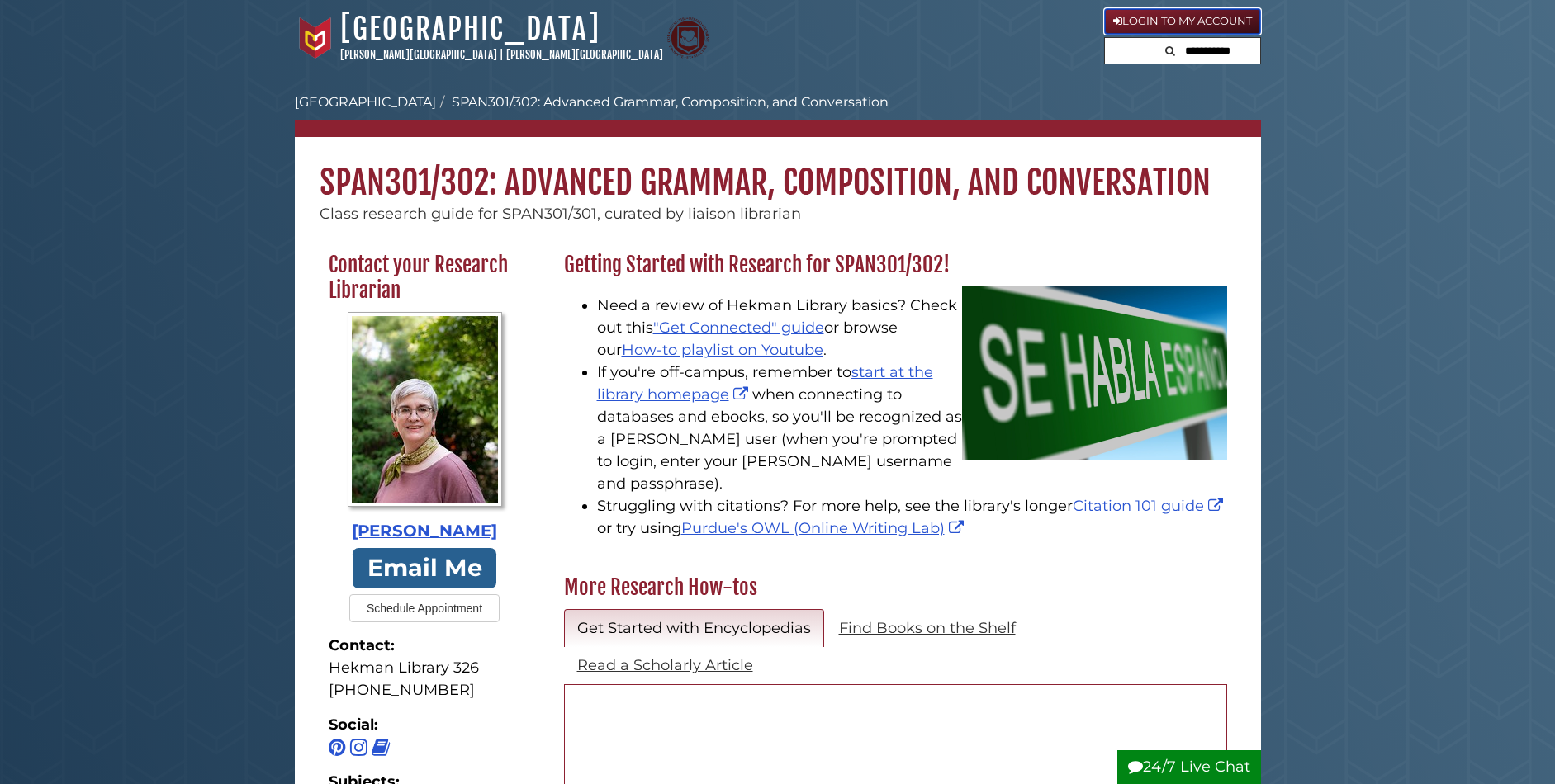
click at [1196, 24] on link "Login to My Account" at bounding box center [1182, 21] width 157 height 26
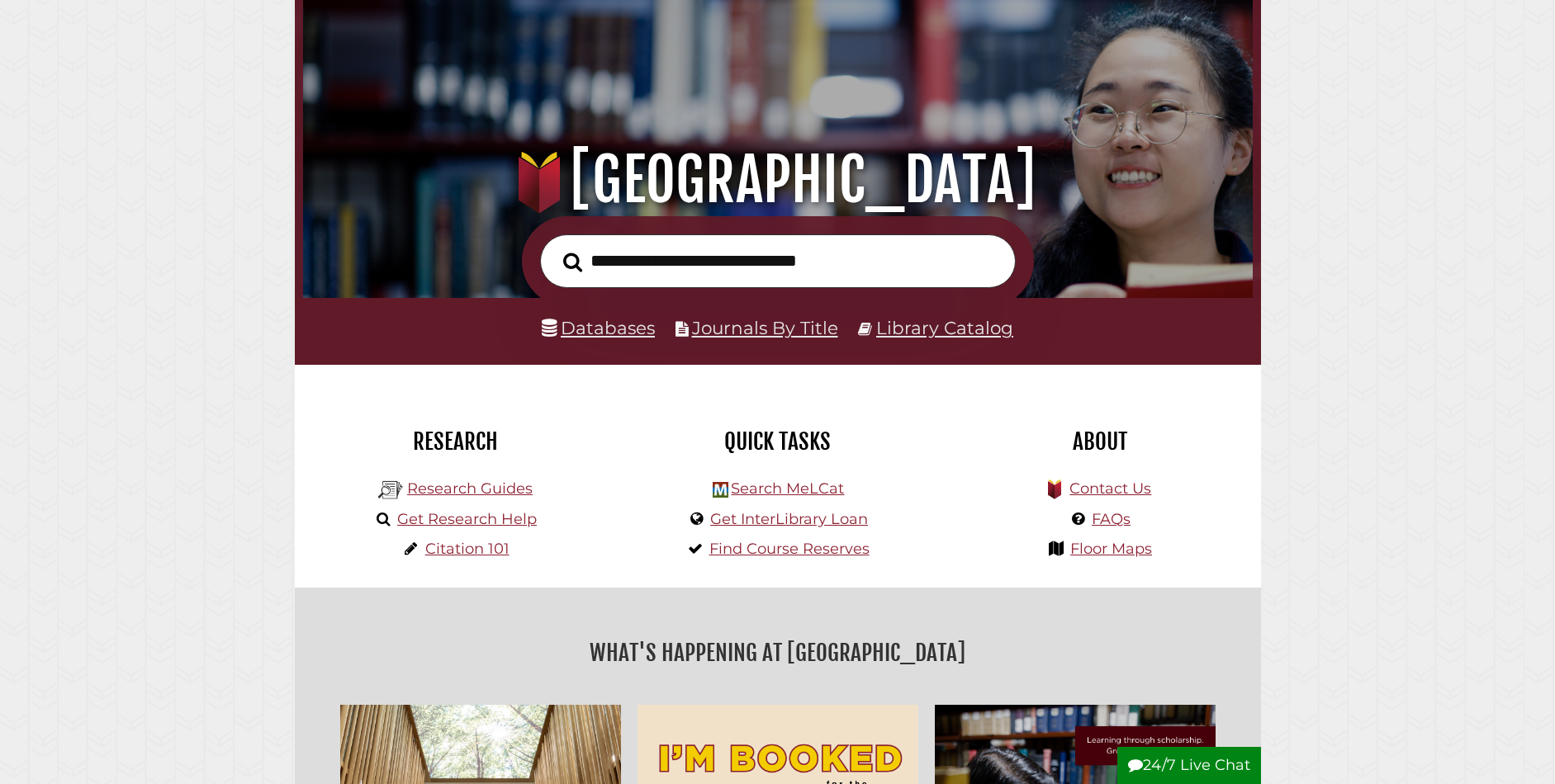
scroll to position [103, 0]
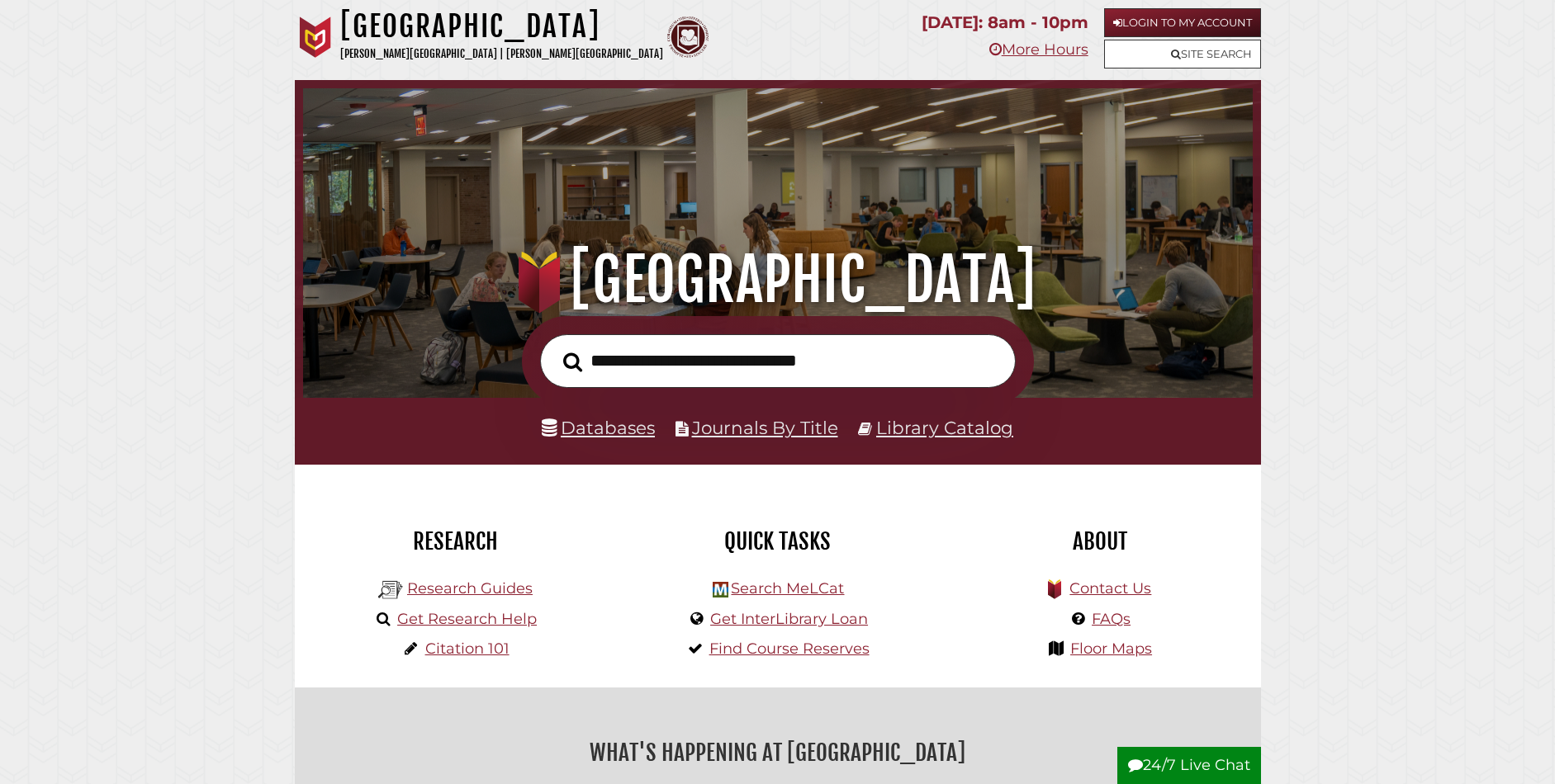
scroll to position [313, 941]
drag, startPoint x: 586, startPoint y: 359, endPoint x: 868, endPoint y: 370, distance: 282.2
click at [868, 370] on form at bounding box center [778, 361] width 512 height 90
click at [926, 353] on input "text" at bounding box center [778, 361] width 476 height 54
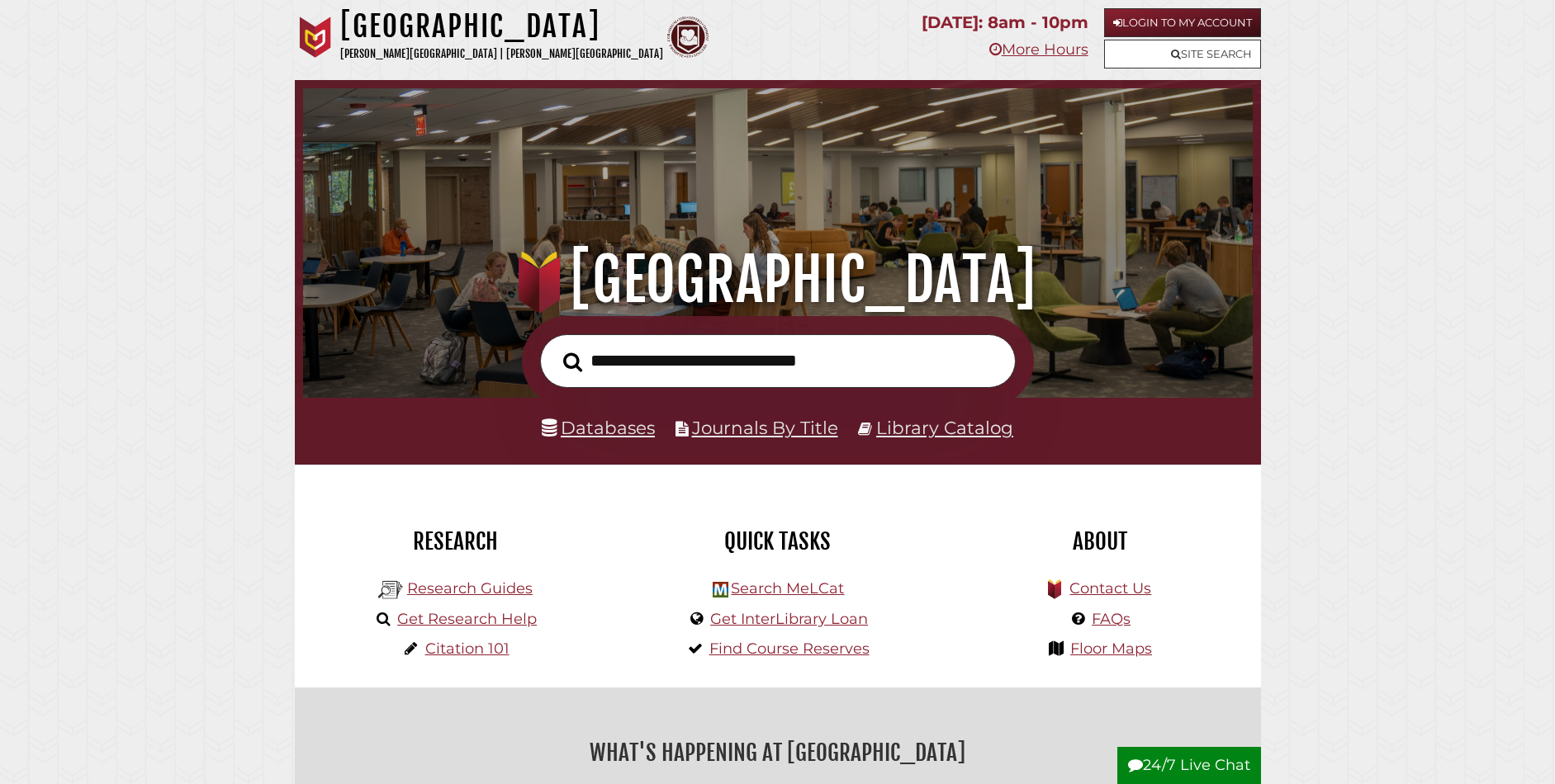
click at [661, 359] on input "text" at bounding box center [778, 361] width 476 height 54
click at [344, 424] on div "Databases Journals By Title Library Catalog" at bounding box center [778, 431] width 967 height 66
click at [660, 356] on input "text" at bounding box center [778, 361] width 476 height 54
click at [601, 358] on input "text" at bounding box center [778, 361] width 476 height 54
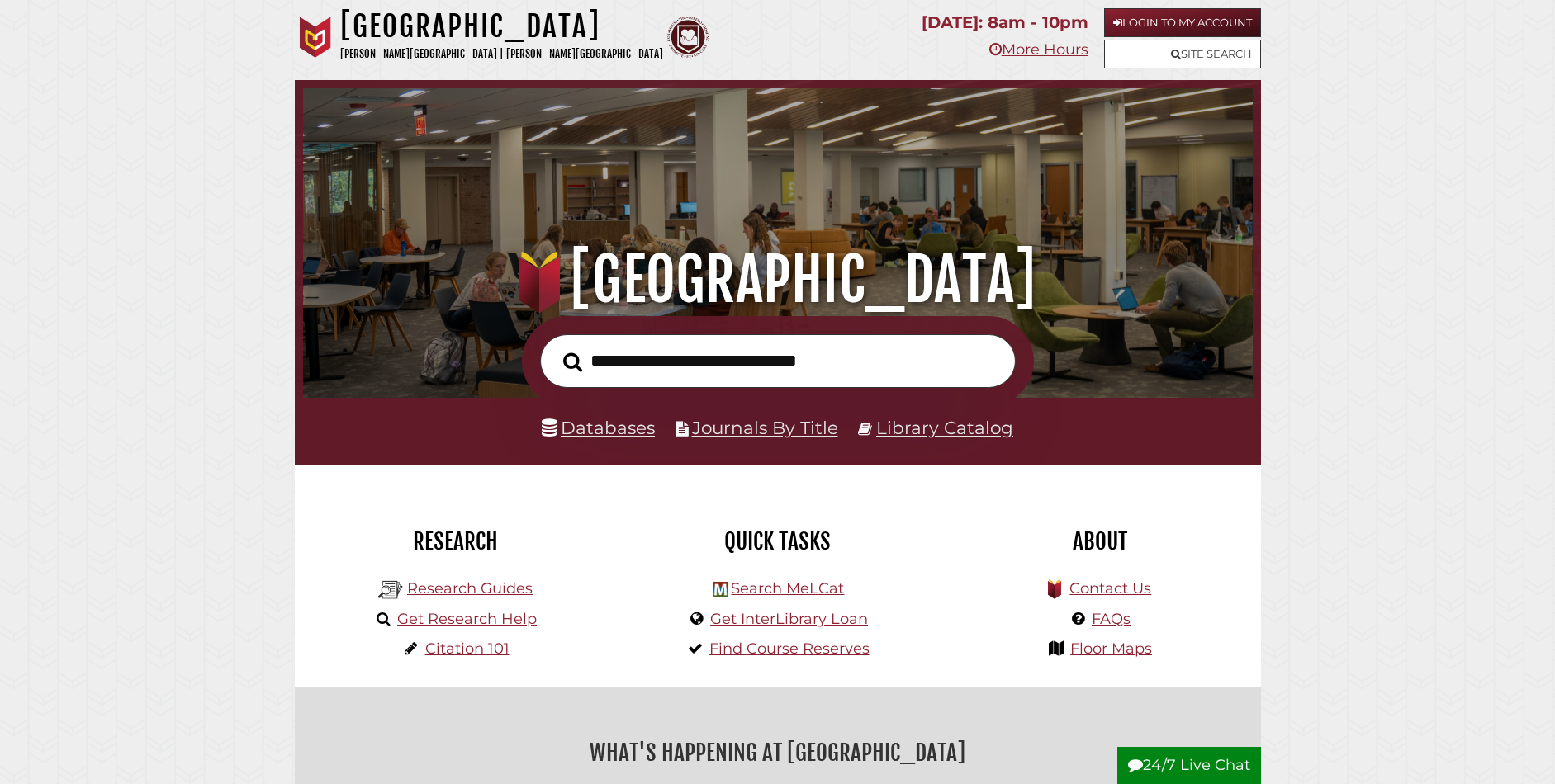
click at [629, 363] on input "text" at bounding box center [778, 361] width 476 height 54
click at [608, 357] on input "text" at bounding box center [778, 361] width 476 height 54
click at [638, 354] on input "text" at bounding box center [778, 361] width 476 height 54
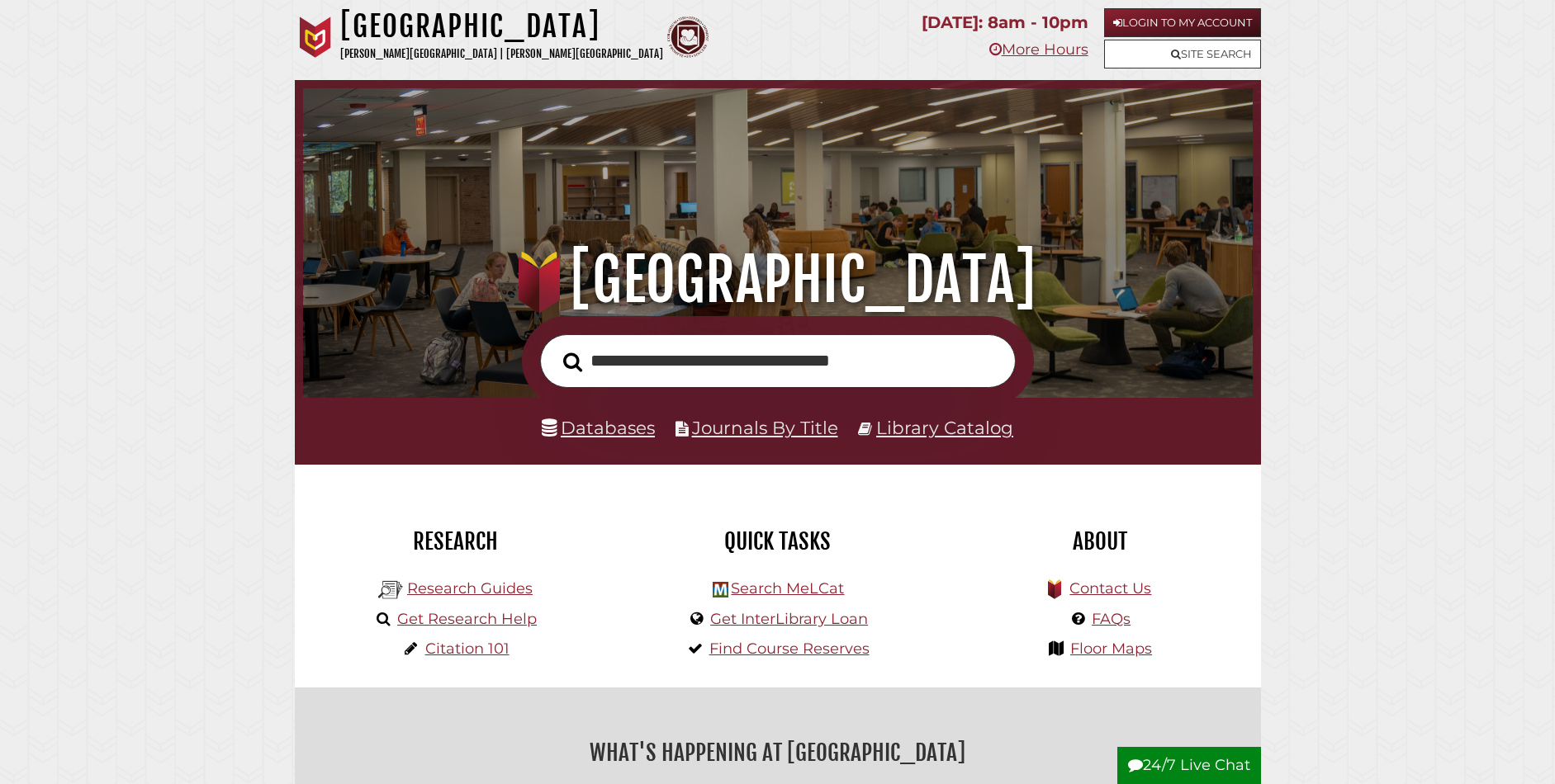
type input "**********"
click at [555, 348] on button "Search" at bounding box center [573, 362] width 36 height 30
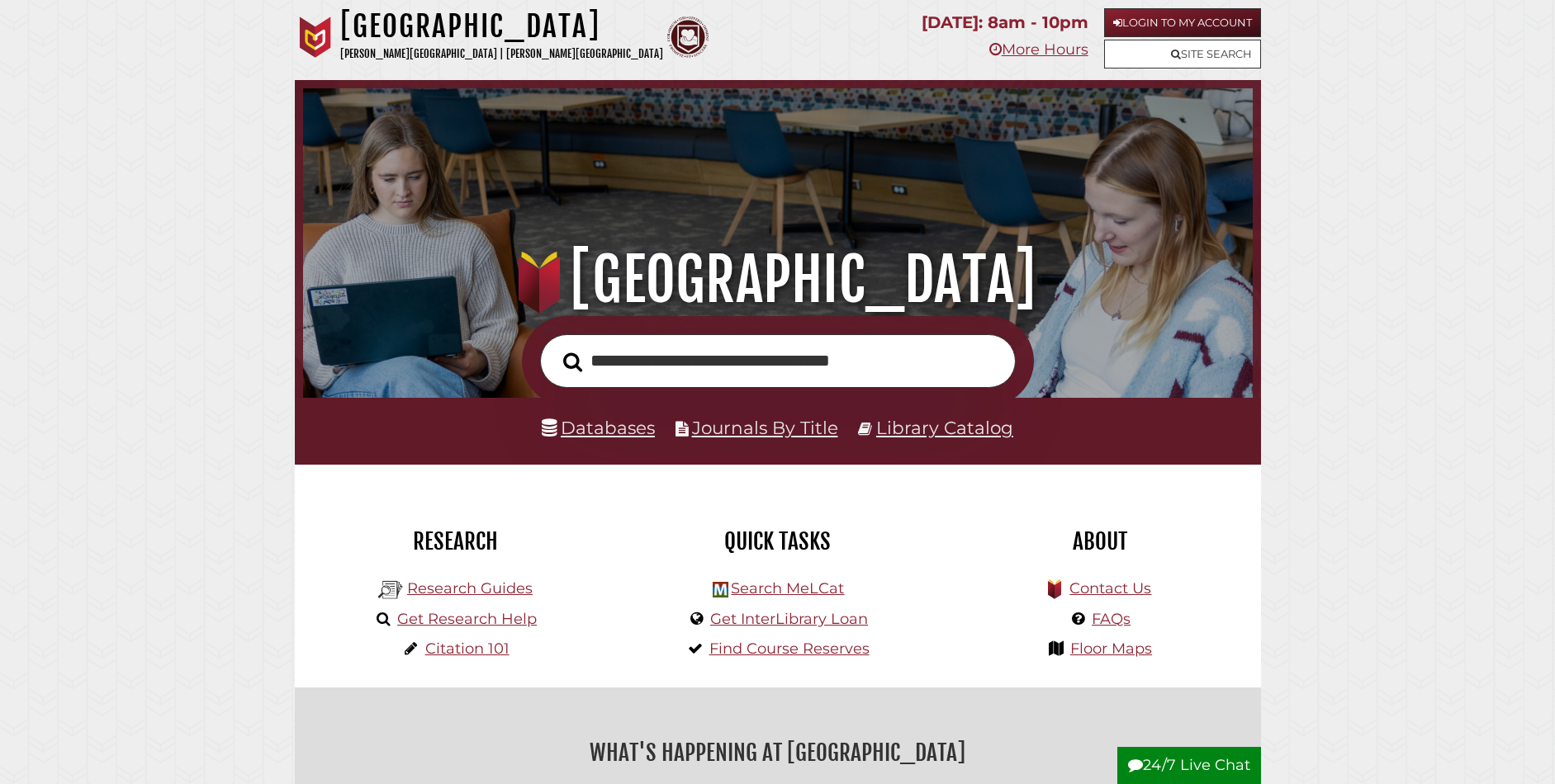
scroll to position [313, 941]
click at [605, 352] on input "**********" at bounding box center [778, 361] width 476 height 54
click at [604, 350] on input "**********" at bounding box center [778, 361] width 476 height 54
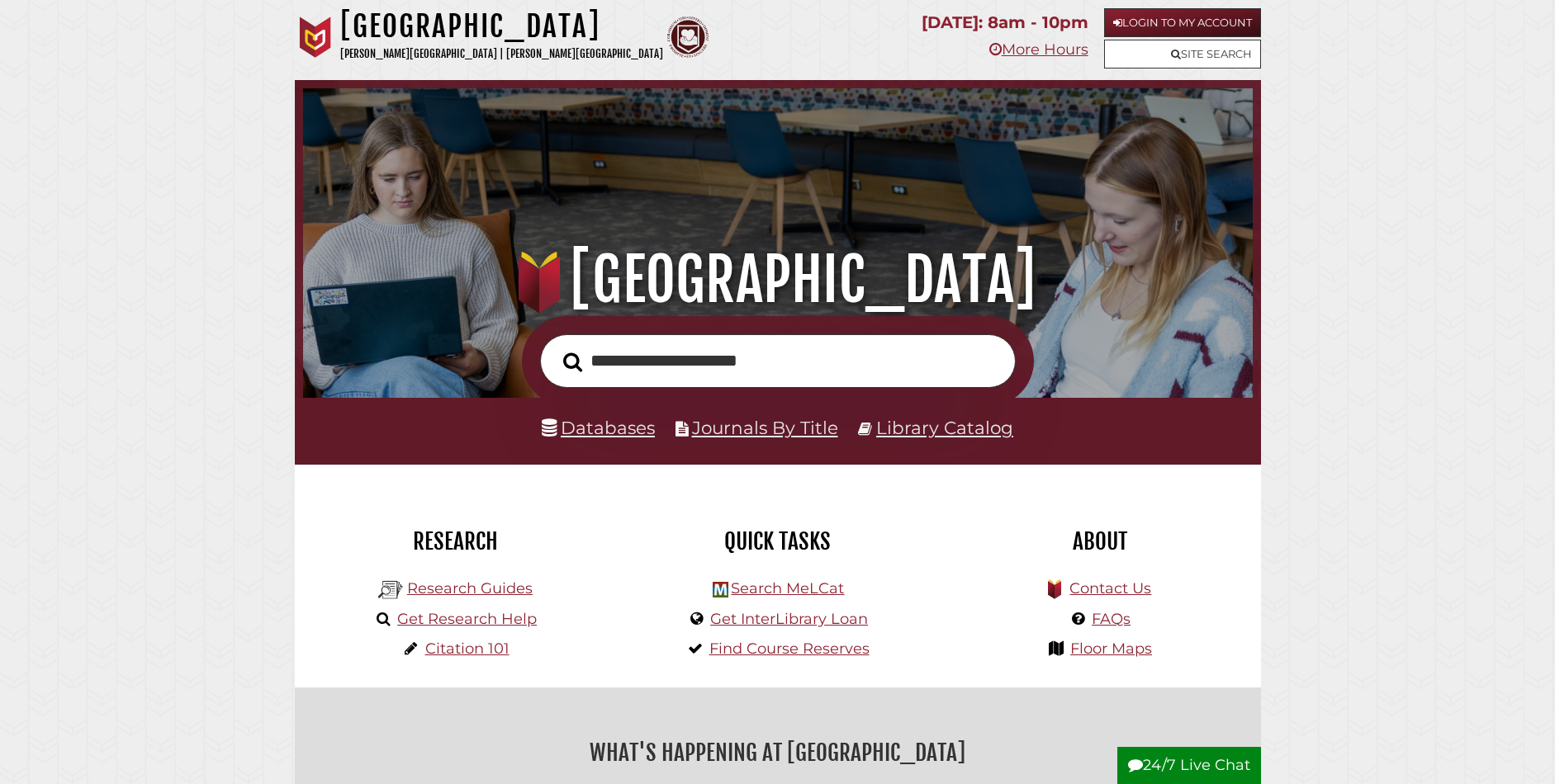
type input "**********"
click at [555, 348] on button "Search" at bounding box center [573, 362] width 36 height 30
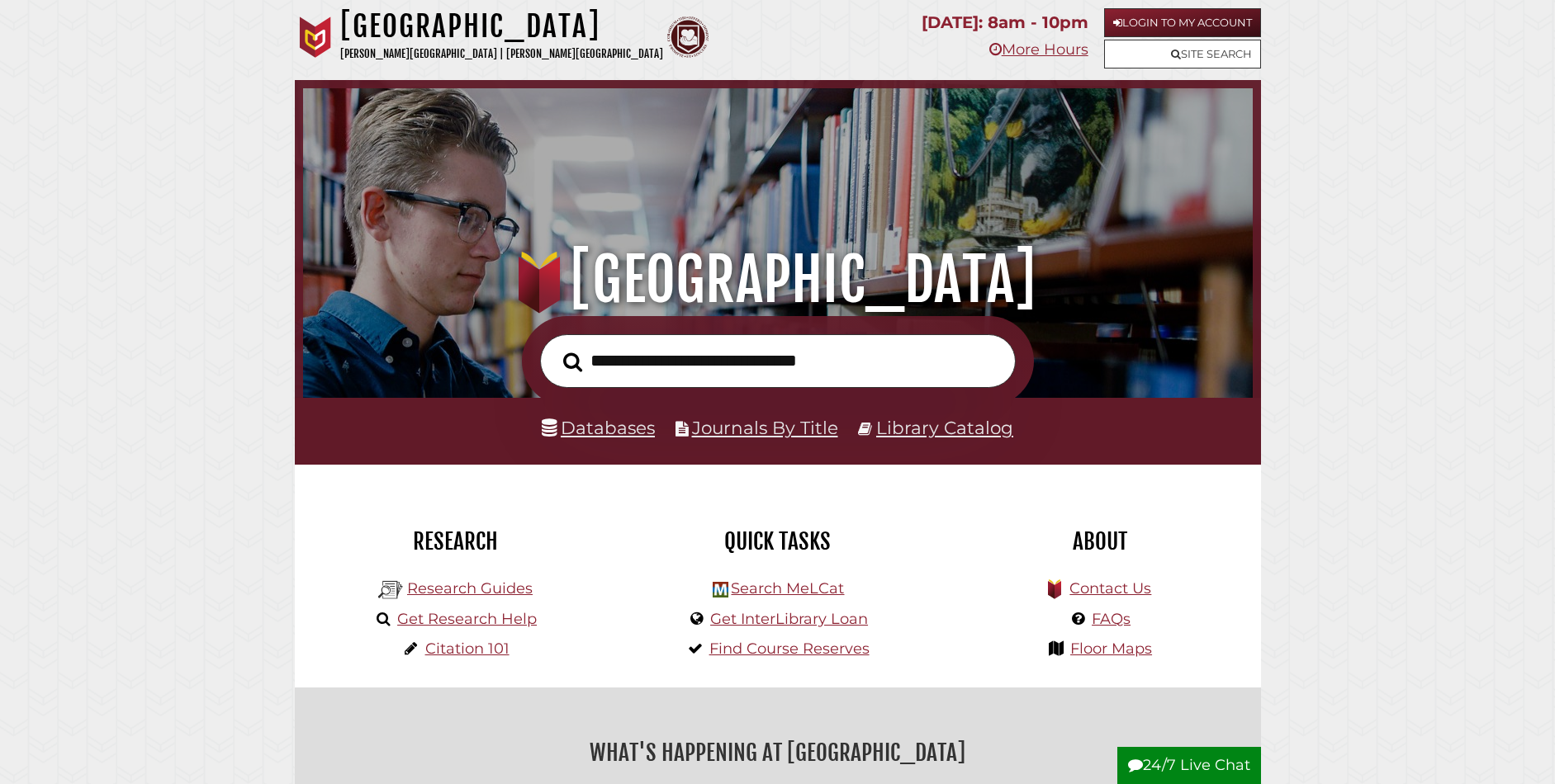
scroll to position [313, 941]
click at [770, 358] on input "**********" at bounding box center [778, 361] width 476 height 54
click at [833, 361] on input "**********" at bounding box center [778, 361] width 476 height 54
type input "**********"
click at [823, 357] on input "**********" at bounding box center [778, 361] width 476 height 54
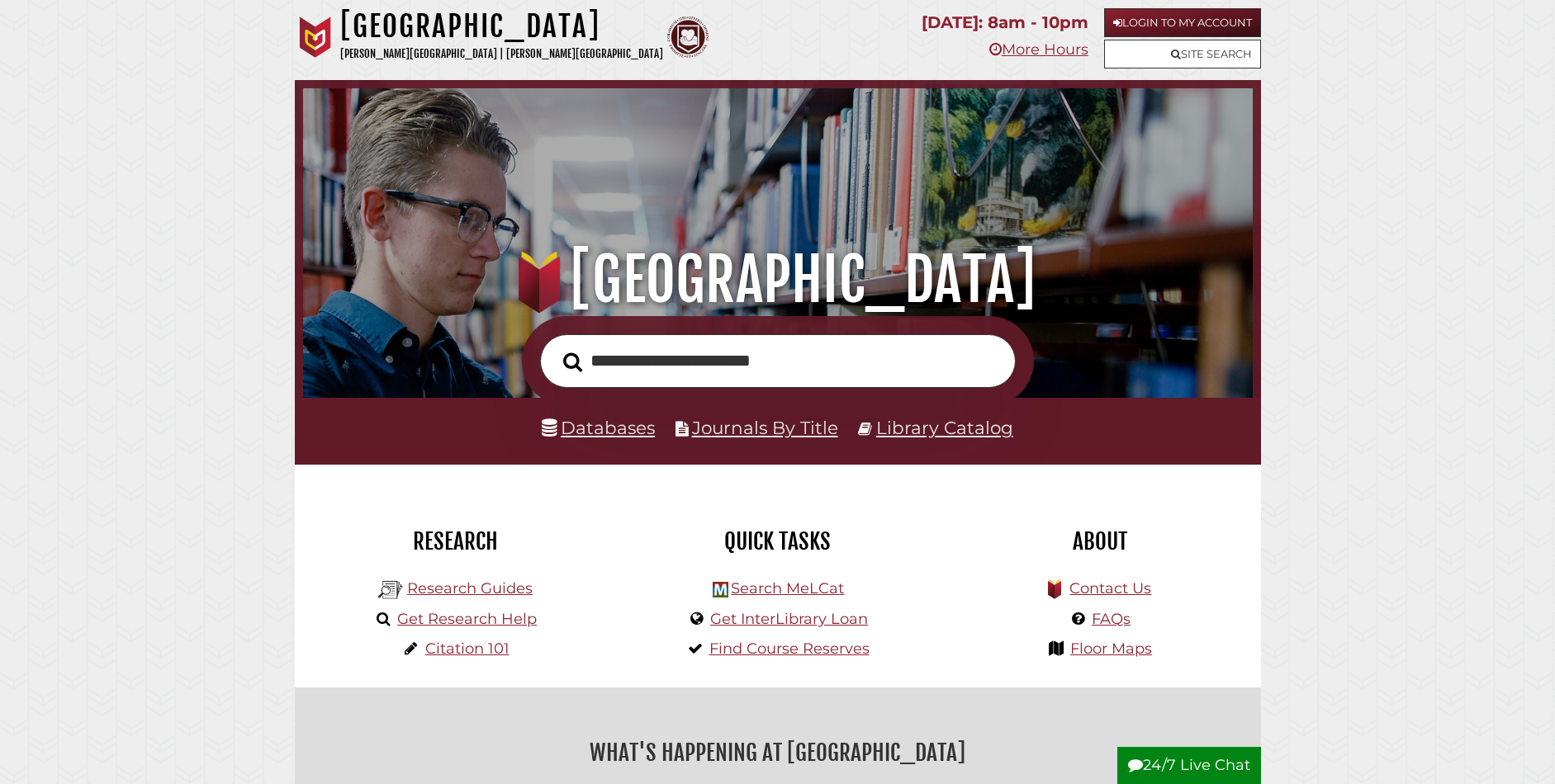
click at [823, 357] on input "**********" at bounding box center [778, 361] width 476 height 54
click at [580, 427] on link "Databases" at bounding box center [598, 427] width 113 height 22
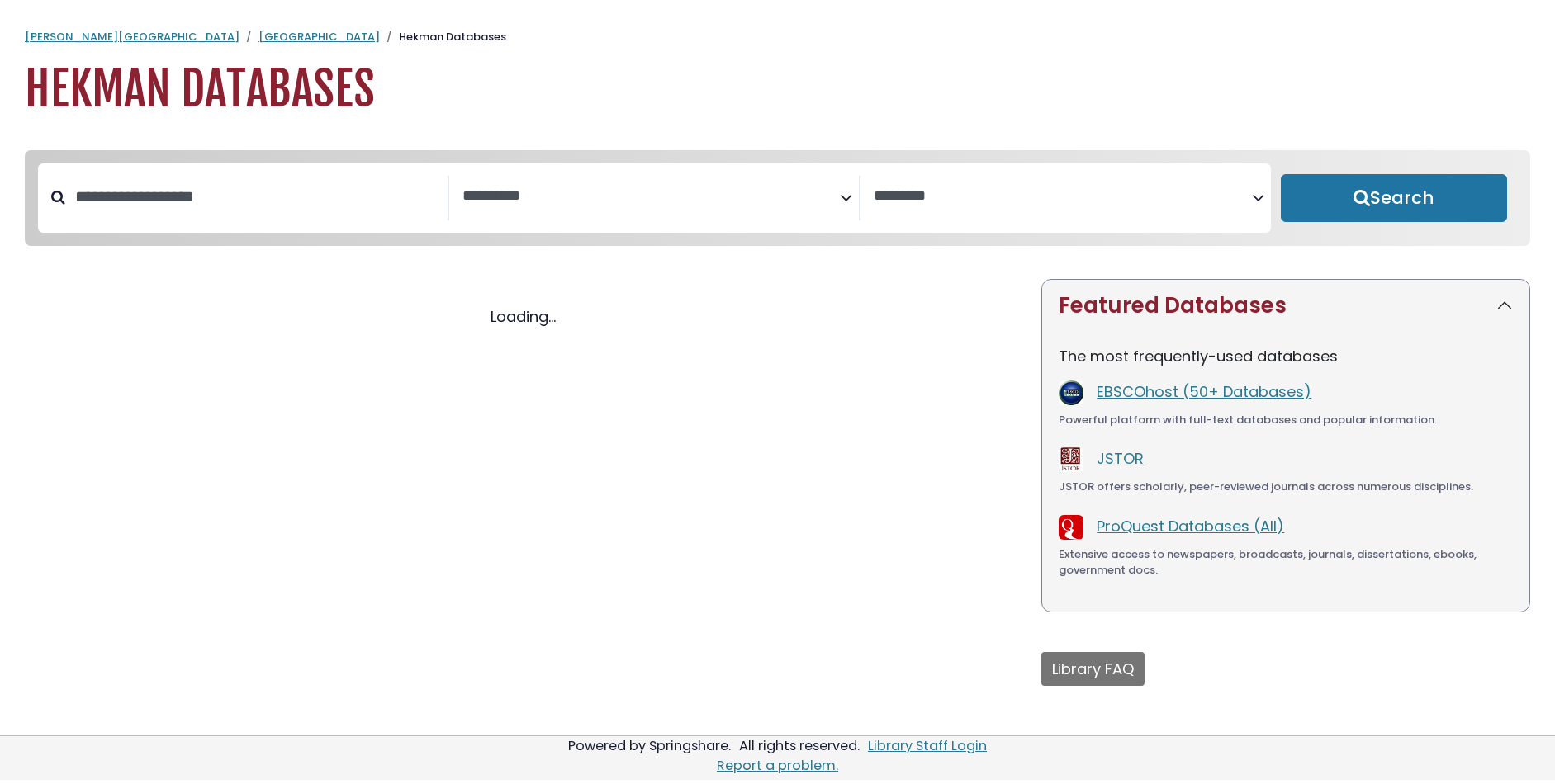
select select "Database Subject Filter"
select select "Database Vendors Filter"
select select "Database Subject Filter"
select select "Database Vendors Filter"
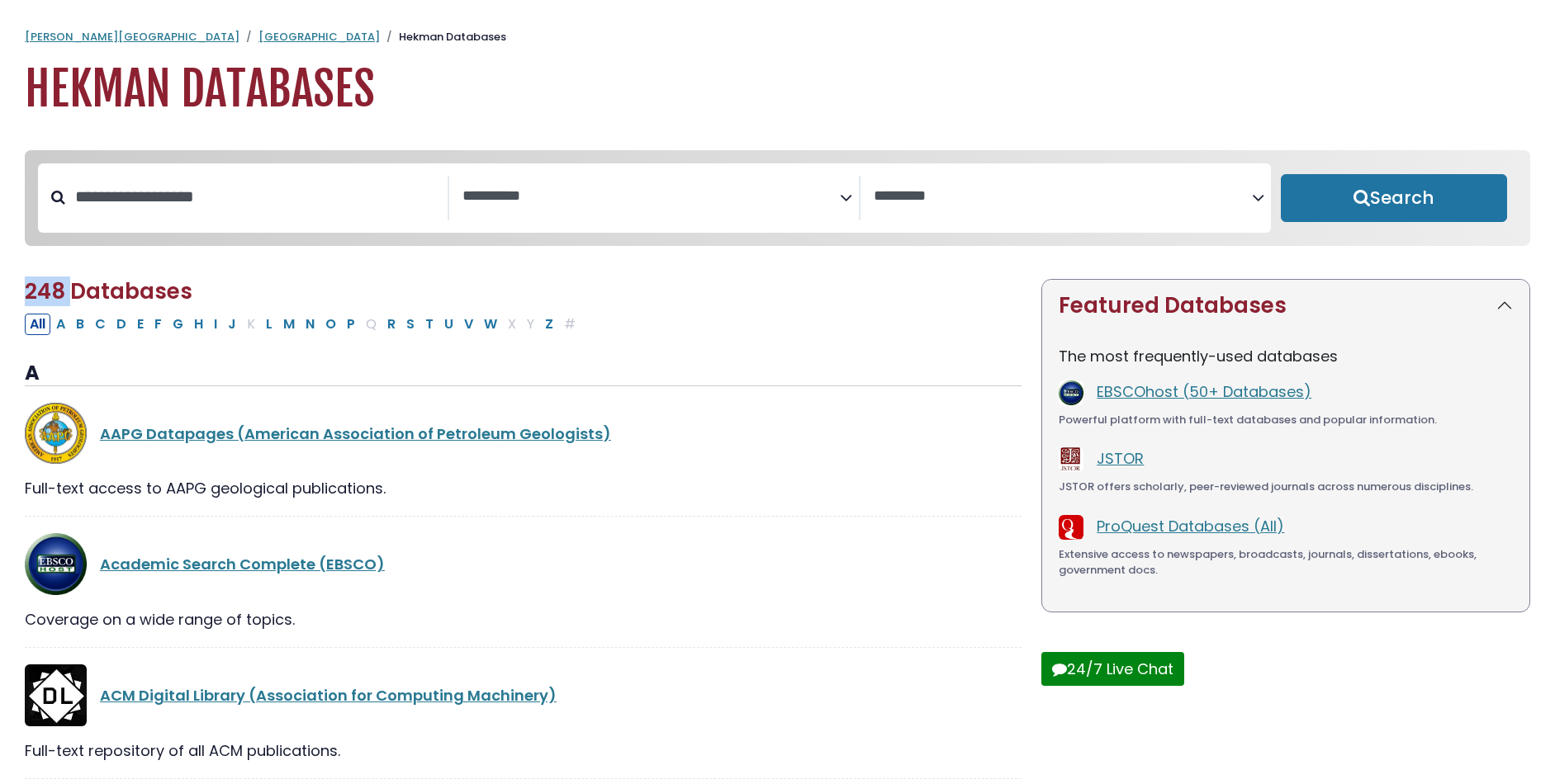
drag, startPoint x: 26, startPoint y: 298, endPoint x: 76, endPoint y: 298, distance: 50.0
click at [76, 298] on span "248 Databases" at bounding box center [109, 291] width 168 height 30
click at [569, 565] on div "Academic Search Complete (EBSCO)" at bounding box center [561, 564] width 922 height 22
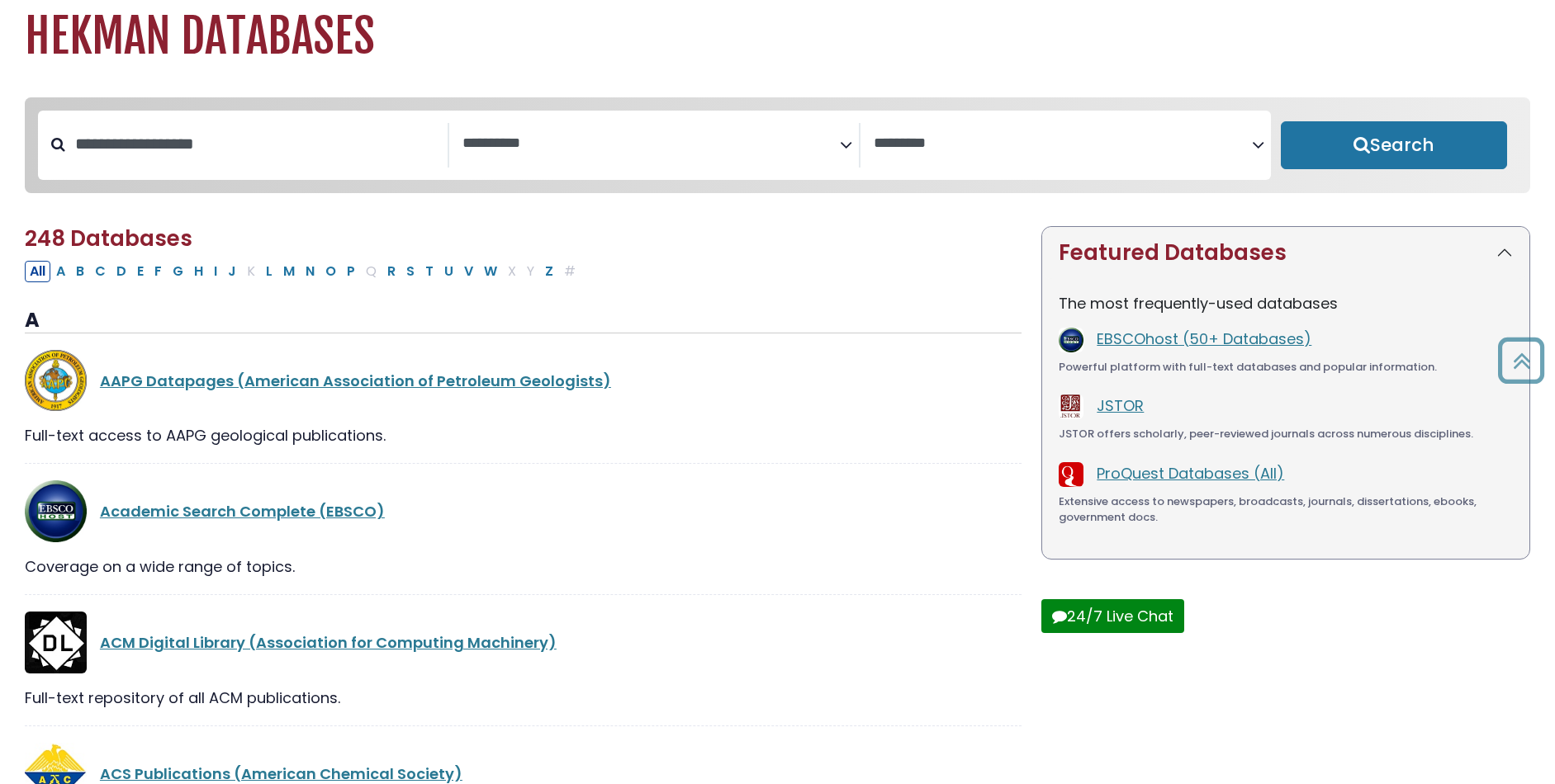
scroll to position [49, 0]
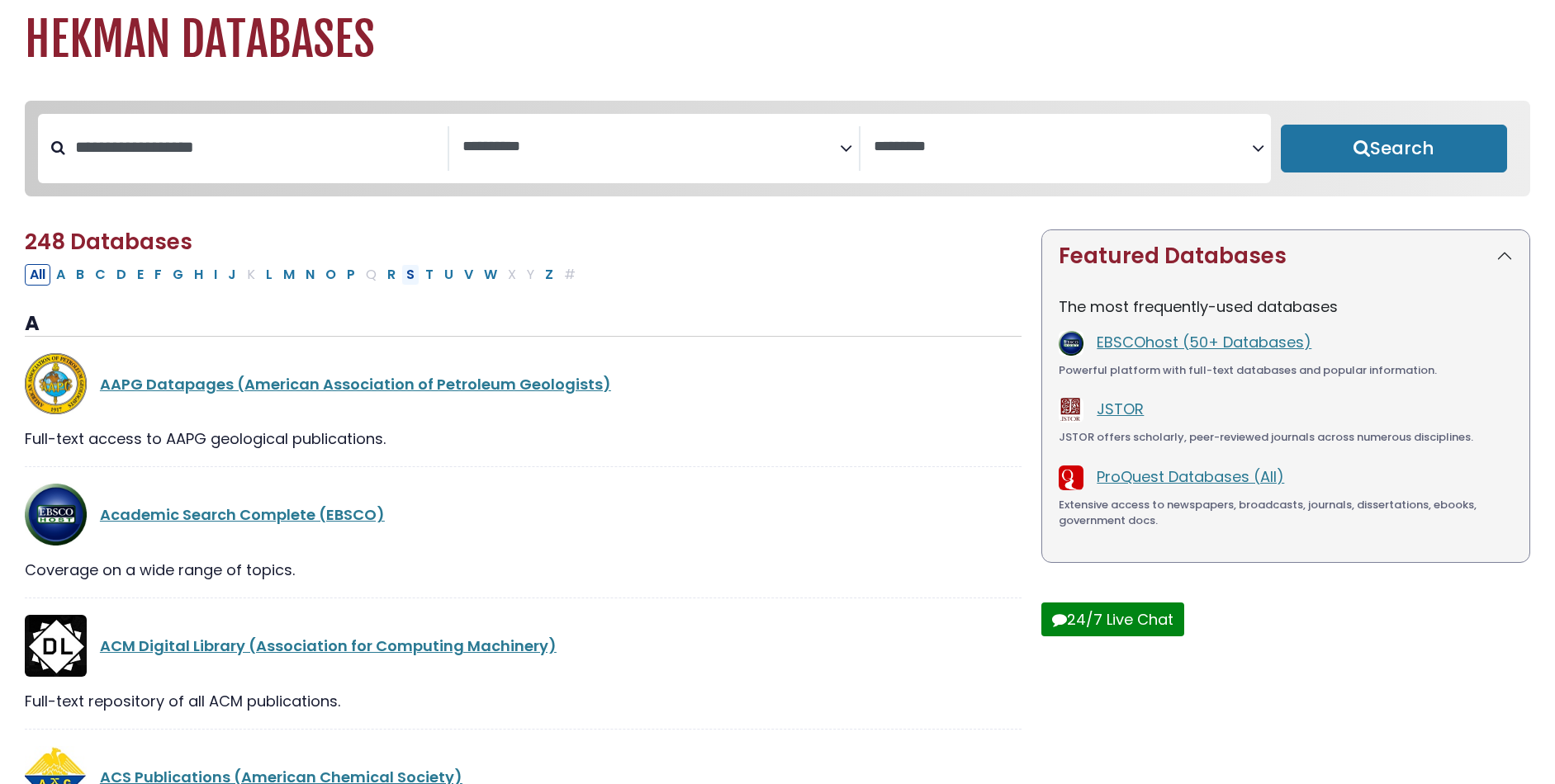
click at [410, 283] on button "S" at bounding box center [411, 275] width 18 height 22
select select "Database Subject Filter"
select select "Database Vendors Filter"
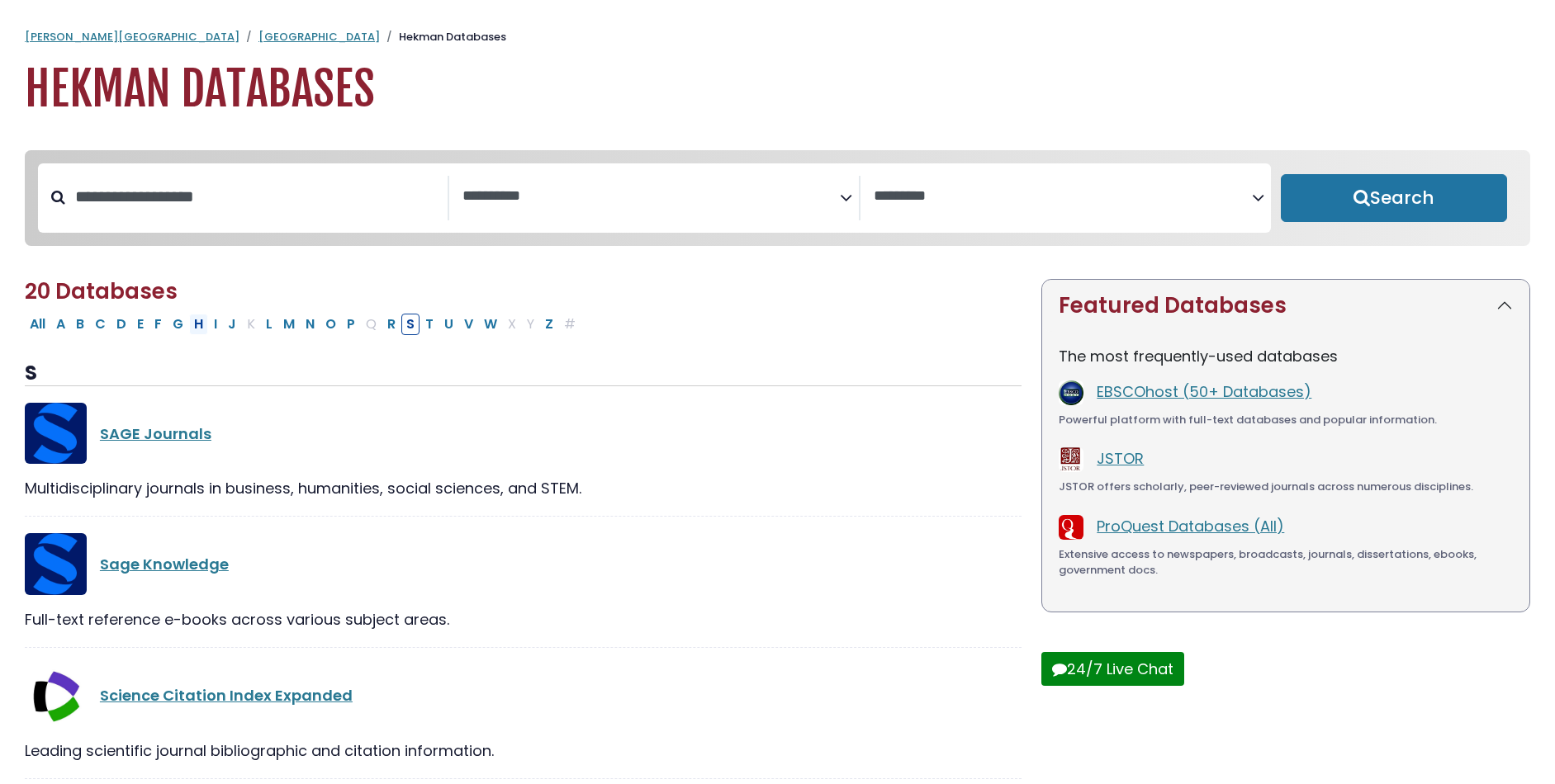
click at [200, 323] on button "H" at bounding box center [199, 324] width 19 height 22
select select "Database Subject Filter"
select select "Database Vendors Filter"
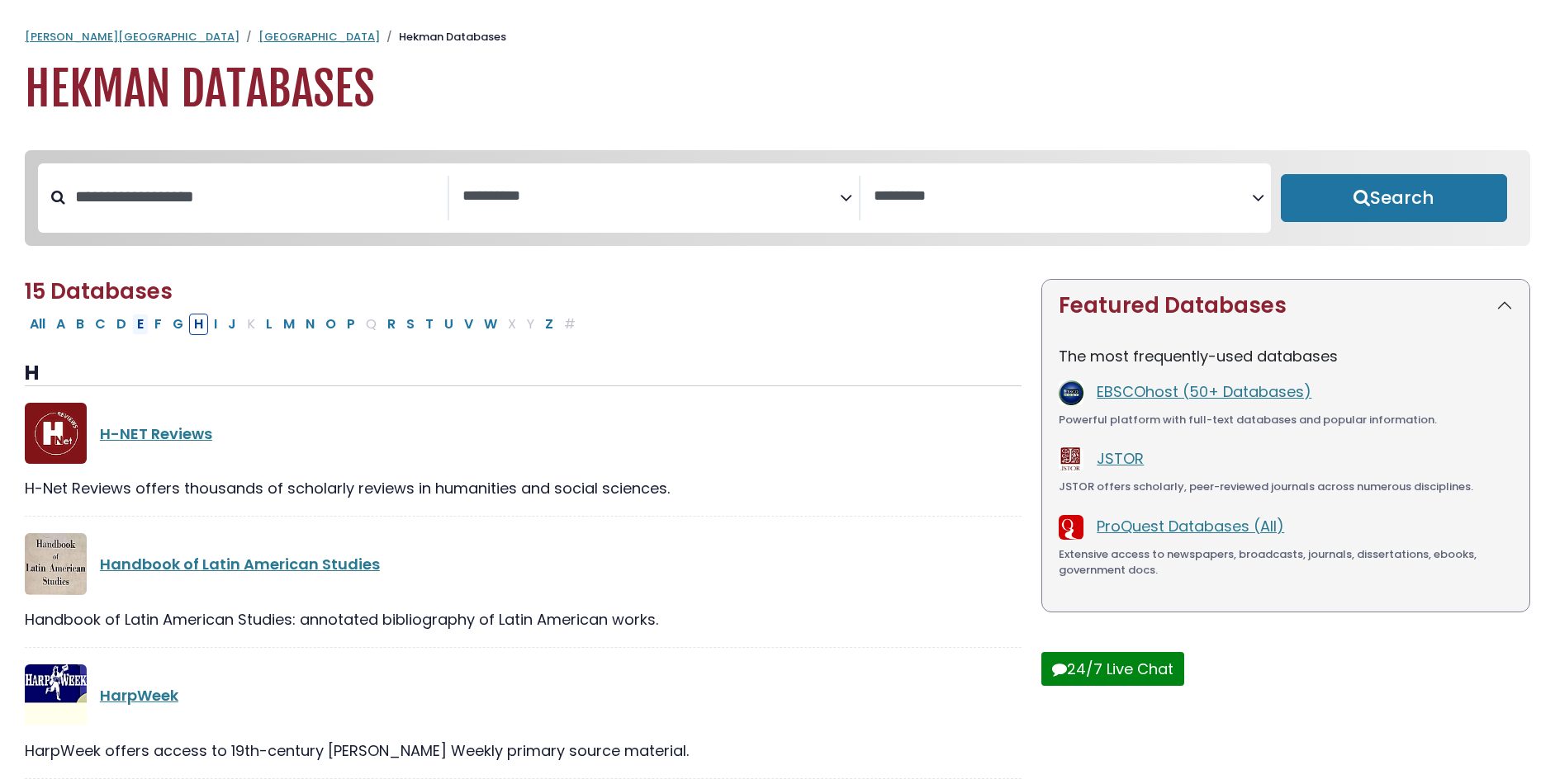
click at [138, 328] on button "E" at bounding box center [140, 324] width 16 height 22
select select "Database Subject Filter"
select select "Database Vendors Filter"
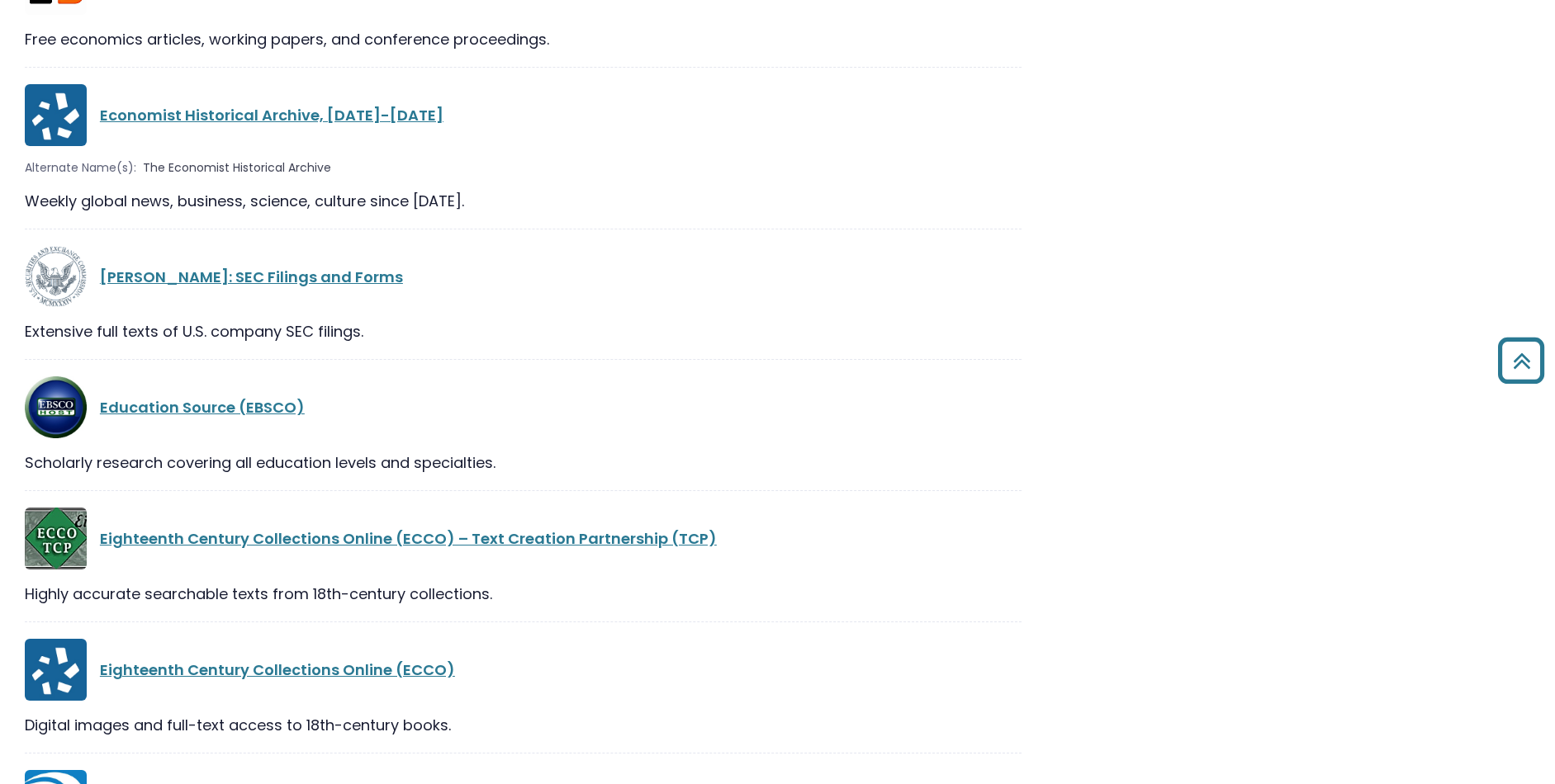
scroll to position [2320, 0]
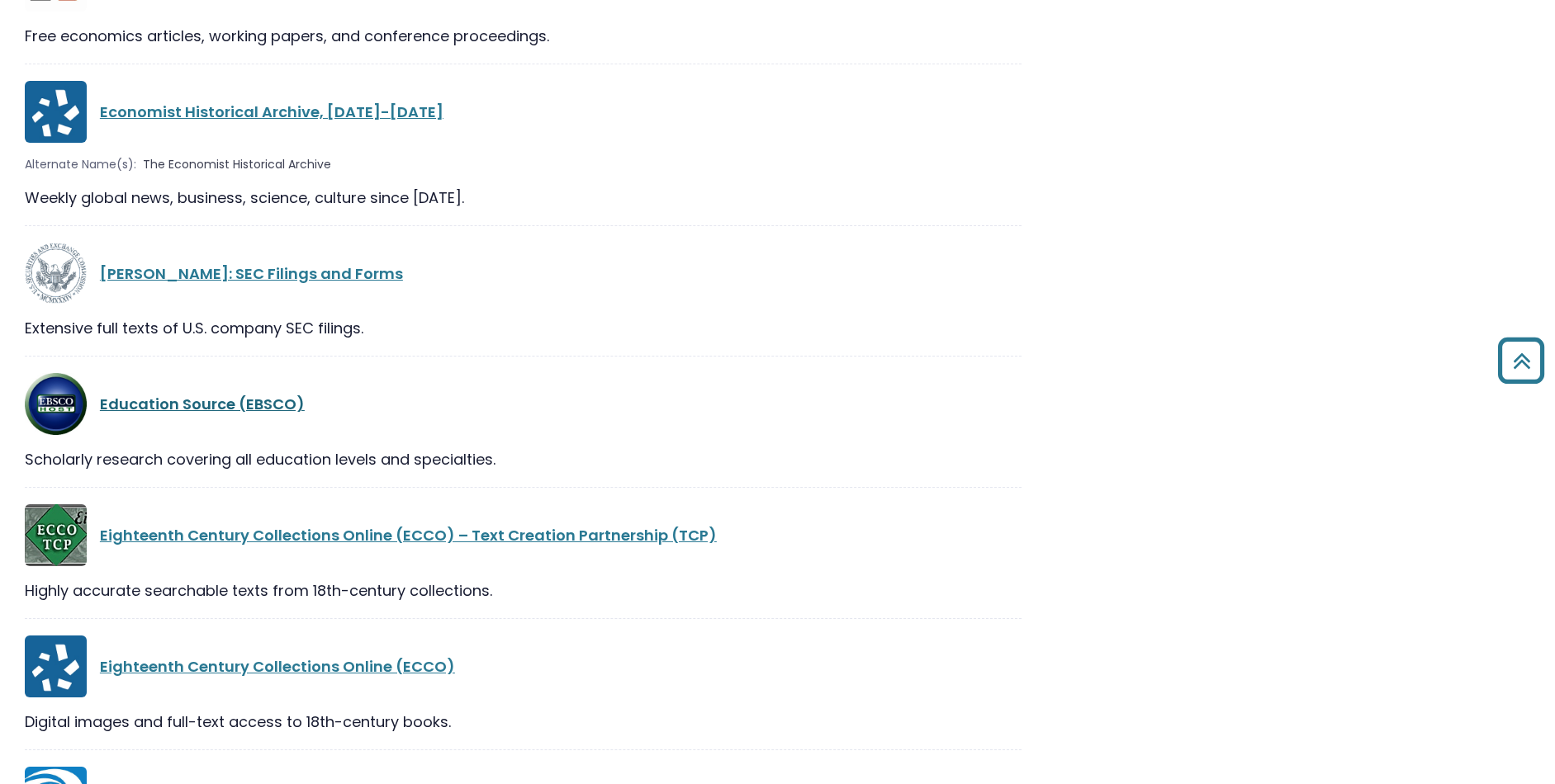
click at [179, 406] on link "Education Source (EBSCO)" at bounding box center [202, 404] width 205 height 21
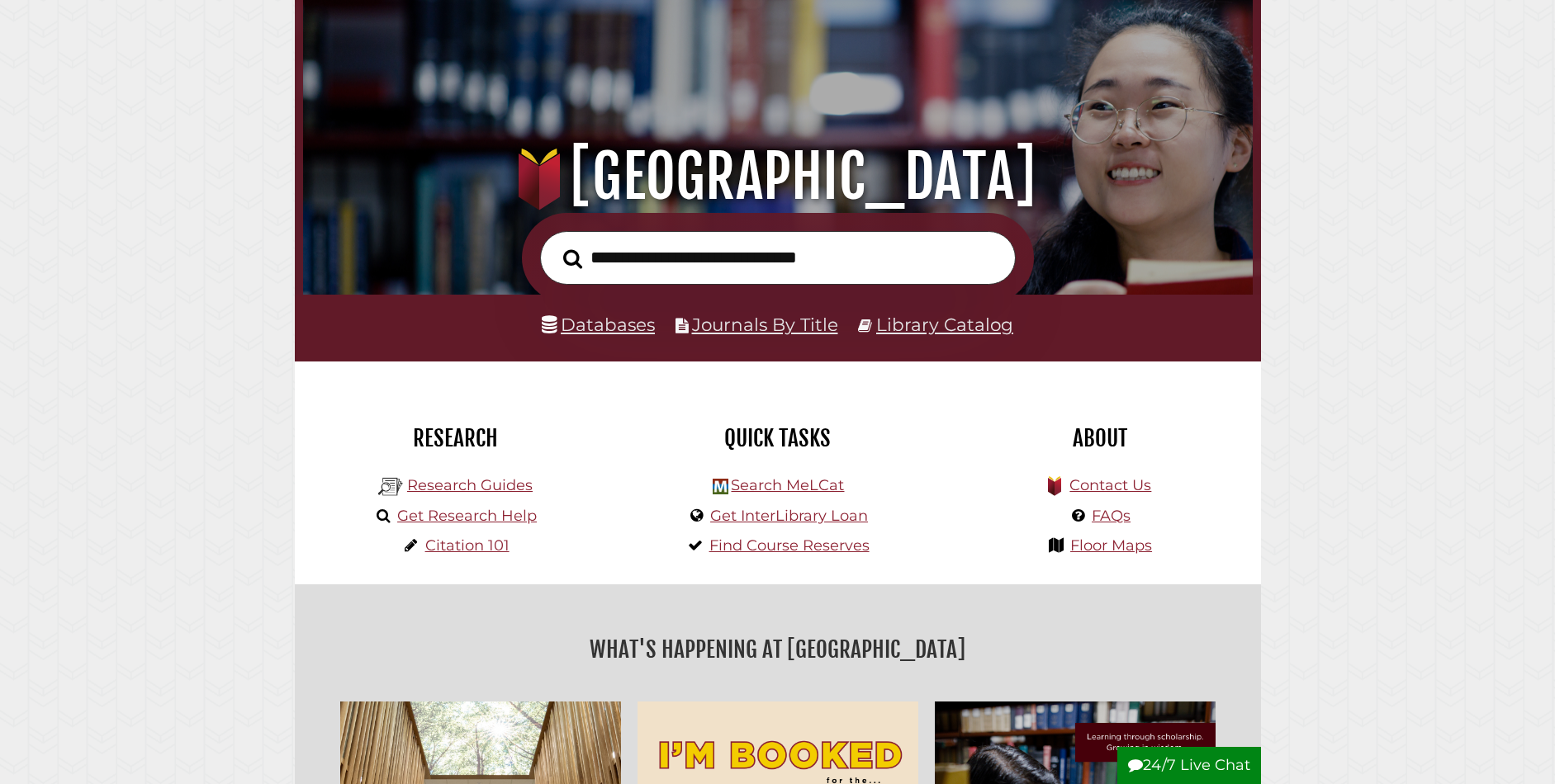
scroll to position [313, 941]
click at [614, 326] on link "Databases" at bounding box center [598, 324] width 113 height 22
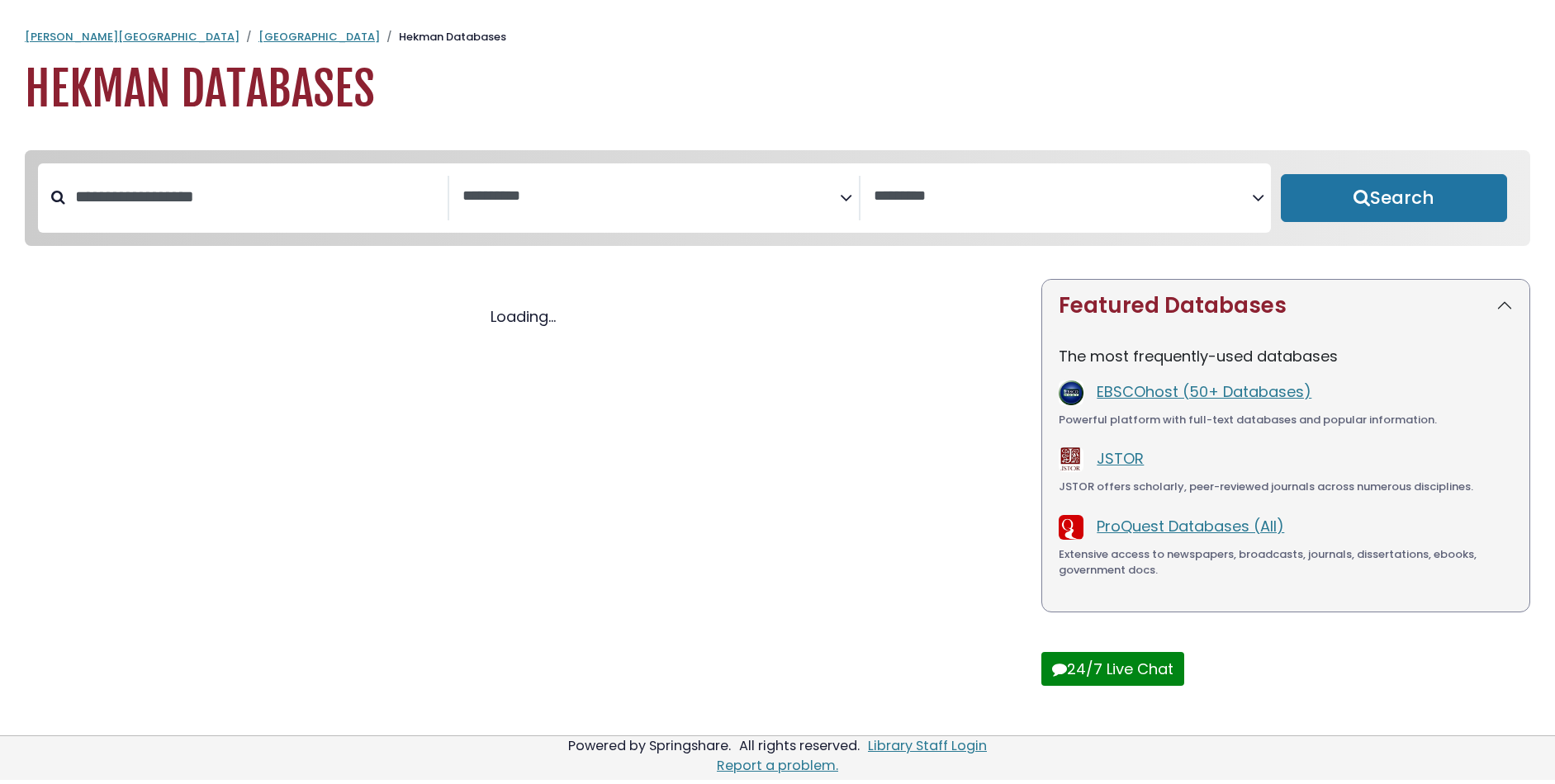
select select "Database Subject Filter"
select select "Database Vendors Filter"
select select "Database Subject Filter"
select select "Database Vendors Filter"
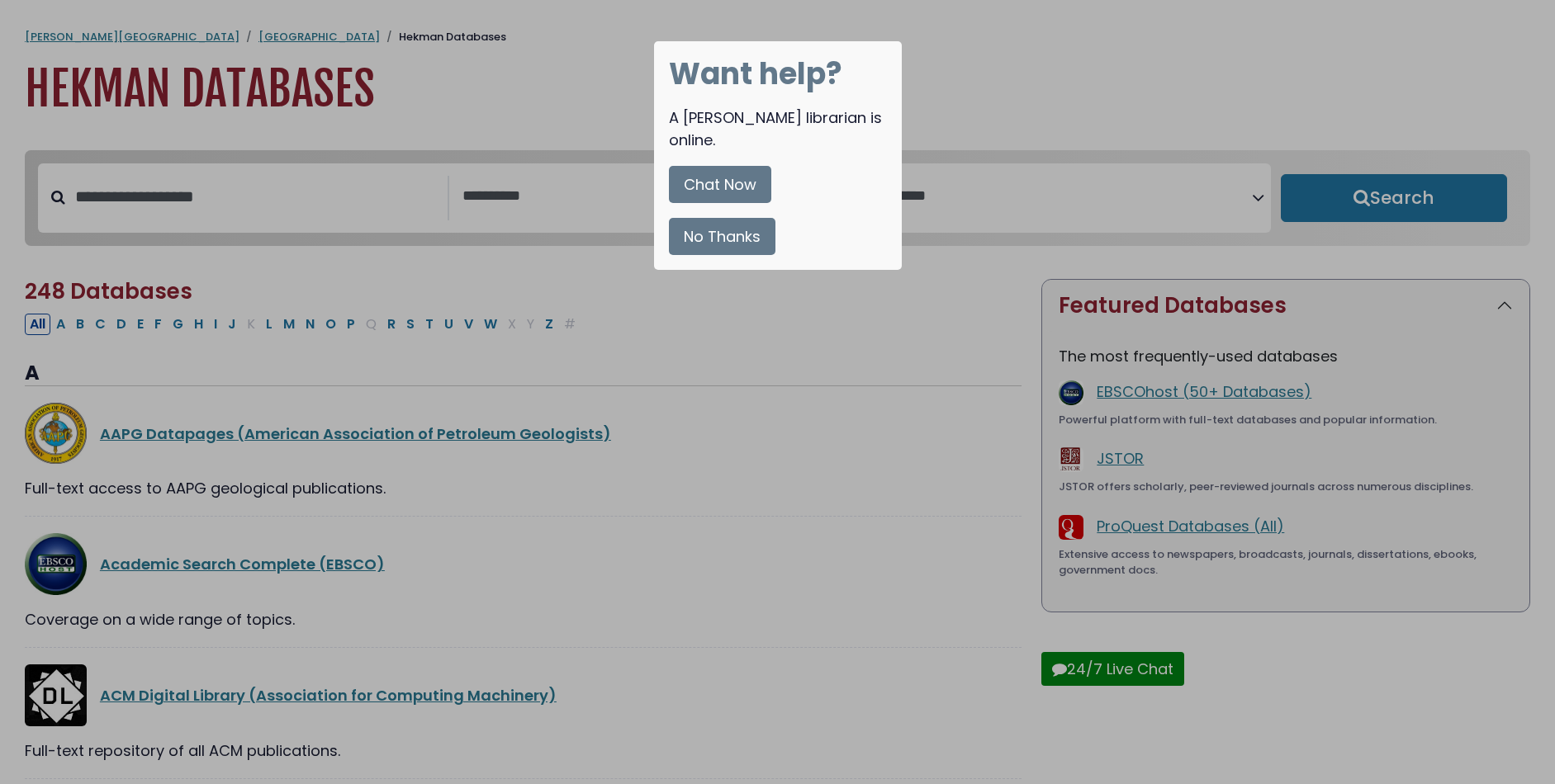
click at [712, 218] on button "No Thanks" at bounding box center [722, 236] width 107 height 37
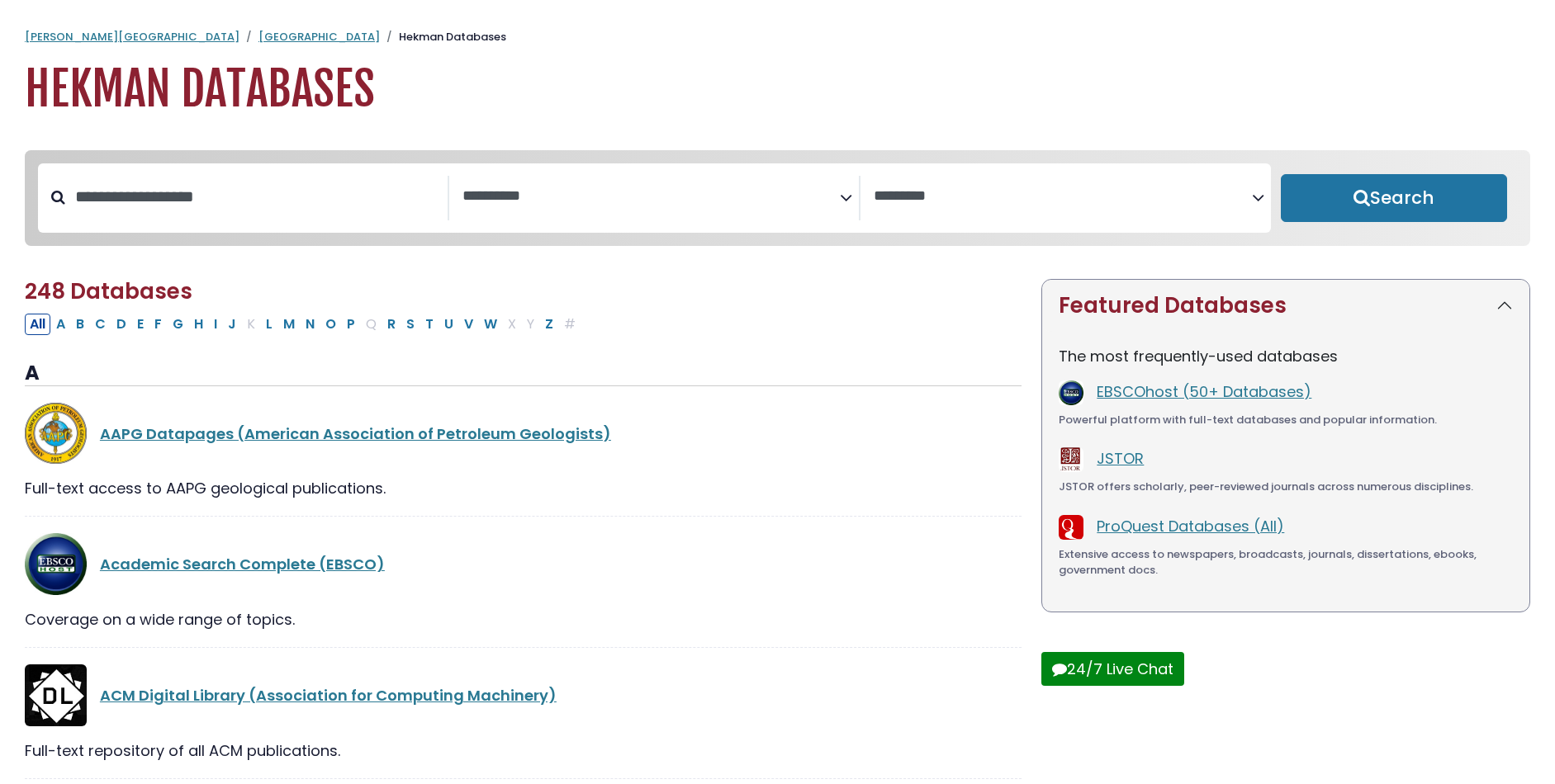
click at [699, 62] on h1 "Hekman Databases" at bounding box center [778, 90] width 1506 height 56
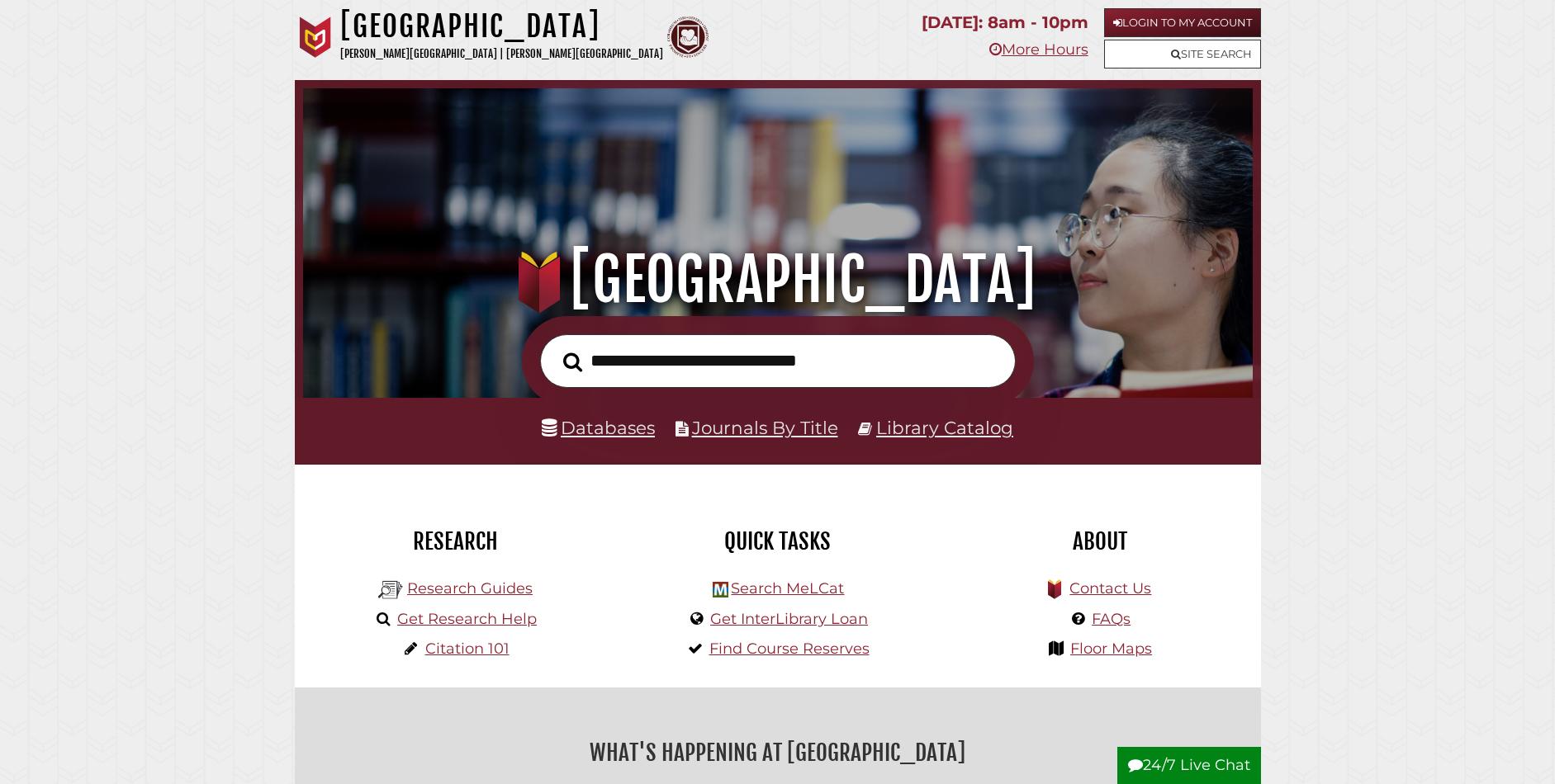
scroll to position [313, 941]
click at [462, 589] on link "Research Guides" at bounding box center [470, 588] width 126 height 18
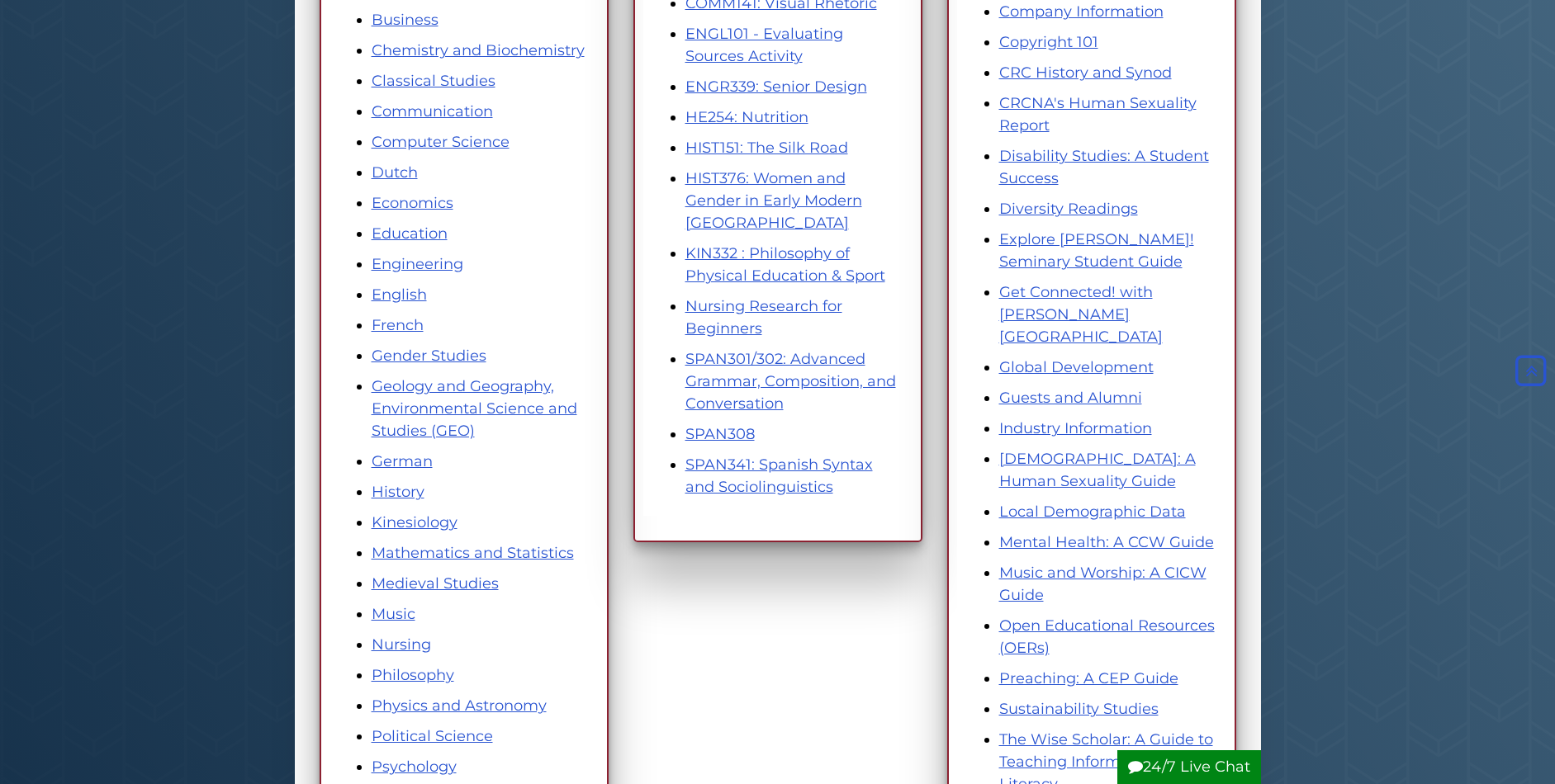
scroll to position [445, 0]
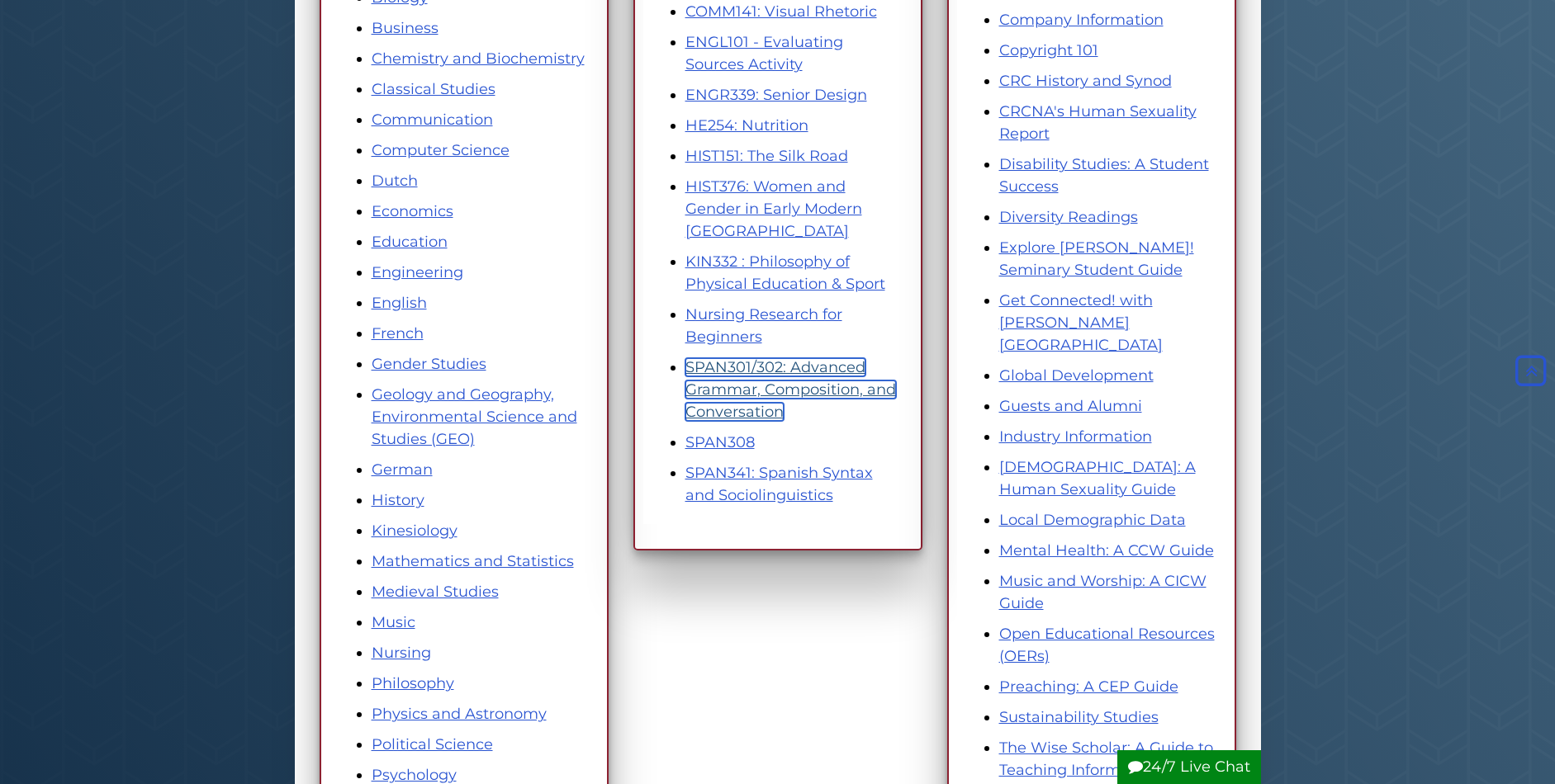
click at [745, 389] on link "SPAN301/302: Advanced Grammar, Composition, and Conversation" at bounding box center [791, 390] width 210 height 63
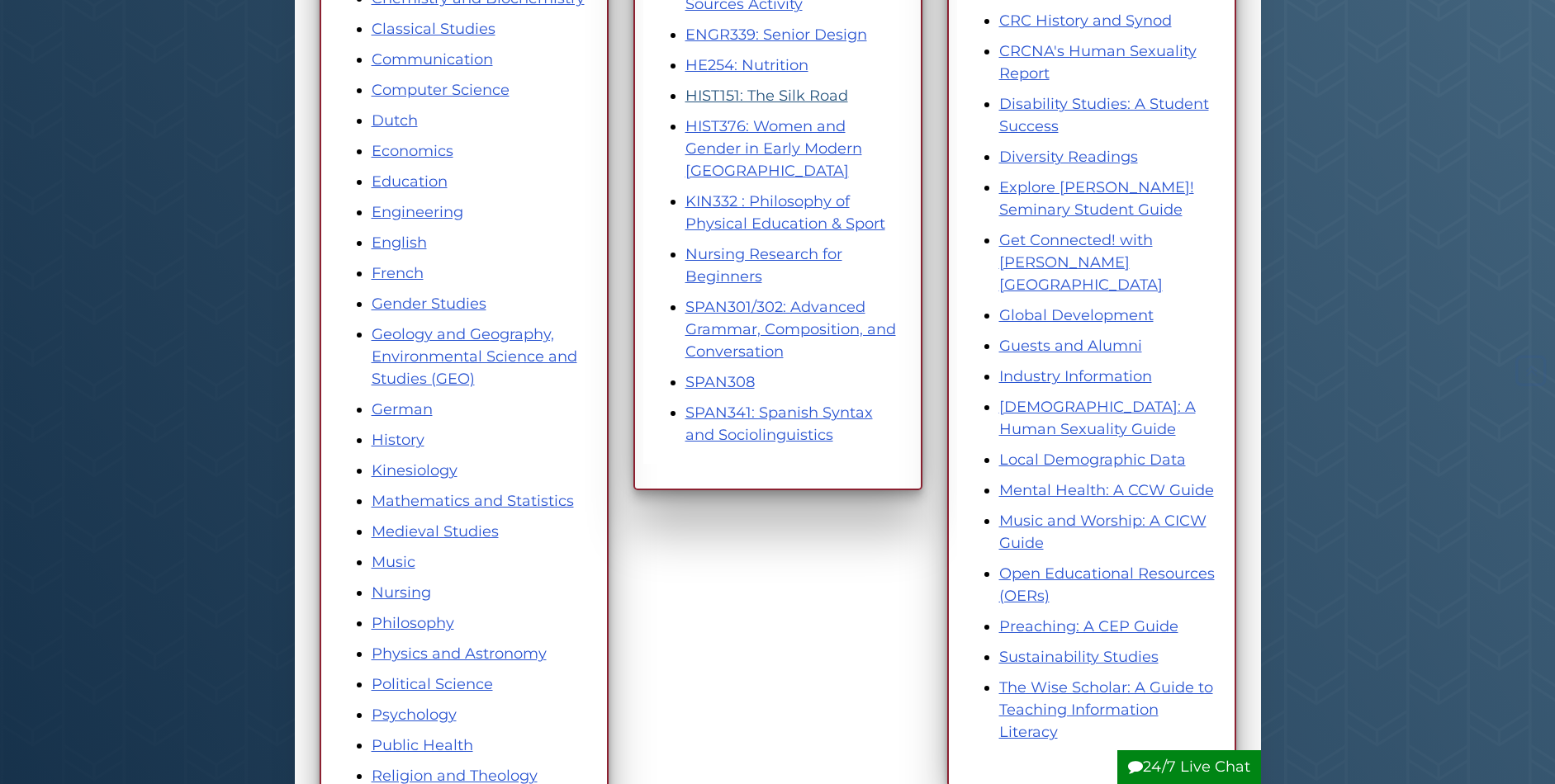
scroll to position [603, 0]
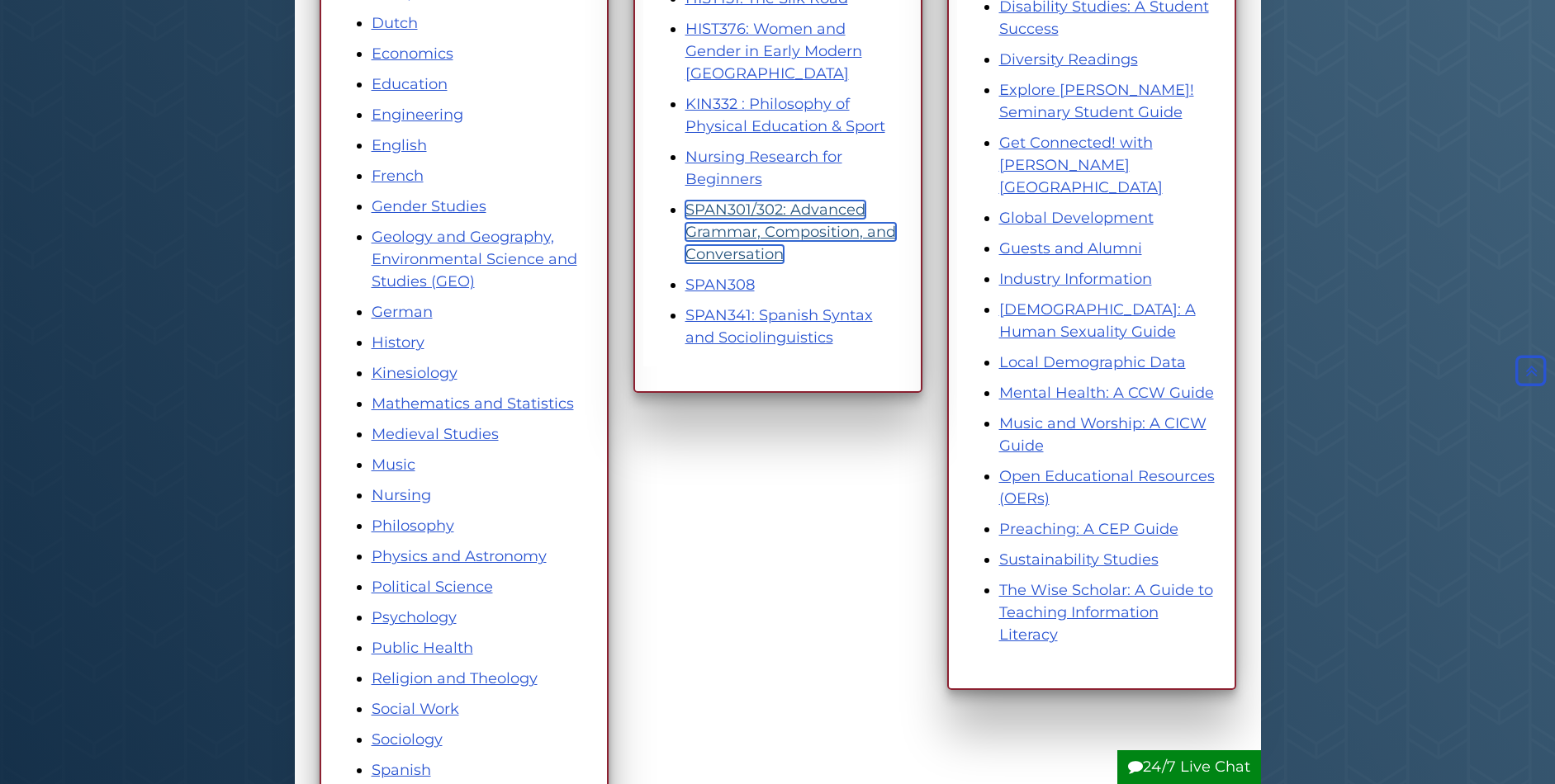
click at [724, 217] on link "SPAN301/302: Advanced Grammar, Composition, and Conversation" at bounding box center [791, 232] width 210 height 63
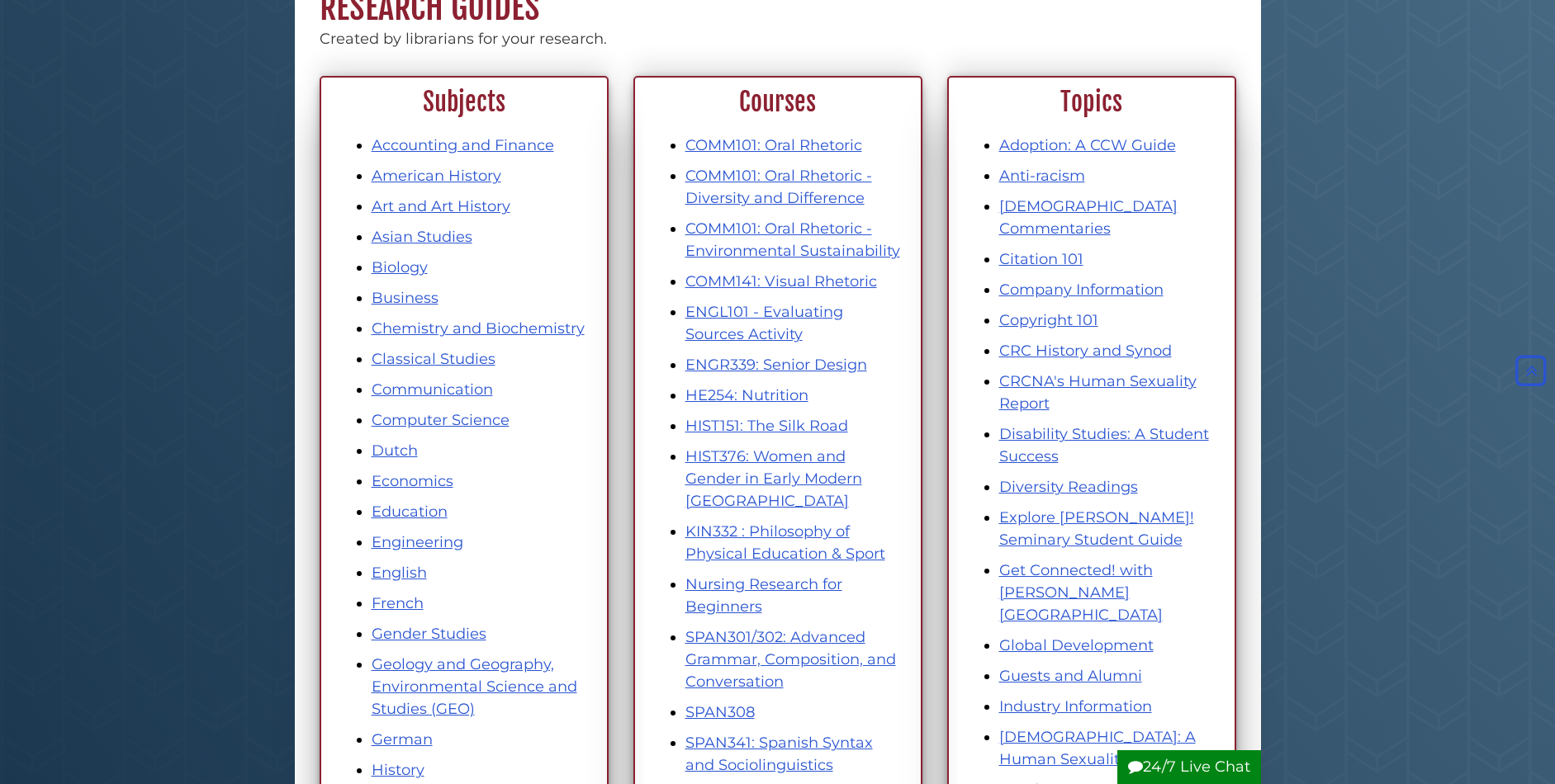
scroll to position [91, 0]
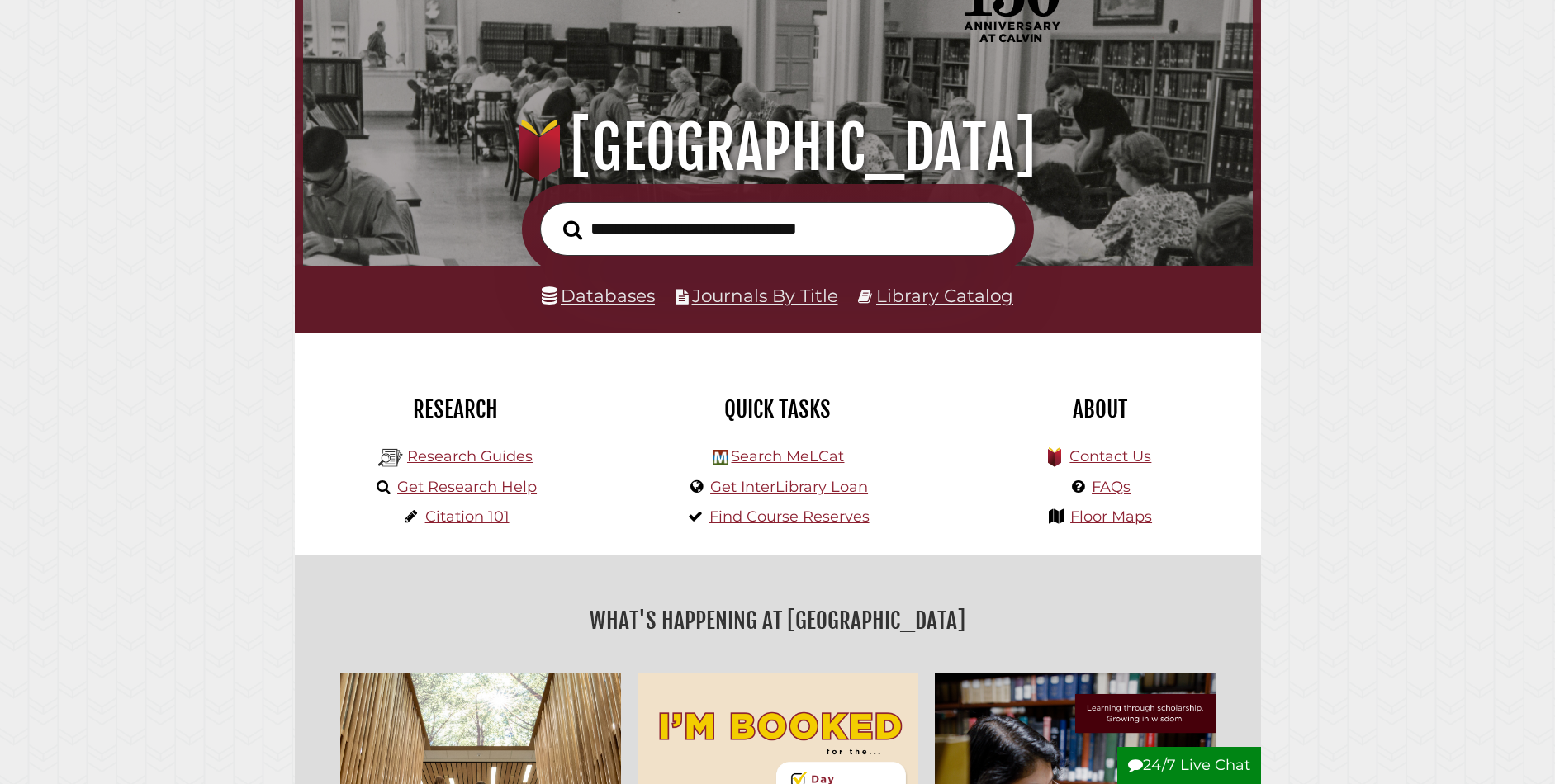
scroll to position [134, 0]
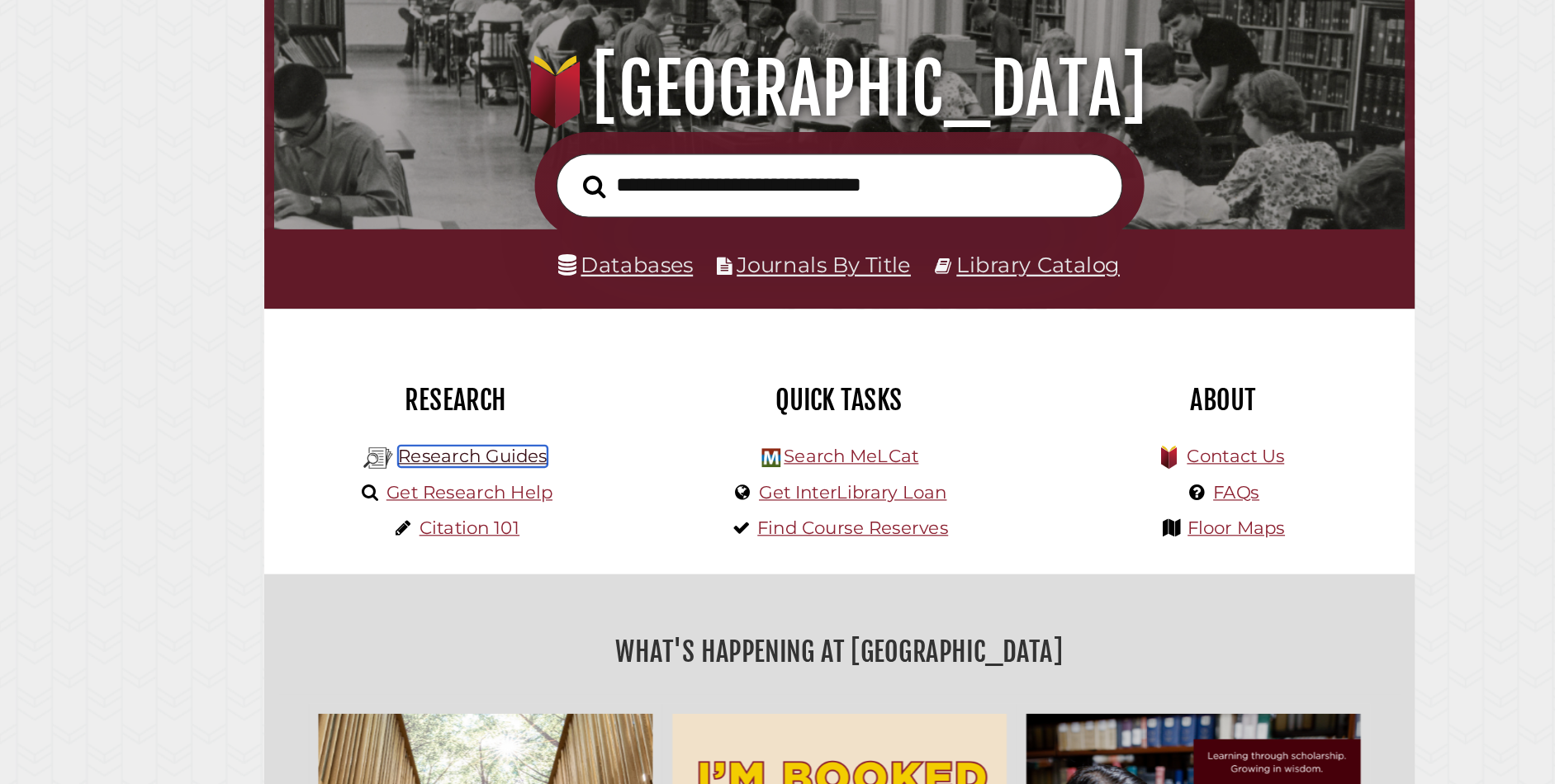
click at [455, 455] on link "Research Guides" at bounding box center [470, 454] width 126 height 18
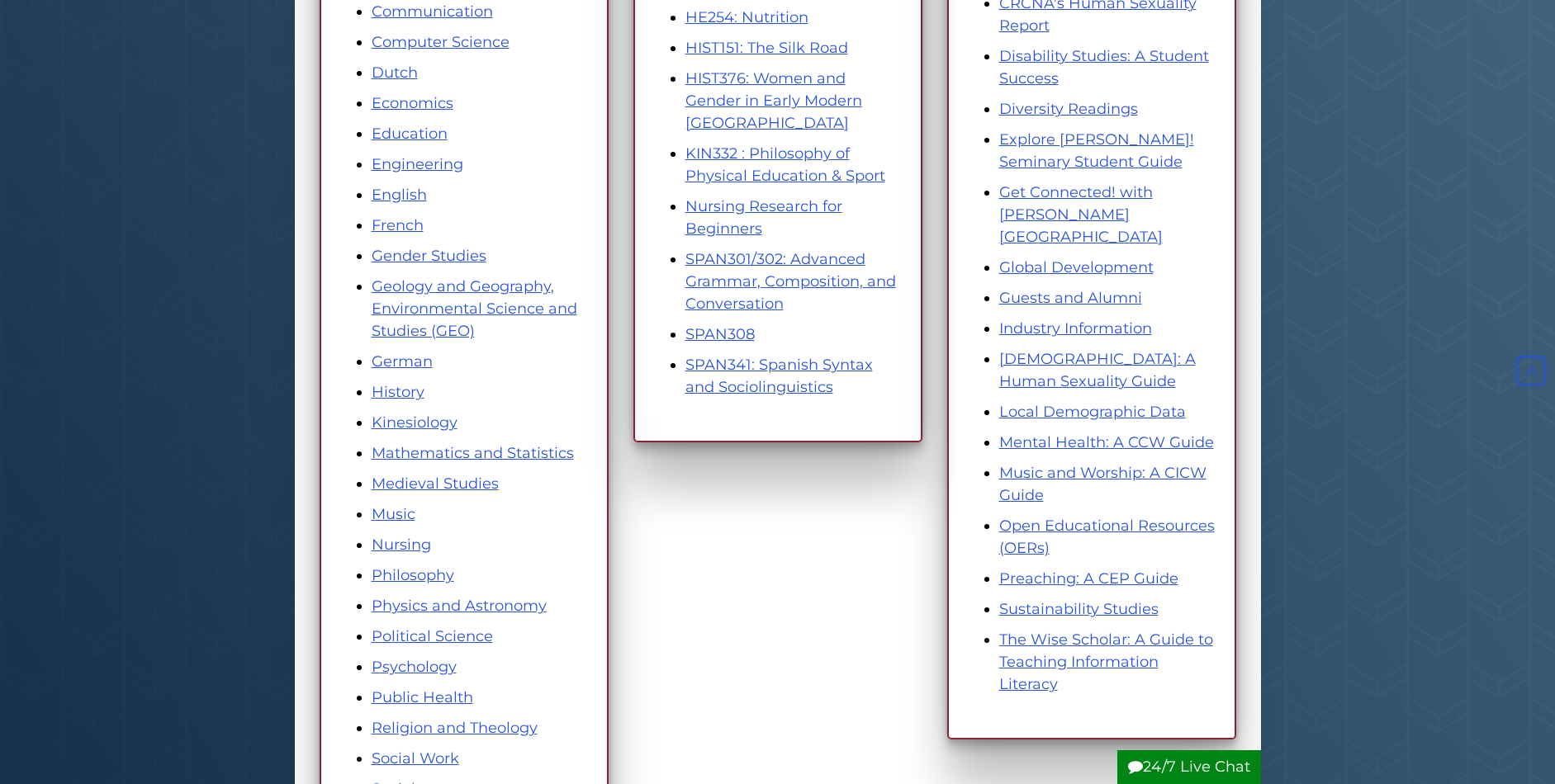
scroll to position [561, 0]
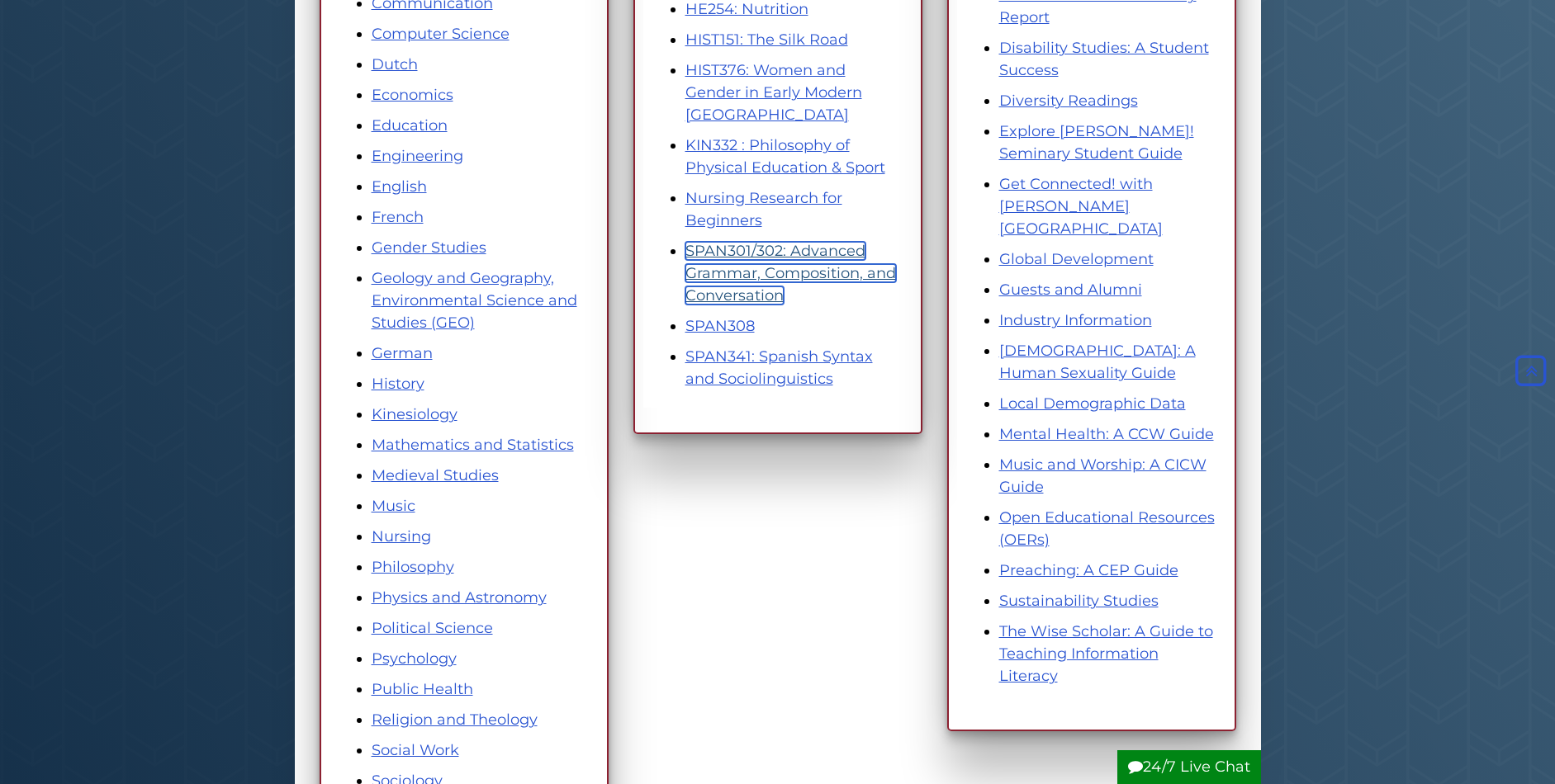
click at [722, 263] on link "SPAN301/302: Advanced Grammar, Composition, and Conversation" at bounding box center [791, 273] width 210 height 63
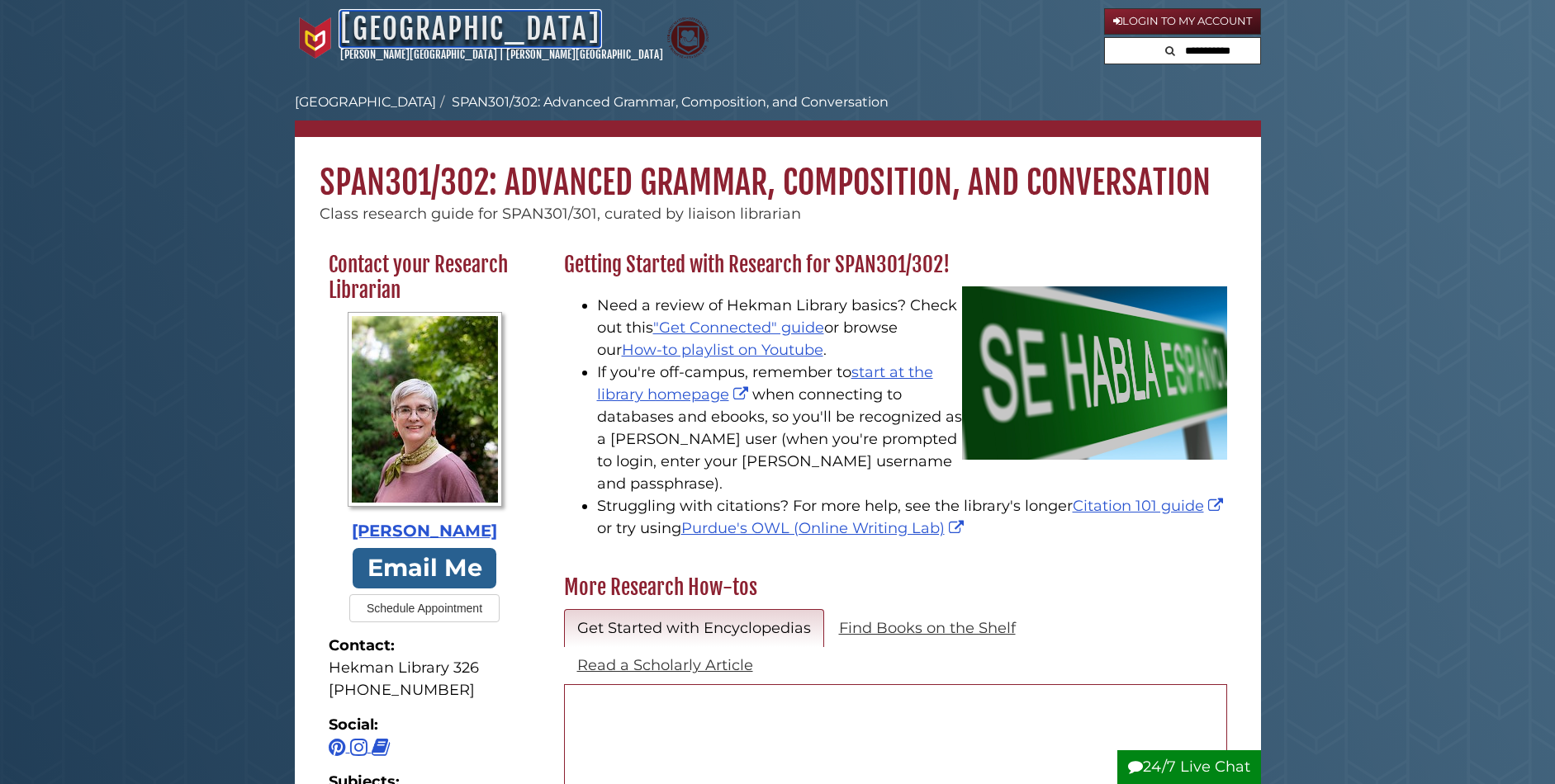
click at [404, 17] on link "[GEOGRAPHIC_DATA]" at bounding box center [471, 29] width 261 height 36
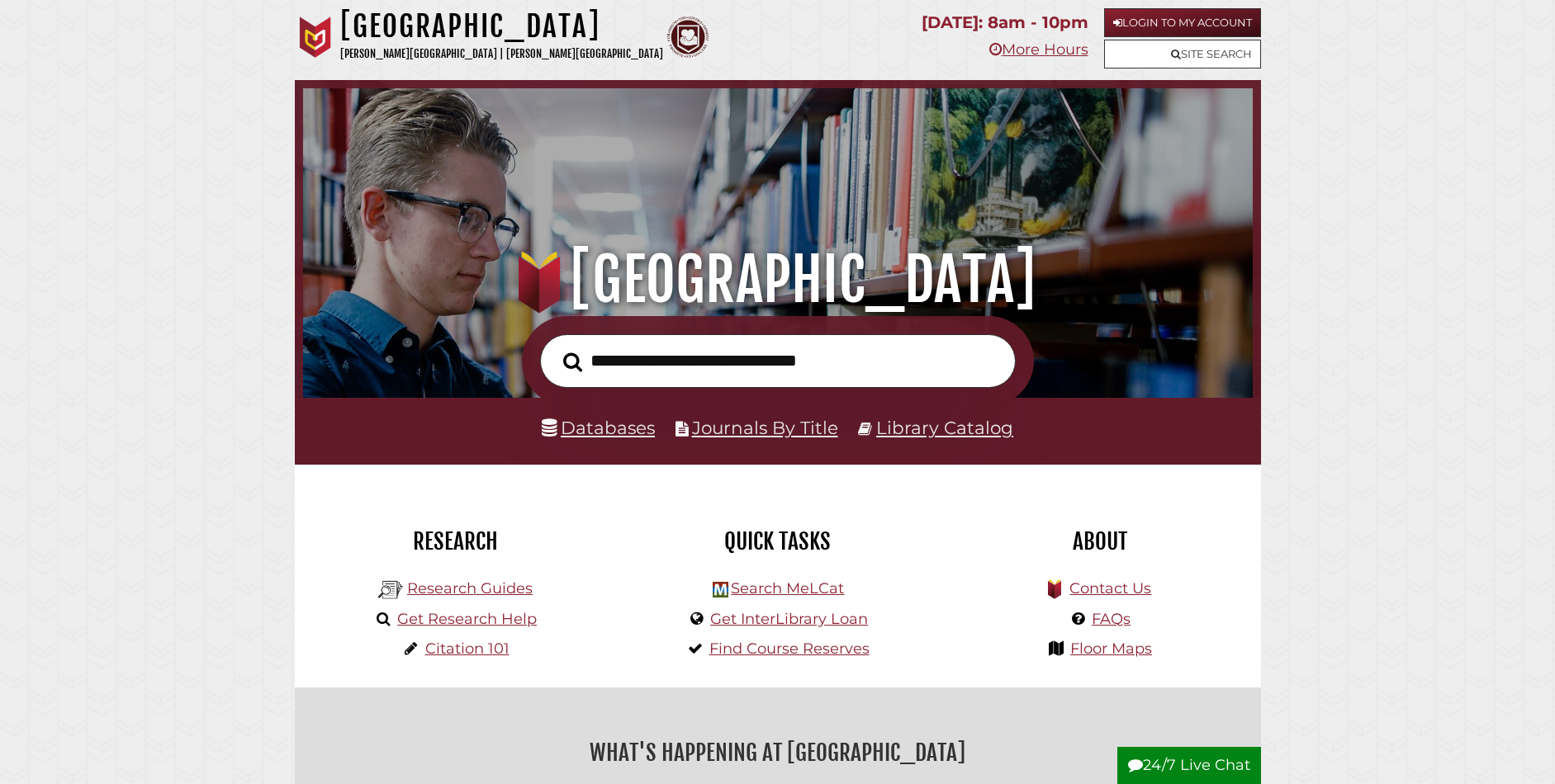
scroll to position [313, 941]
click at [1175, 22] on link "Login to My Account" at bounding box center [1182, 22] width 157 height 29
